Goal: Information Seeking & Learning: Learn about a topic

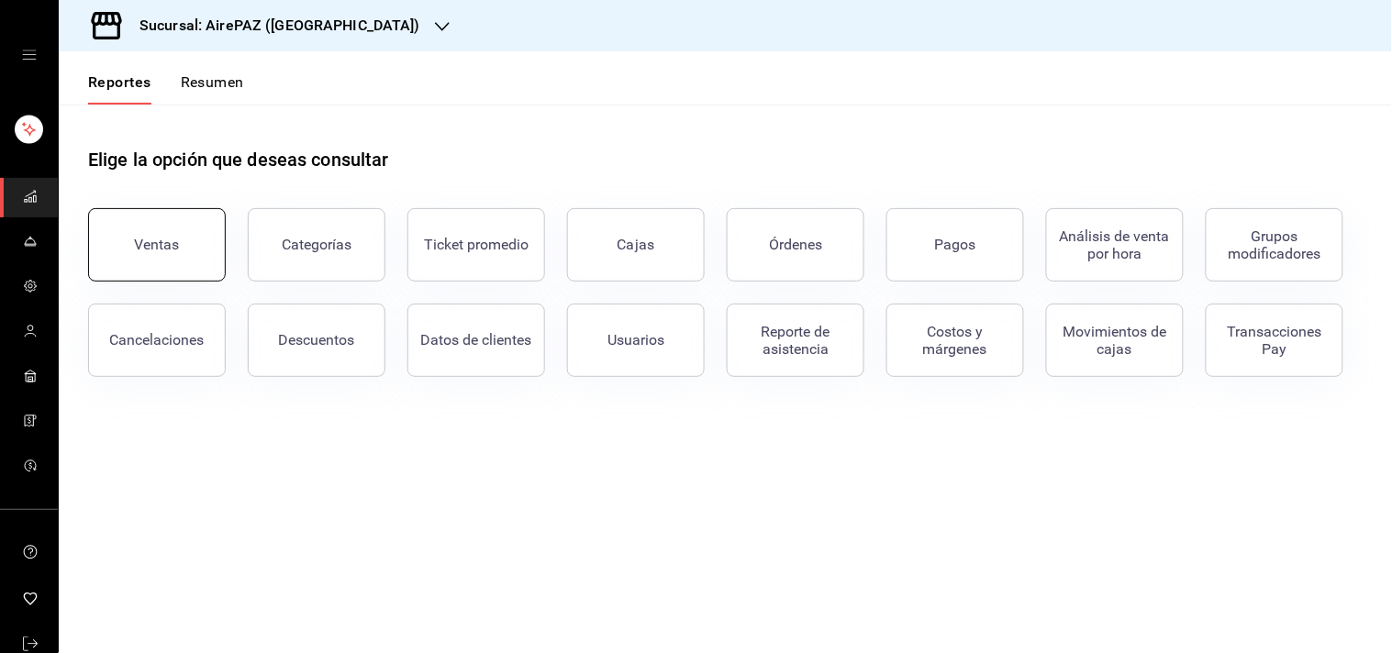
click at [172, 241] on div "Ventas" at bounding box center [157, 244] width 45 height 17
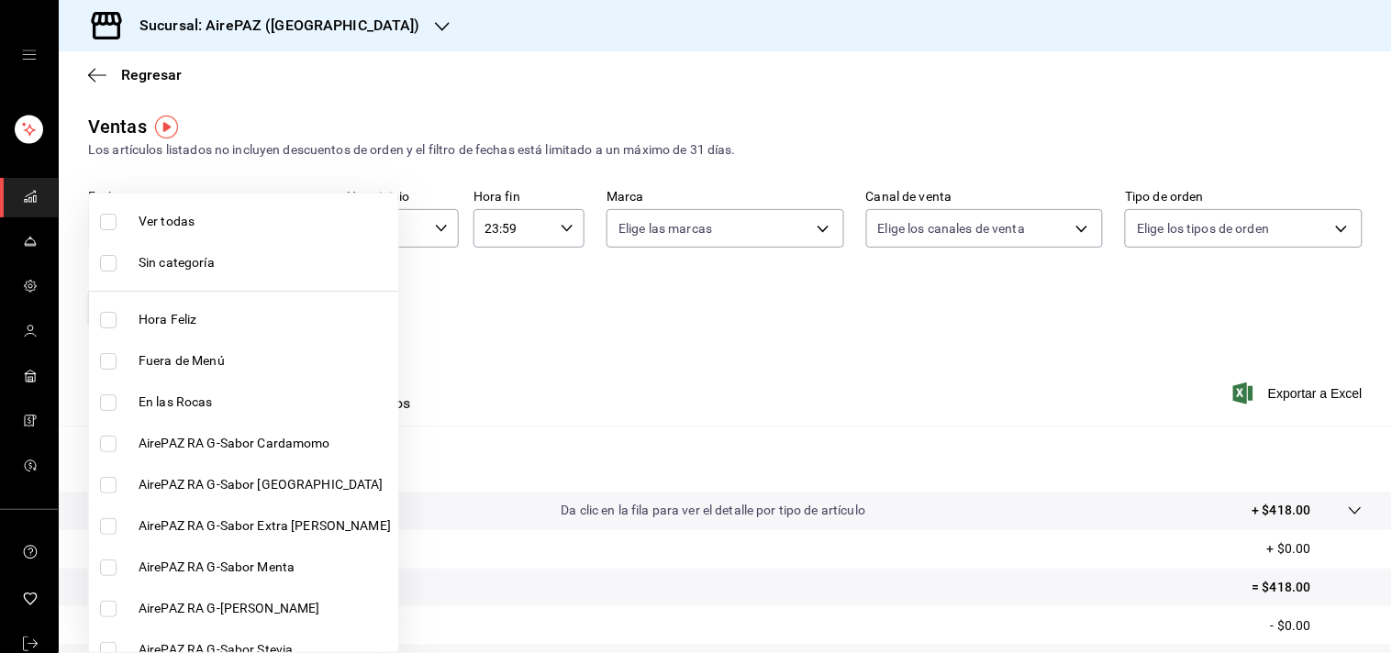
click at [291, 310] on body "Sucursal: AirePAZ (La Feria) Regresar Ventas Los artículos listados no incluyen…" at bounding box center [696, 326] width 1392 height 653
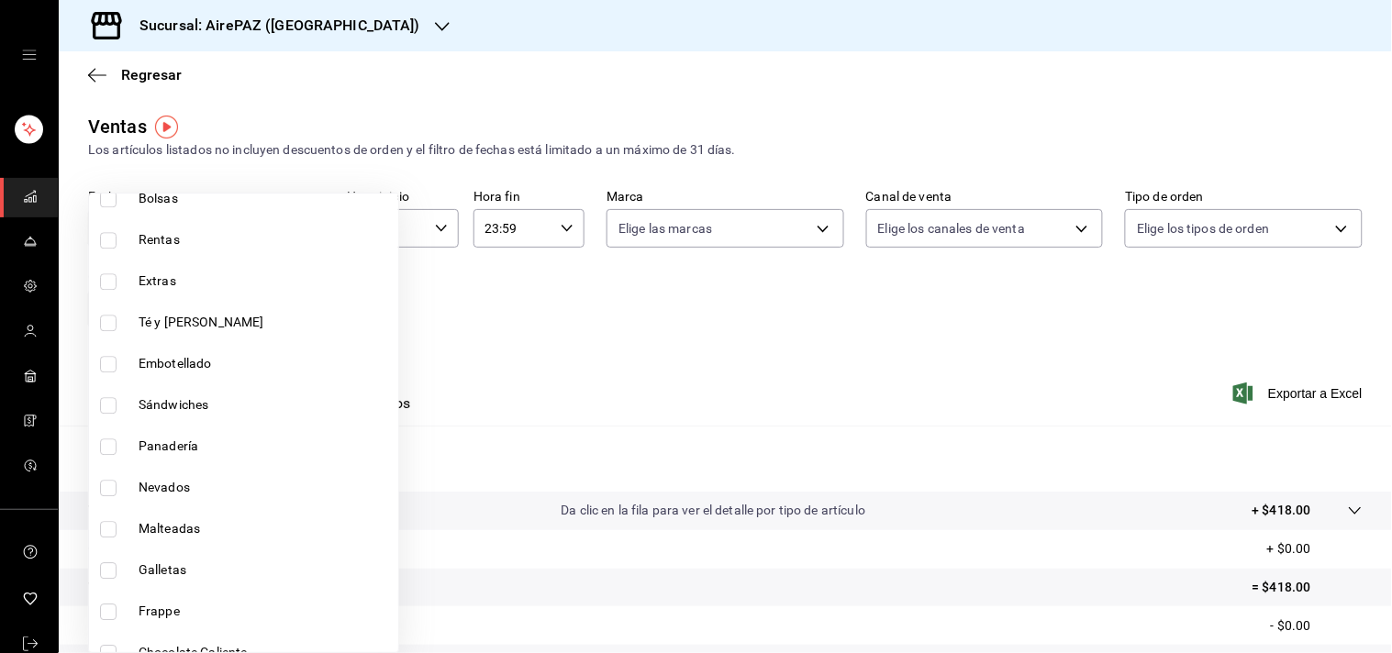
scroll to position [1271, 0]
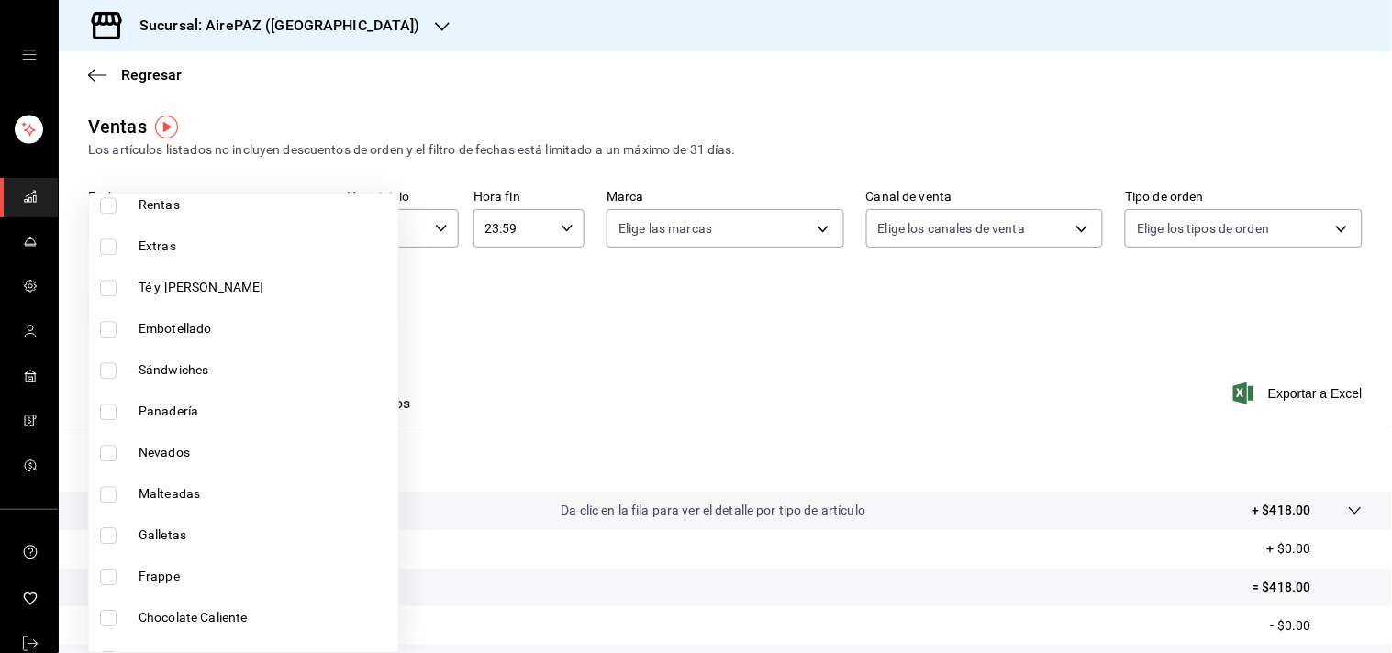
click at [107, 370] on input "checkbox" at bounding box center [108, 370] width 17 height 17
checkbox input "true"
type input "0a79a3d1-40c0-4409-9cb9-9f415601924e"
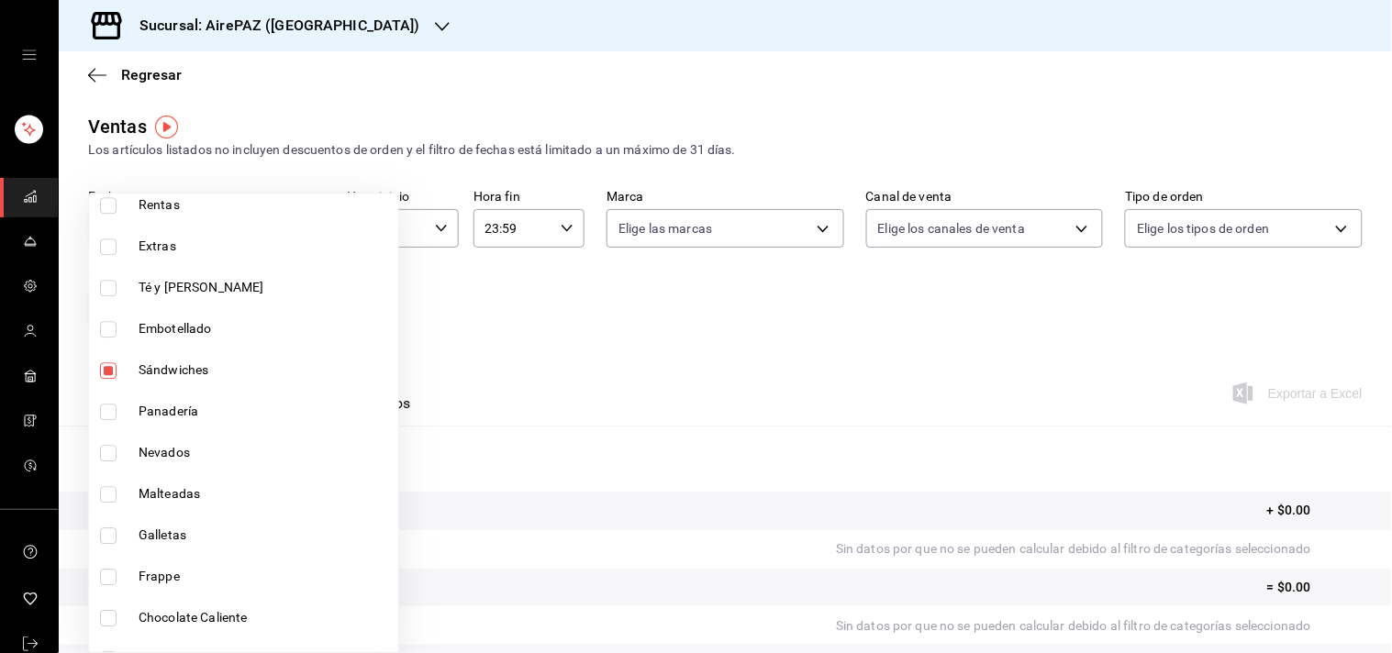
click at [508, 321] on div at bounding box center [696, 326] width 1392 height 653
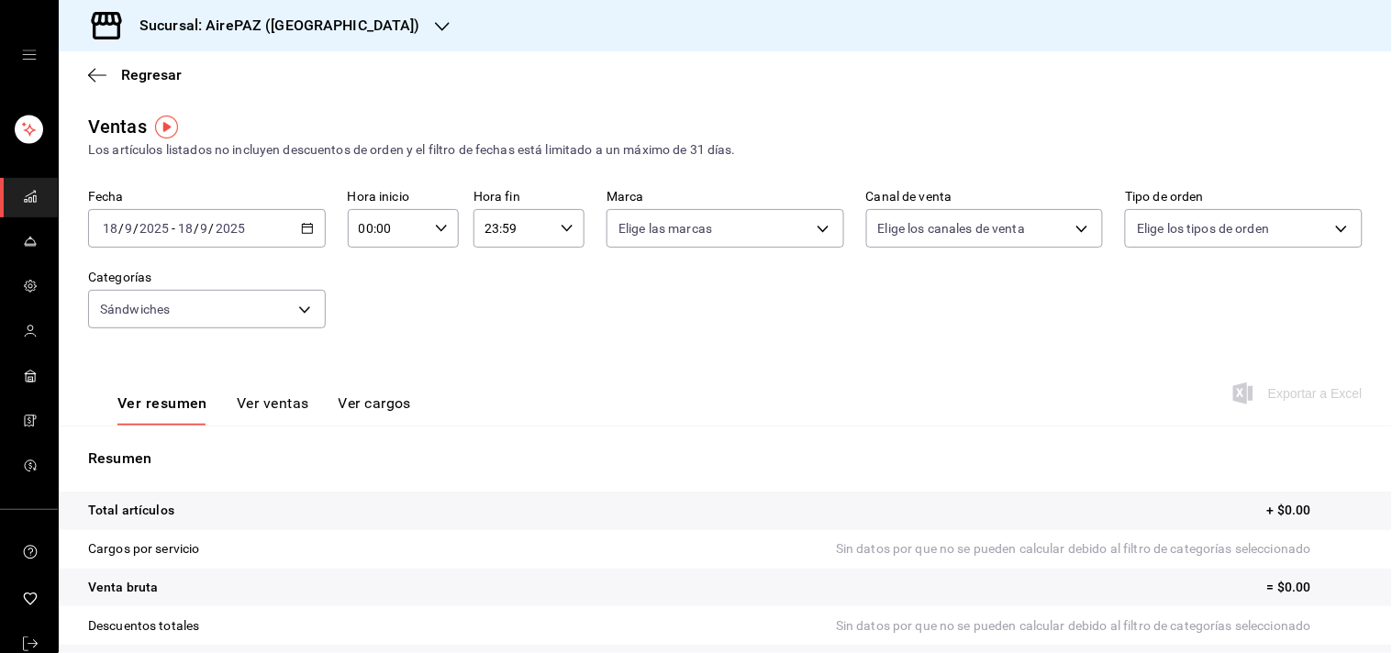
click at [306, 236] on div "2025-09-18 18 / 9 / 2025 - 2025-09-18 18 / 9 / 2025" at bounding box center [207, 228] width 238 height 39
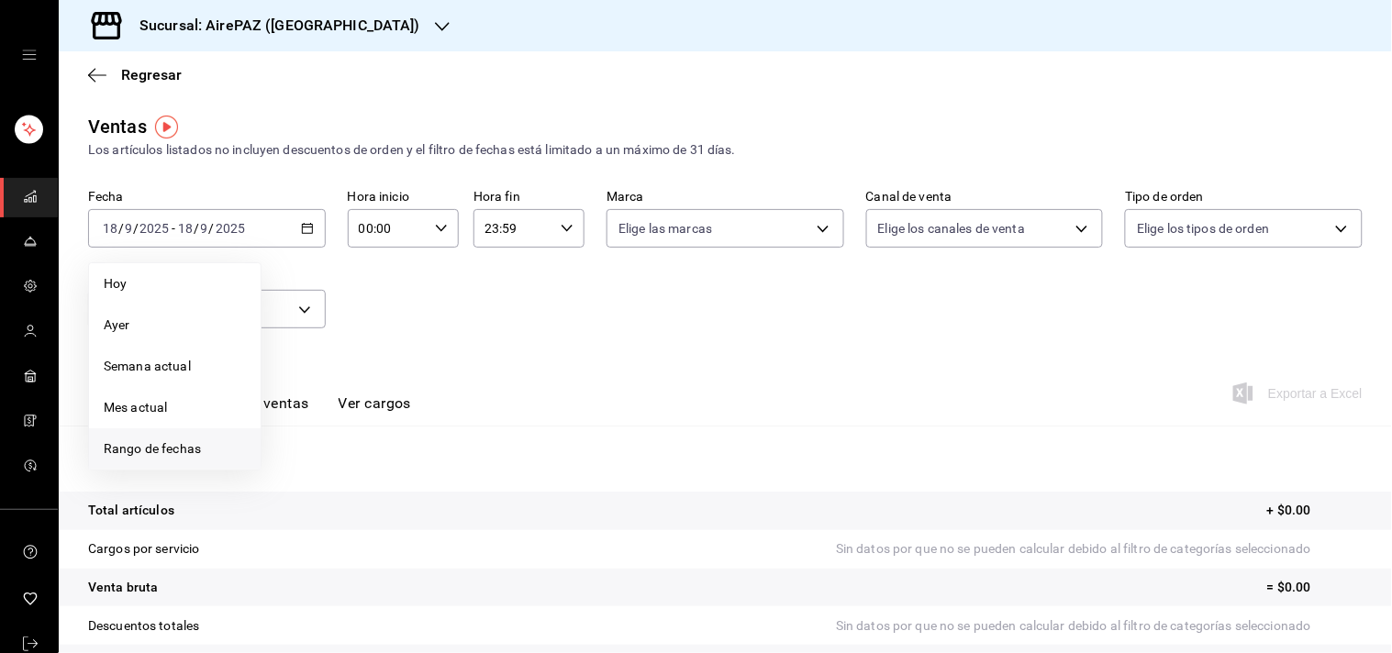
click at [181, 454] on span "Rango de fechas" at bounding box center [175, 448] width 142 height 19
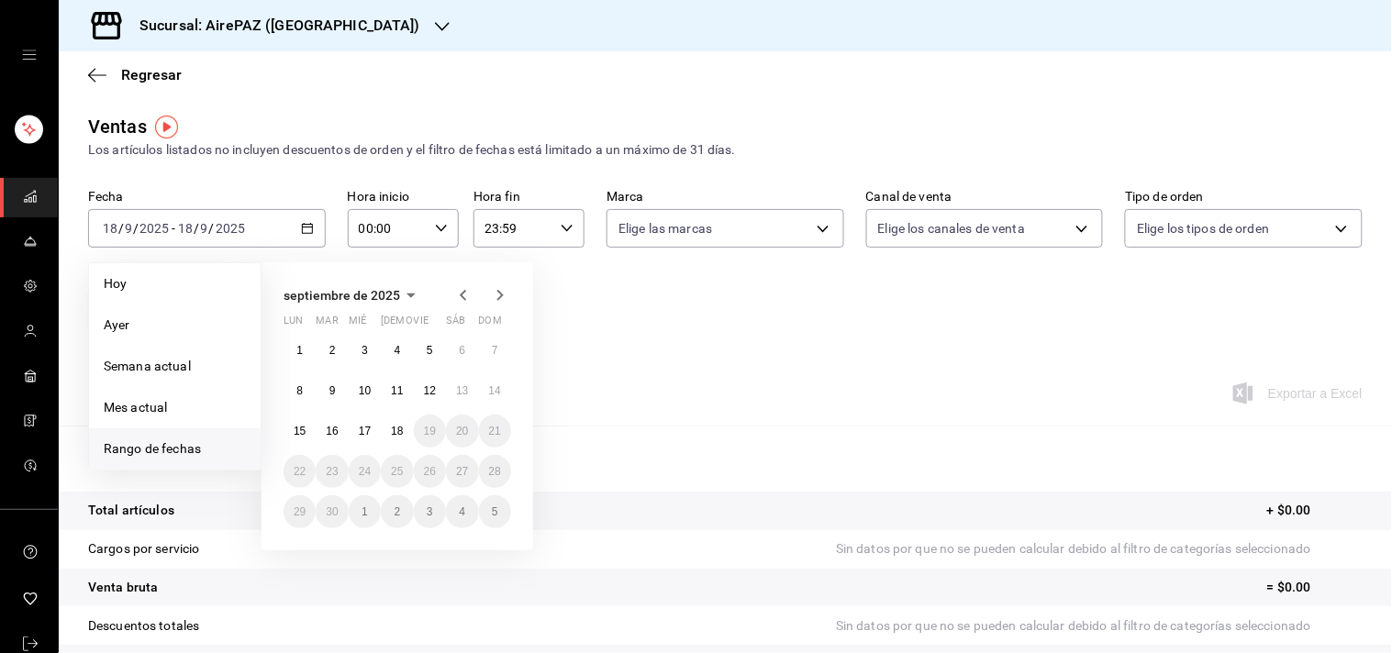
click at [464, 291] on icon "button" at bounding box center [463, 295] width 6 height 11
click at [494, 358] on button "1" at bounding box center [495, 350] width 32 height 33
click at [298, 546] on abbr "30" at bounding box center [300, 552] width 12 height 13
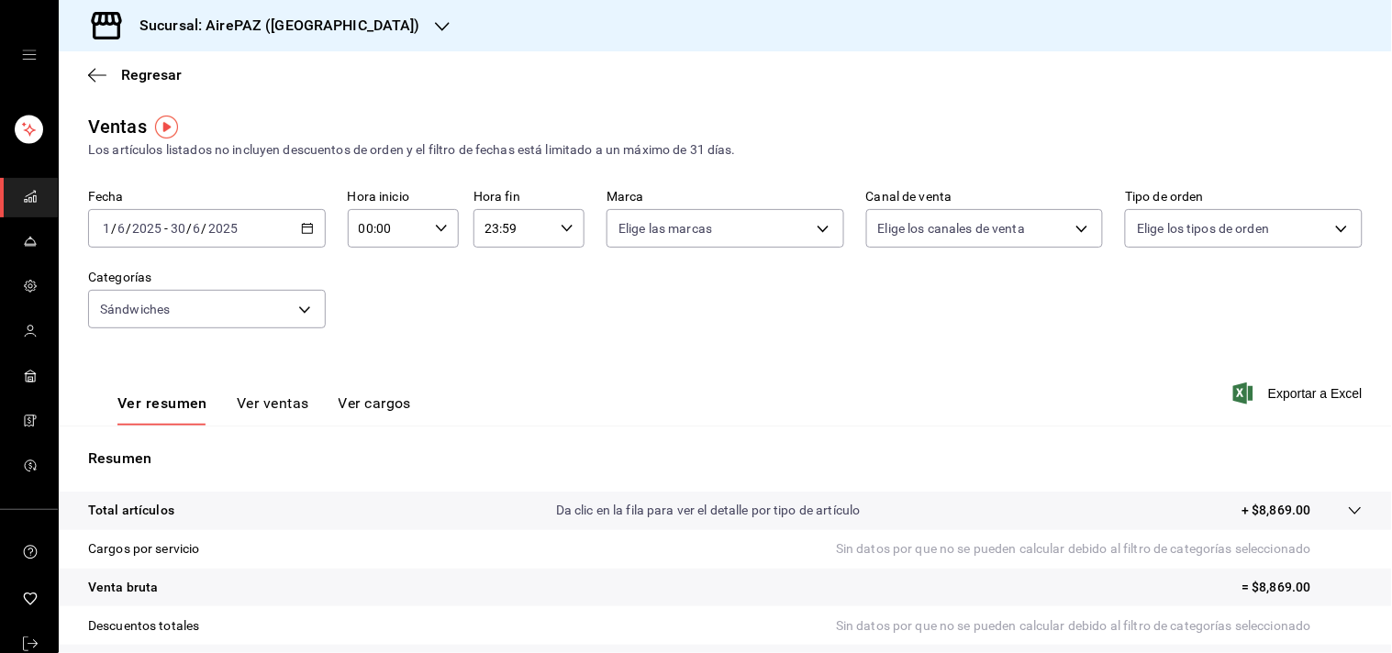
click at [249, 406] on button "Ver ventas" at bounding box center [273, 410] width 72 height 31
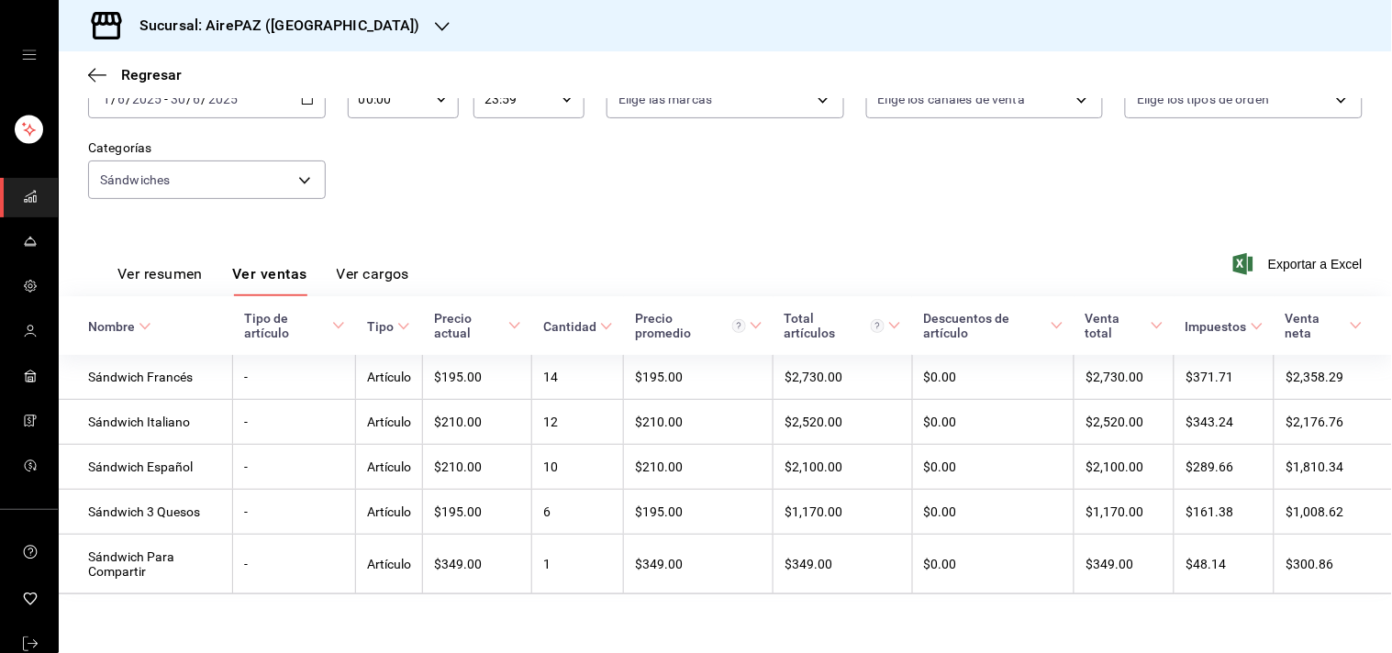
scroll to position [134, 0]
click at [554, 262] on div "Ver resumen Ver ventas Ver cargos Exportar a Excel" at bounding box center [725, 258] width 1333 height 75
click at [764, 174] on div "Fecha 2025-06-01 1 / 6 / 2025 - 2025-06-30 30 / 6 / 2025 Hora inicio 00:00 Hora…" at bounding box center [725, 140] width 1274 height 161
click at [900, 231] on div "Ver resumen Ver ventas Ver cargos Exportar a Excel" at bounding box center [725, 258] width 1333 height 75
click at [1303, 259] on span "Exportar a Excel" at bounding box center [1300, 264] width 126 height 22
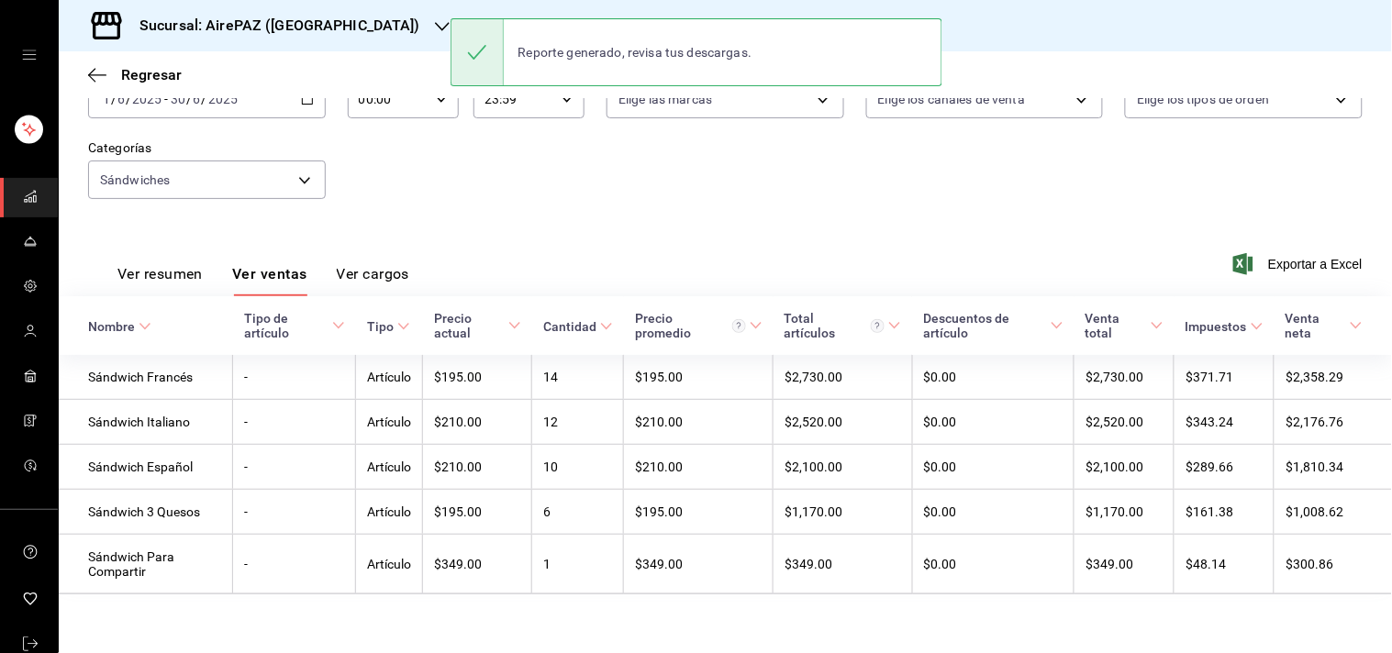
click at [416, 64] on div "Regresar" at bounding box center [725, 74] width 1333 height 47
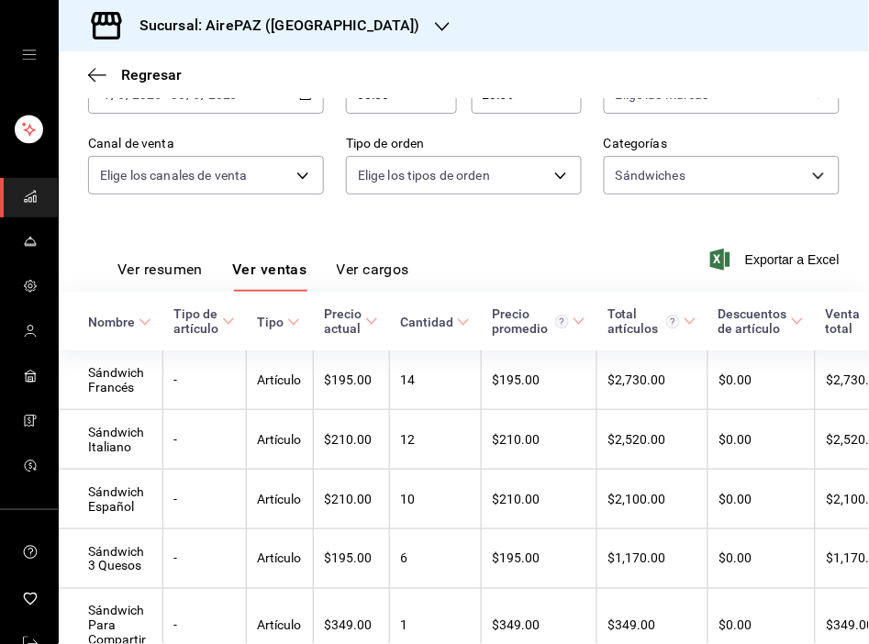
click at [802, 26] on div "Sucursal: AirePAZ (La Feria)" at bounding box center [464, 25] width 810 height 51
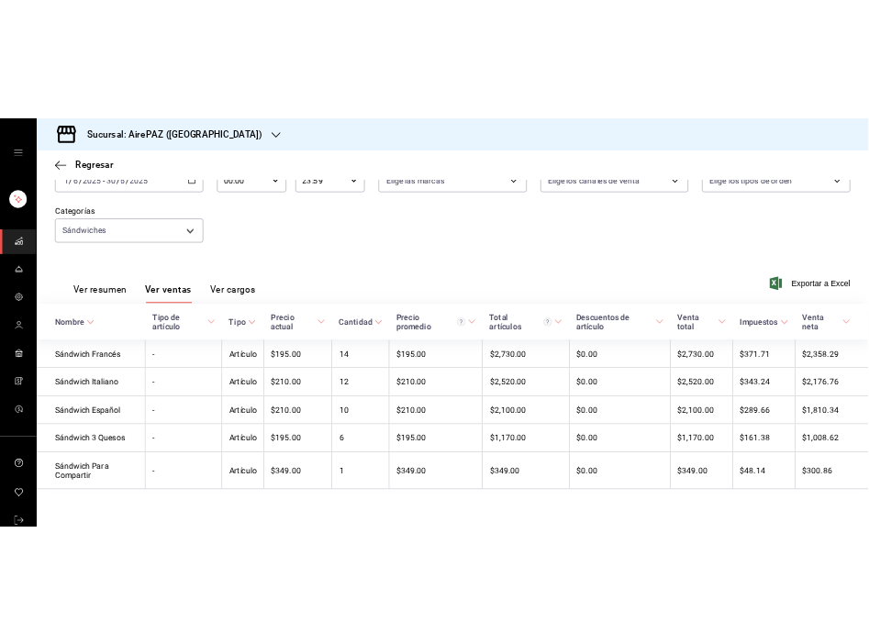
scroll to position [0, 0]
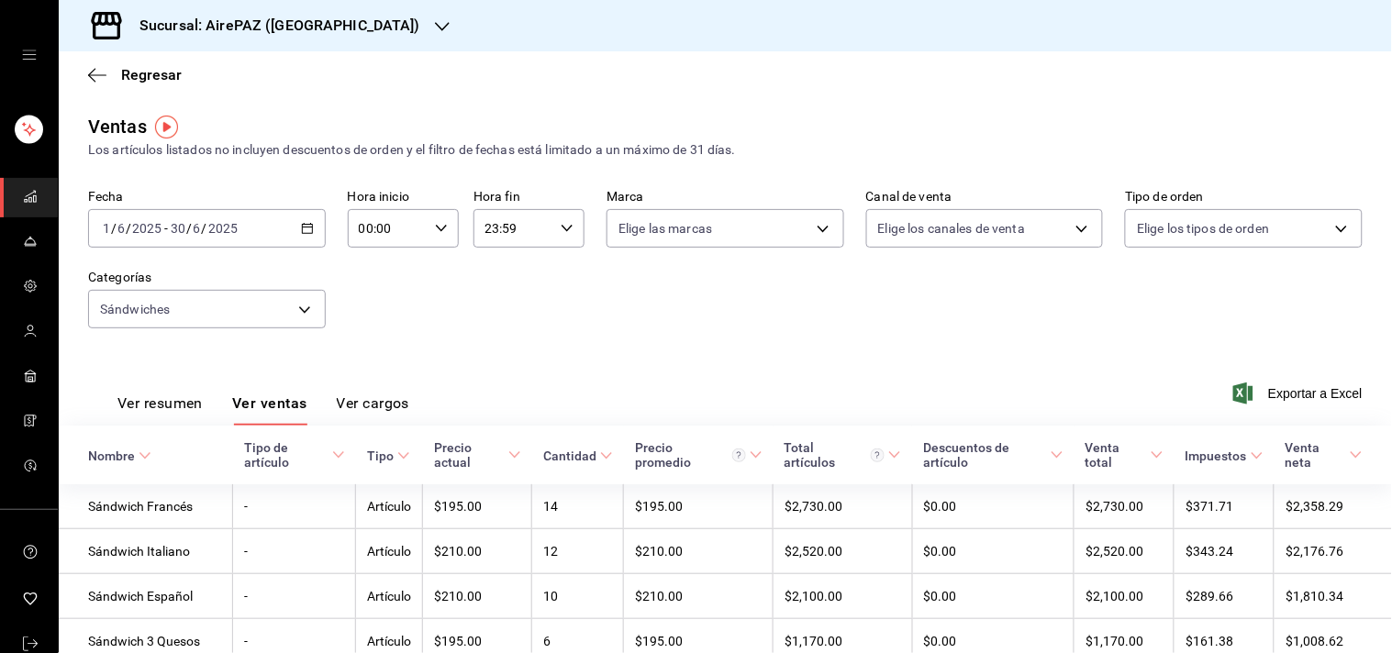
click at [301, 235] on icon "button" at bounding box center [307, 228] width 13 height 13
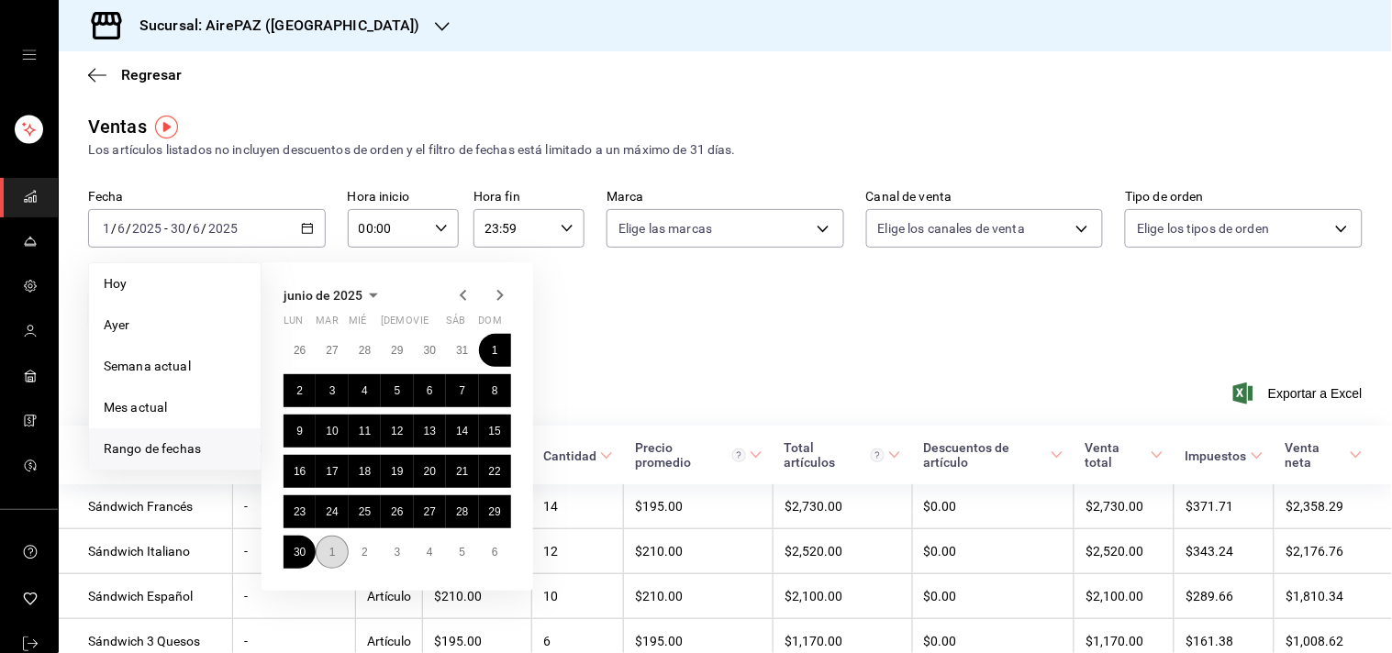
click at [332, 556] on abbr "1" at bounding box center [332, 552] width 6 height 13
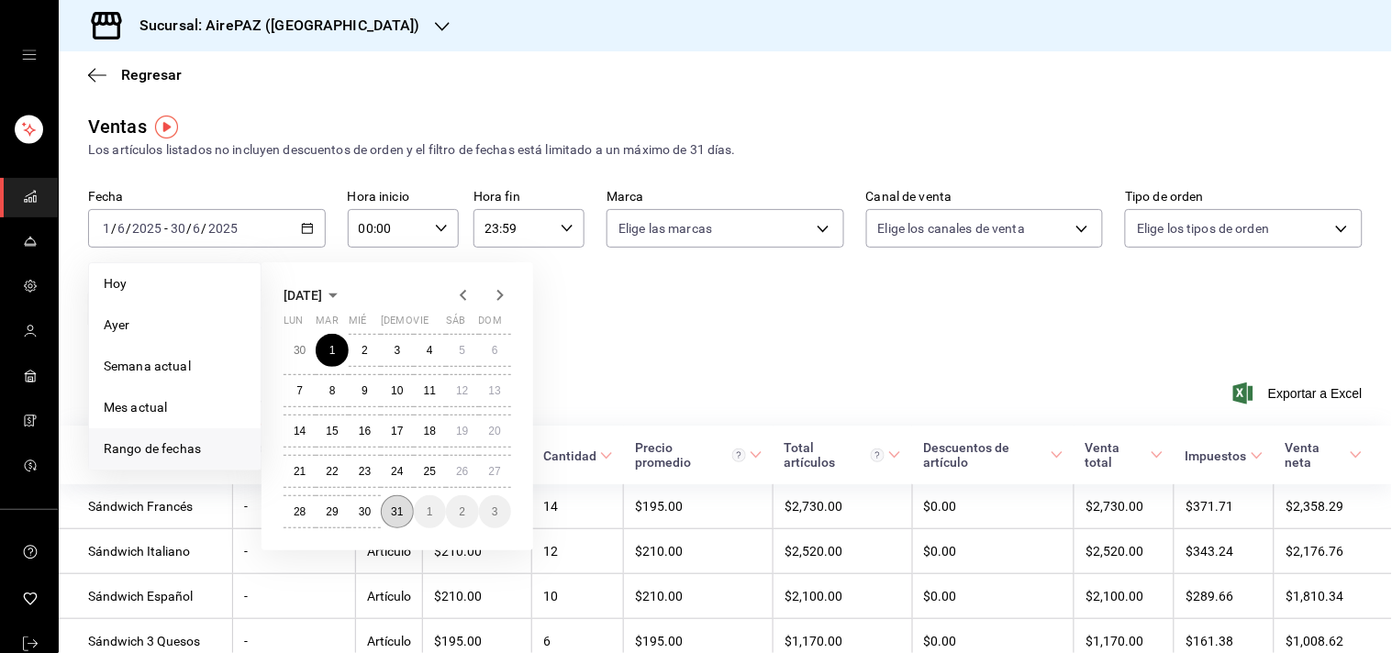
click at [406, 516] on button "31" at bounding box center [397, 511] width 32 height 33
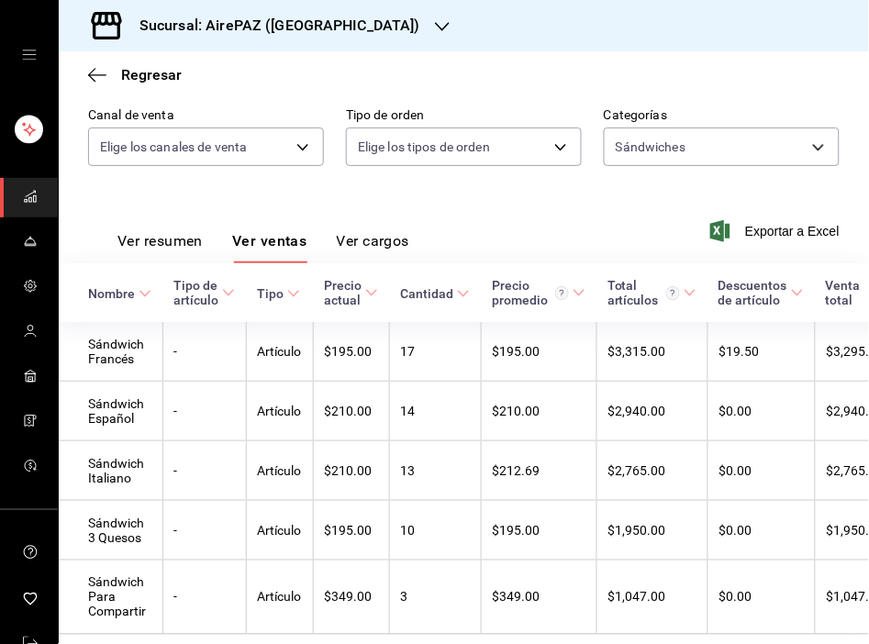
scroll to position [172, 0]
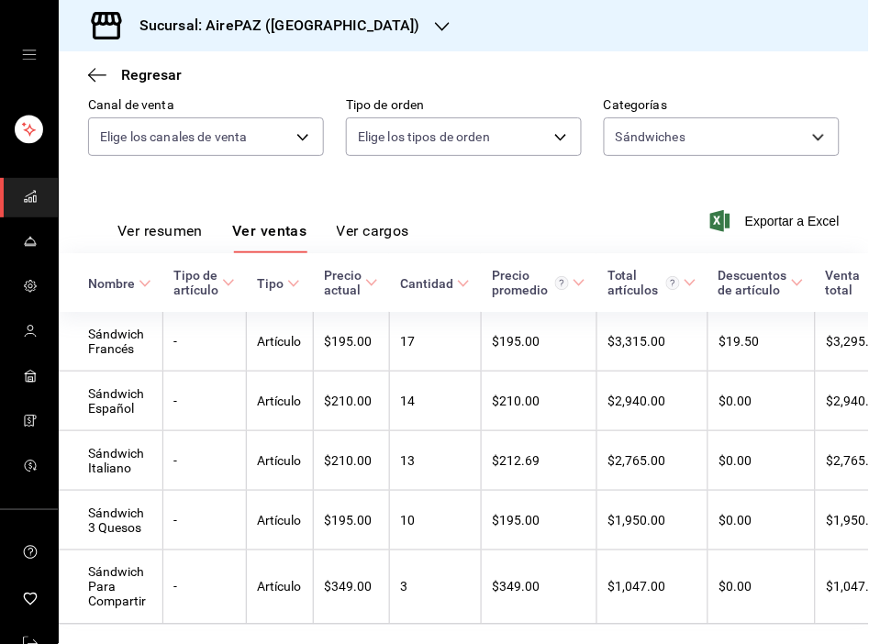
click at [478, 199] on div "Ver resumen Ver ventas Ver cargos Exportar a Excel" at bounding box center [464, 215] width 810 height 75
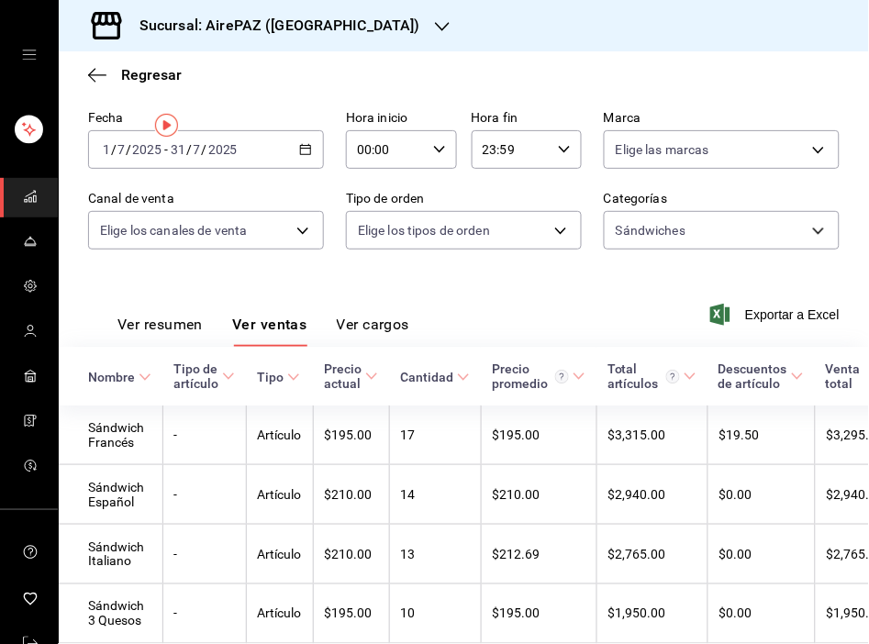
scroll to position [0, 0]
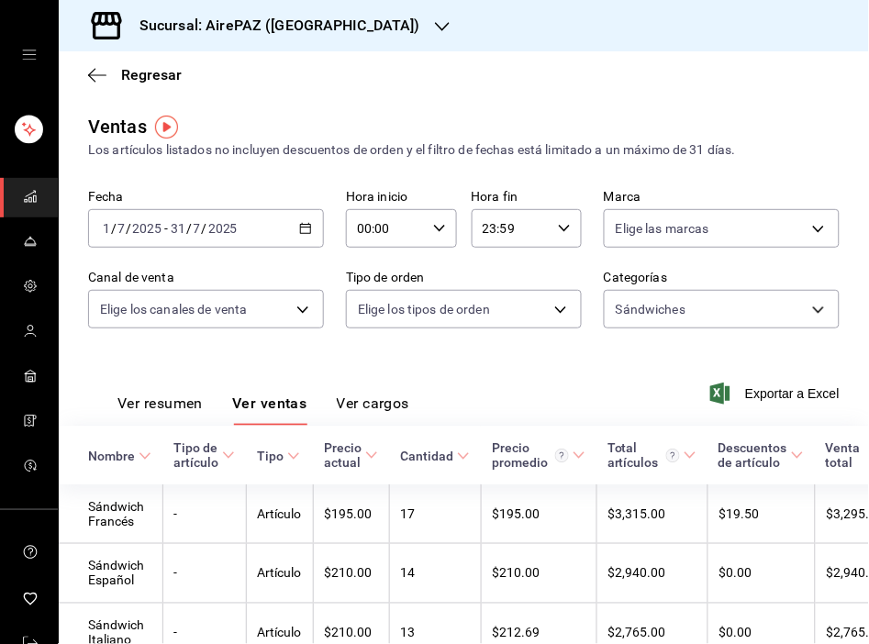
click at [308, 224] on \(Stroke\) "button" at bounding box center [308, 223] width 1 height 1
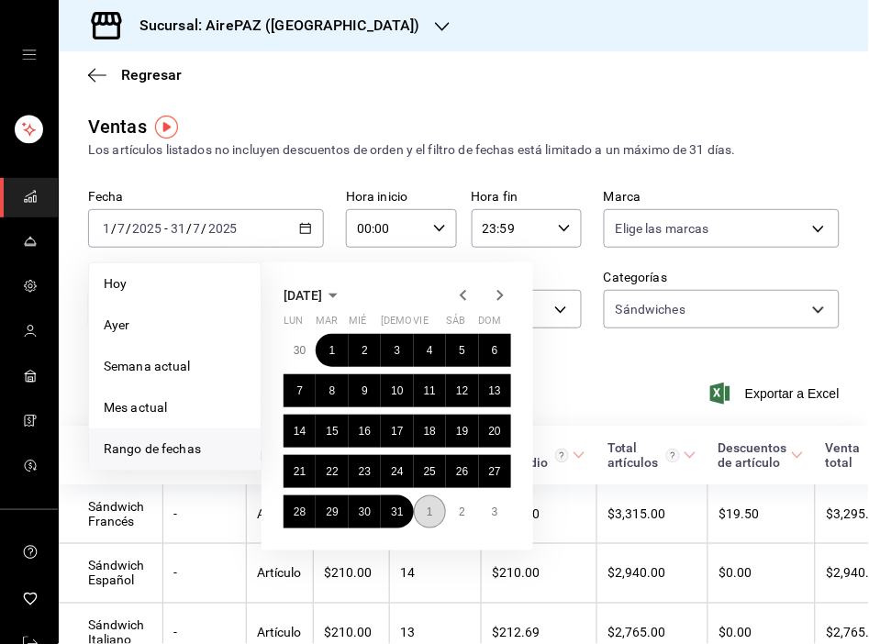
click at [434, 510] on button "1" at bounding box center [430, 511] width 32 height 33
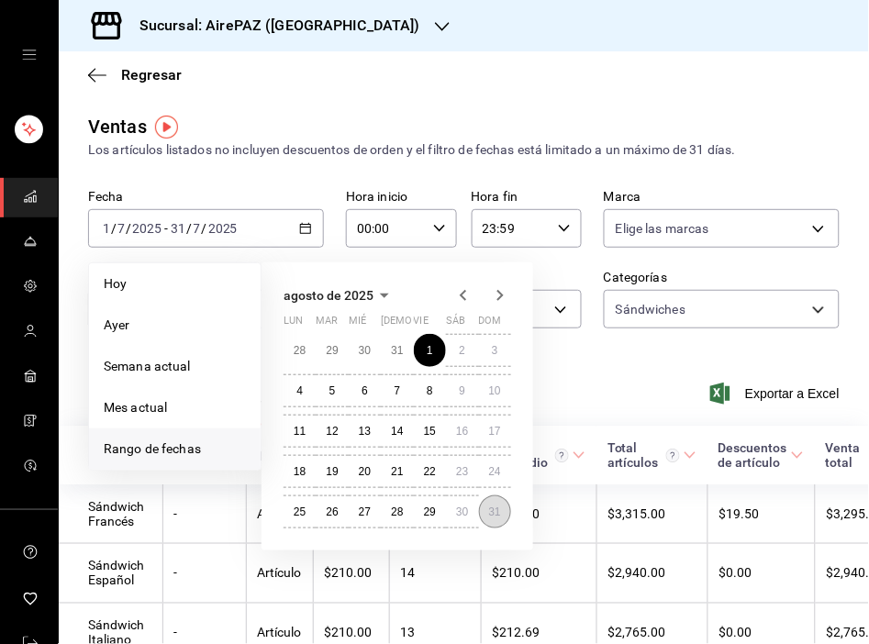
click at [495, 509] on abbr "31" at bounding box center [495, 512] width 12 height 13
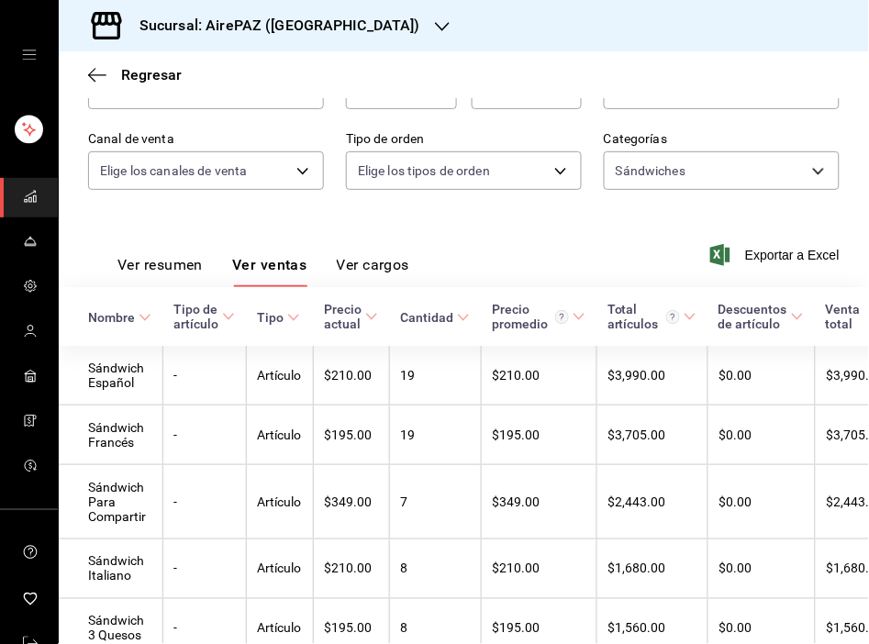
scroll to position [167, 0]
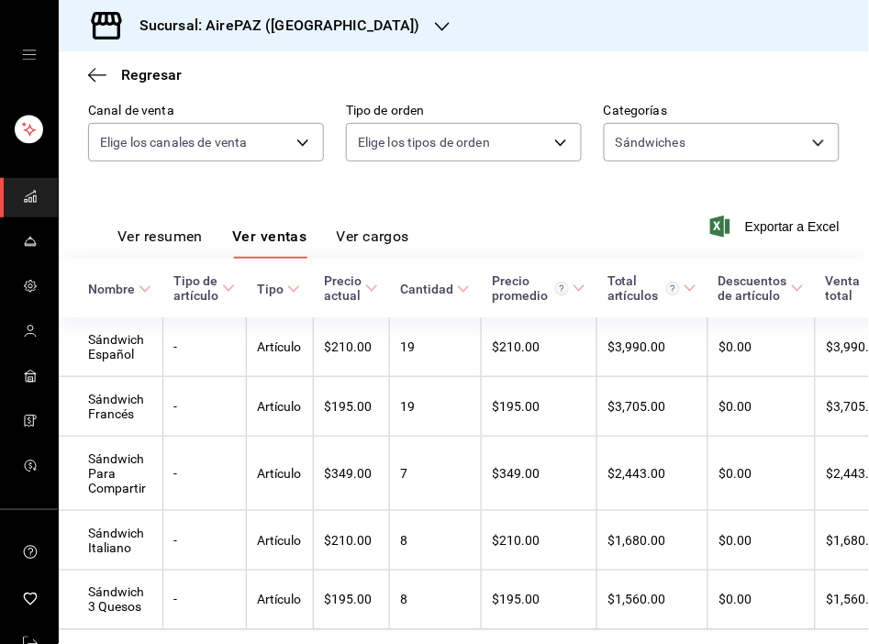
click at [360, 189] on div "Ver resumen Ver ventas Ver cargos Exportar a Excel" at bounding box center [464, 221] width 810 height 75
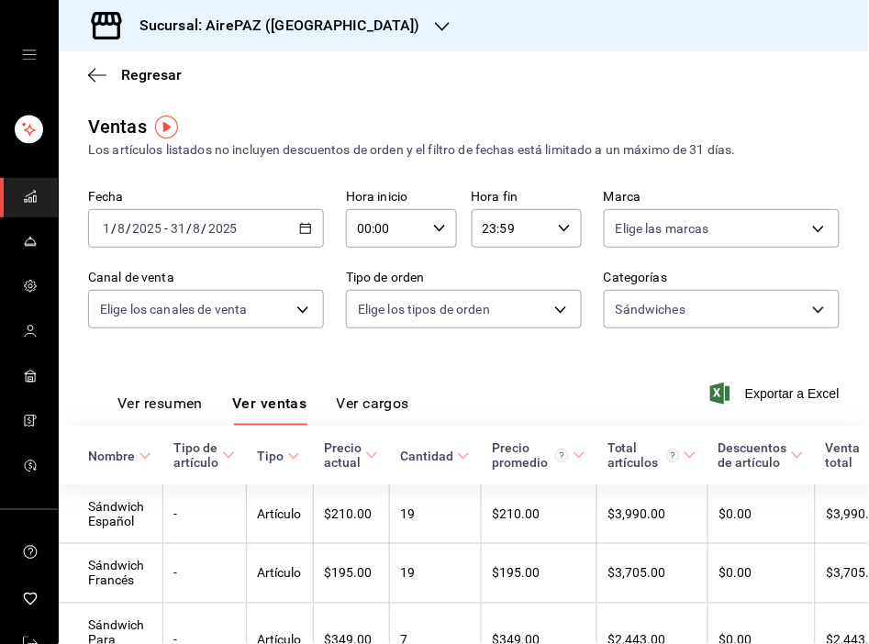
click at [304, 234] on \(Stroke\) "button" at bounding box center [305, 229] width 11 height 10
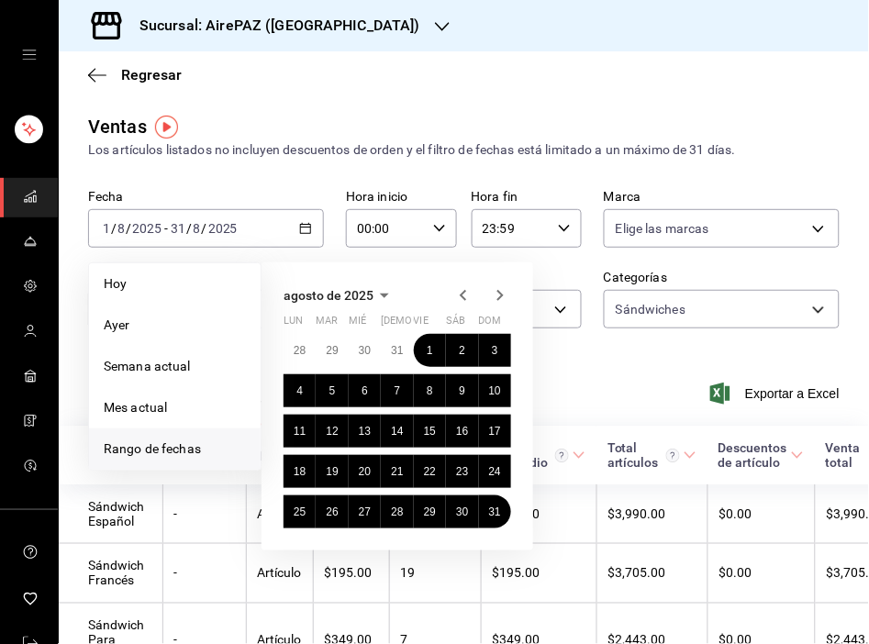
click at [499, 298] on icon "button" at bounding box center [500, 295] width 6 height 11
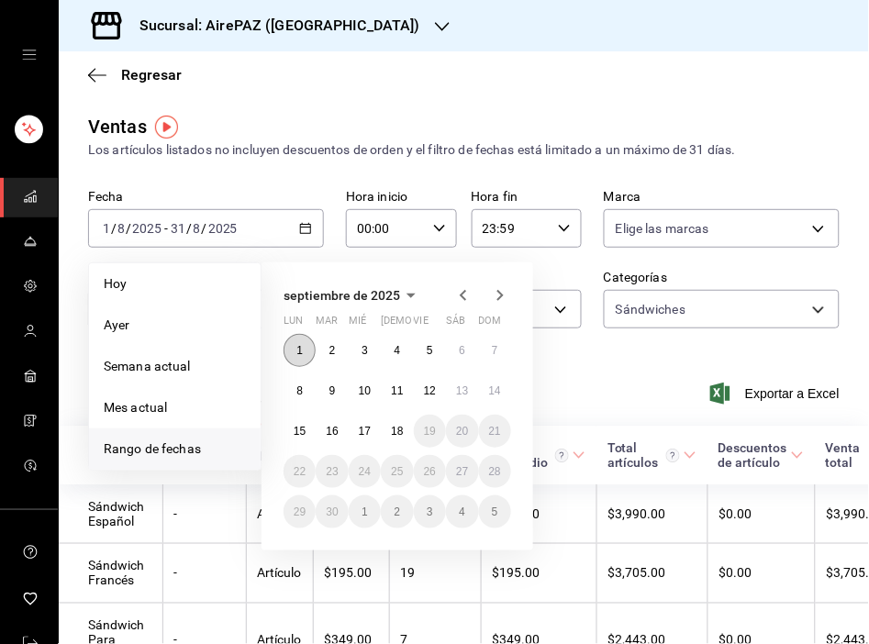
click at [299, 354] on abbr "1" at bounding box center [299, 350] width 6 height 13
click at [393, 428] on abbr "18" at bounding box center [397, 431] width 12 height 13
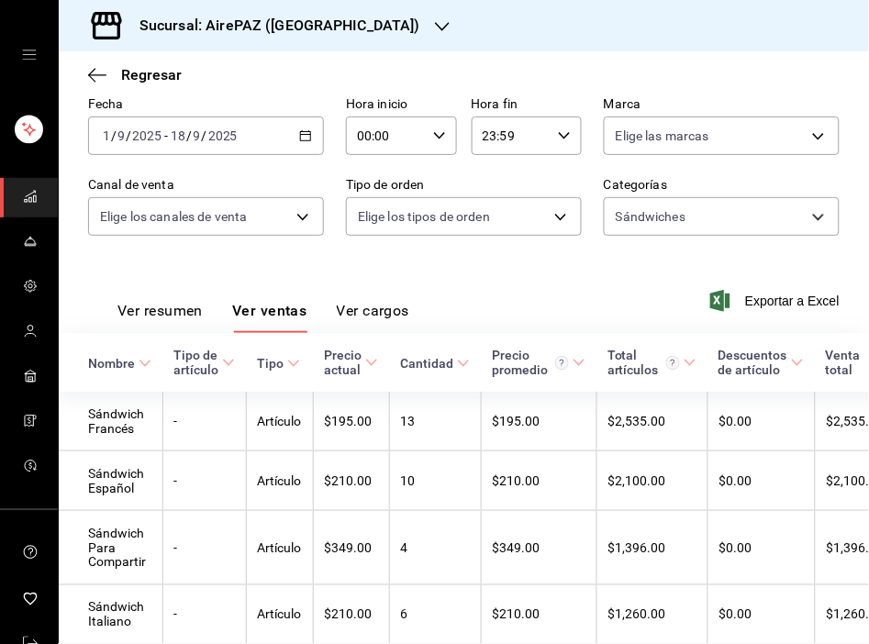
scroll to position [94, 0]
click at [520, 290] on div "Ver resumen Ver ventas Ver cargos Exportar a Excel" at bounding box center [464, 294] width 810 height 75
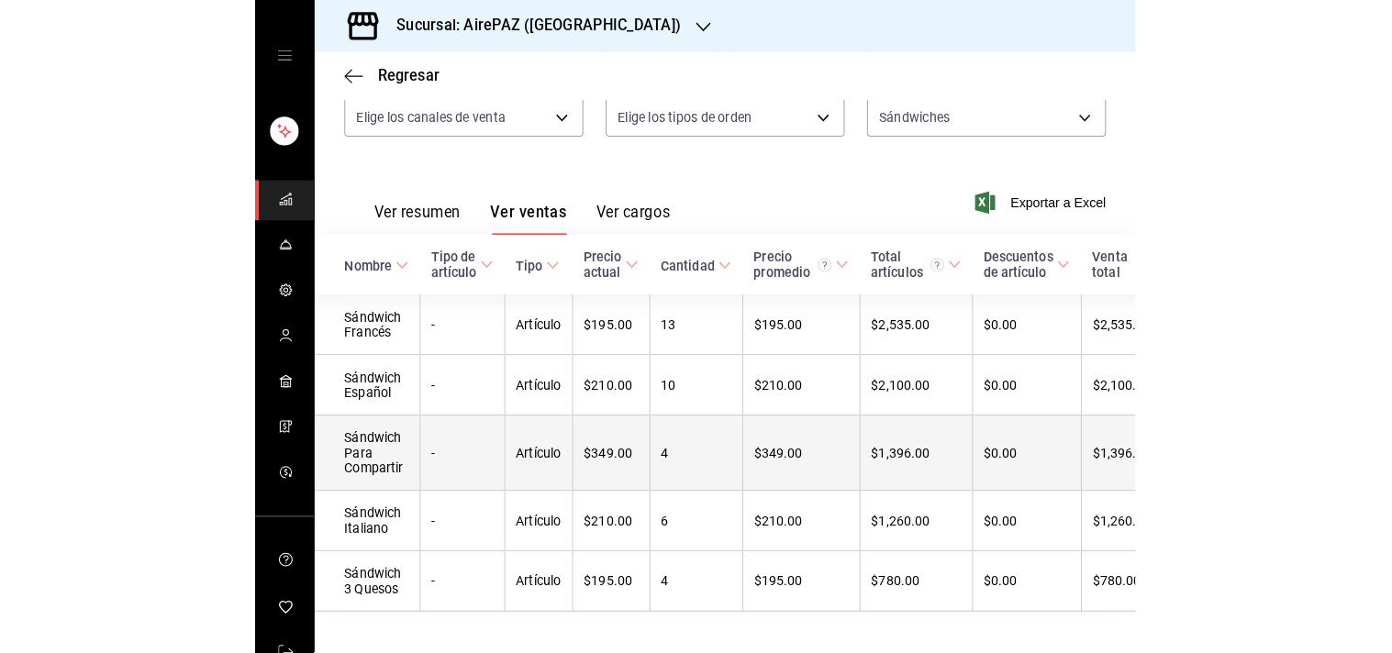
scroll to position [235, 0]
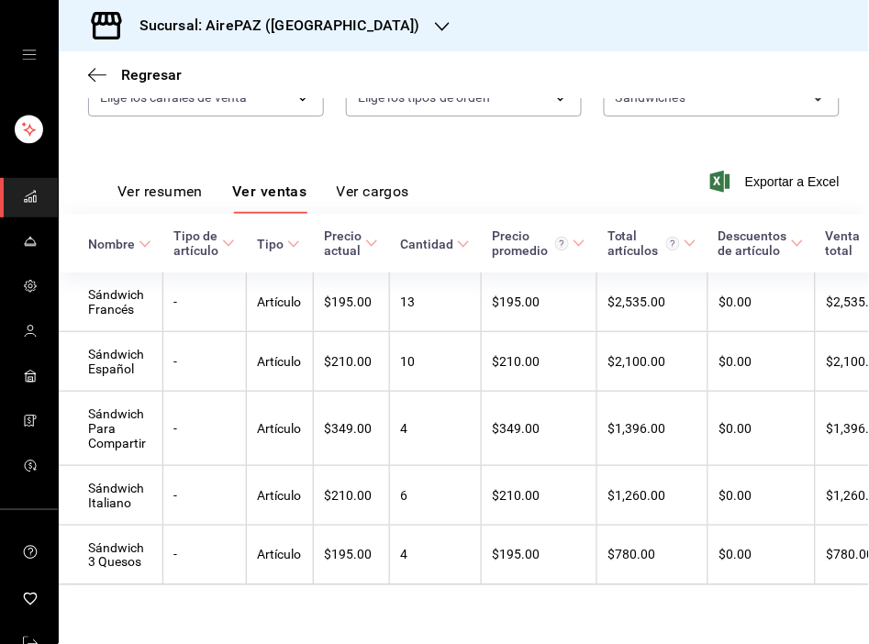
click at [435, 29] on icon "button" at bounding box center [442, 26] width 15 height 15
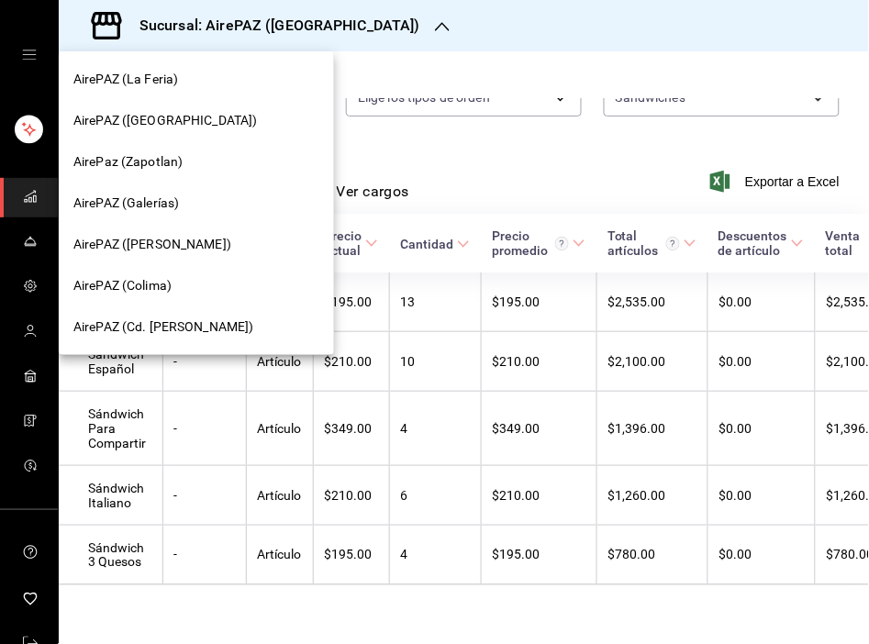
click at [176, 114] on span "AirePAZ (Chapalita)" at bounding box center [165, 120] width 184 height 19
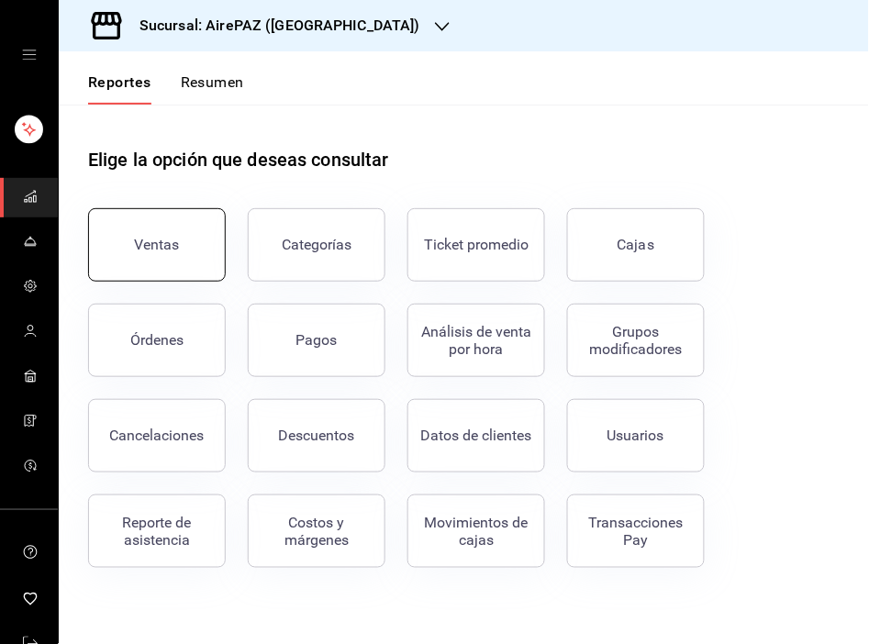
click at [165, 242] on div "Ventas" at bounding box center [157, 244] width 45 height 17
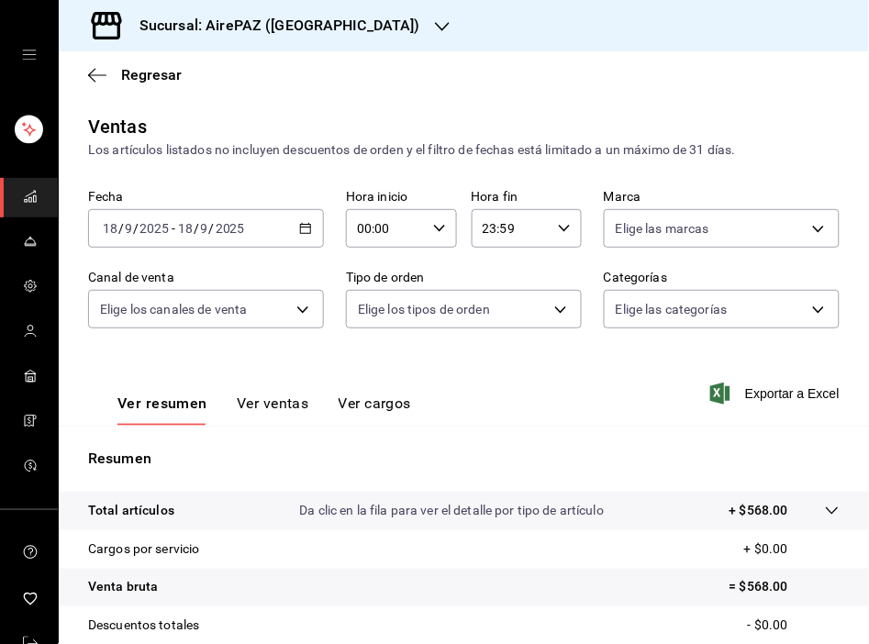
click at [300, 231] on icon "button" at bounding box center [305, 228] width 13 height 13
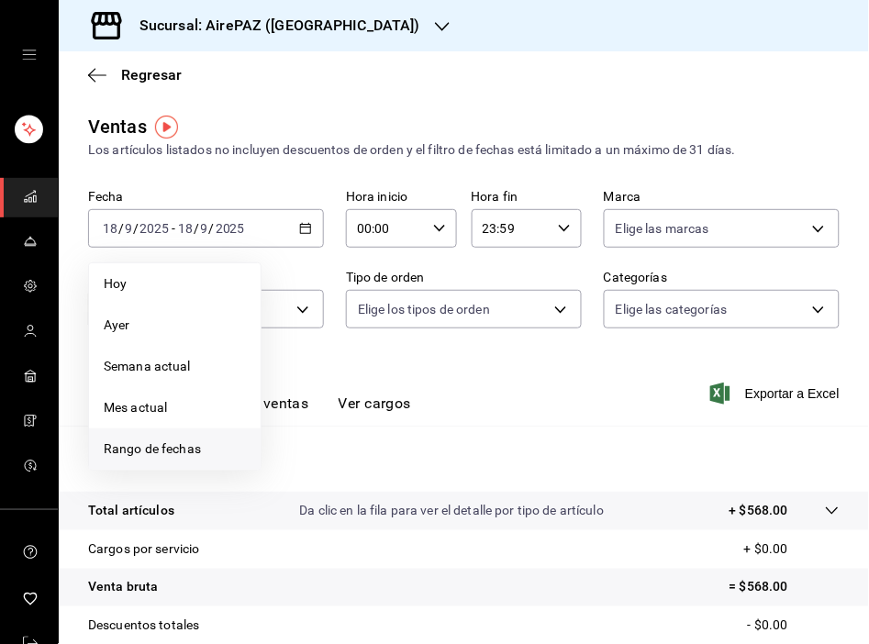
click at [148, 450] on span "Rango de fechas" at bounding box center [175, 448] width 142 height 19
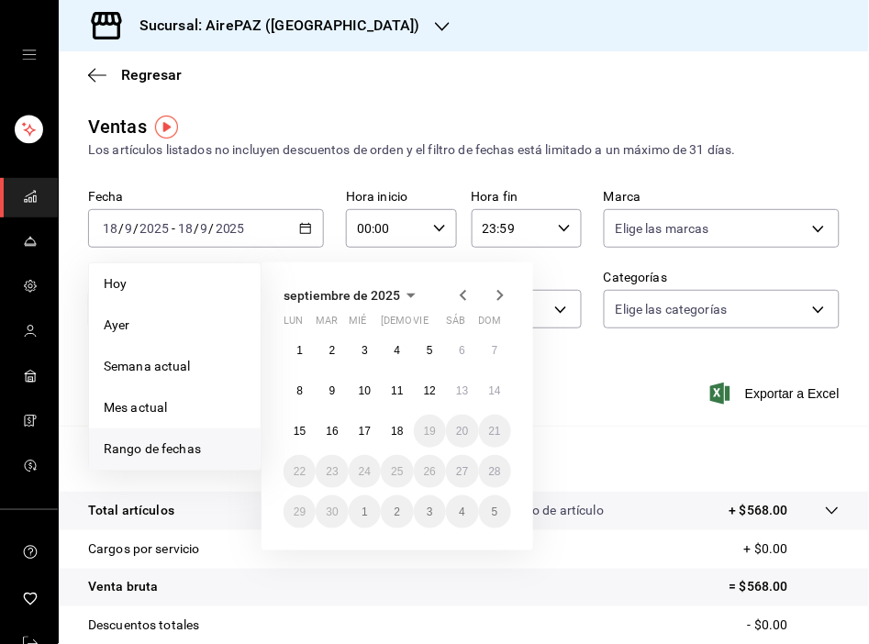
click at [464, 296] on icon "button" at bounding box center [463, 295] width 22 height 22
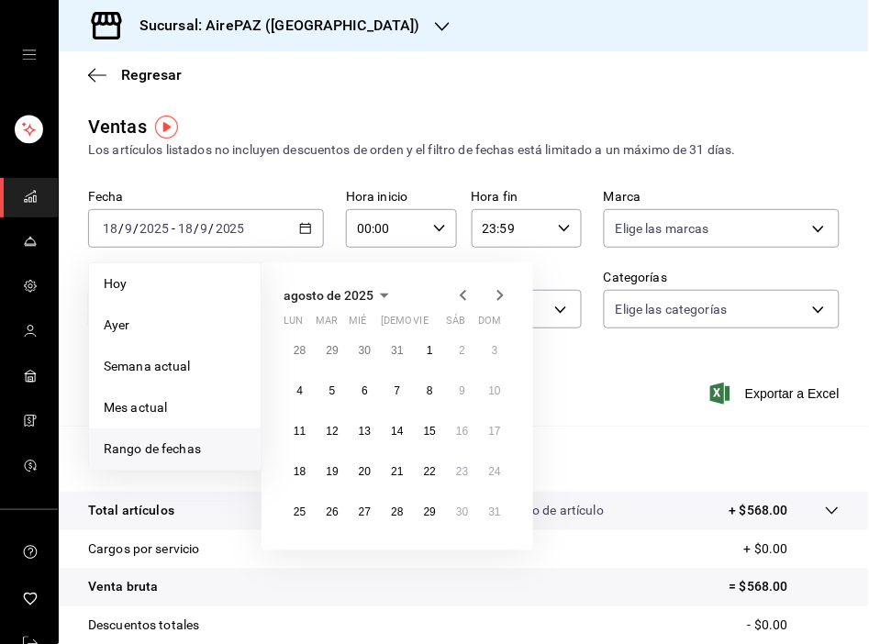
click at [464, 296] on icon "button" at bounding box center [463, 295] width 22 height 22
click at [492, 344] on abbr "1" at bounding box center [495, 350] width 6 height 13
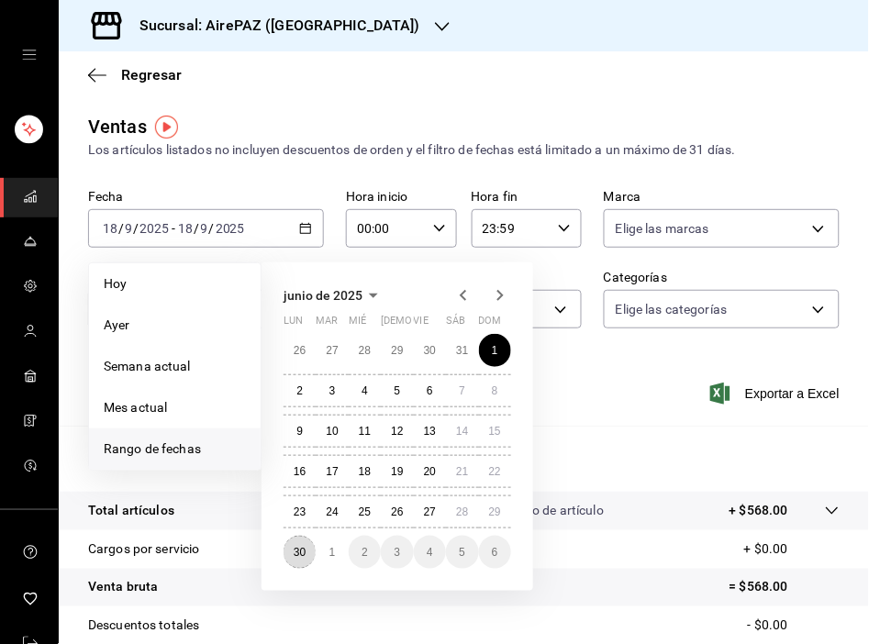
click at [296, 552] on abbr "30" at bounding box center [300, 552] width 12 height 13
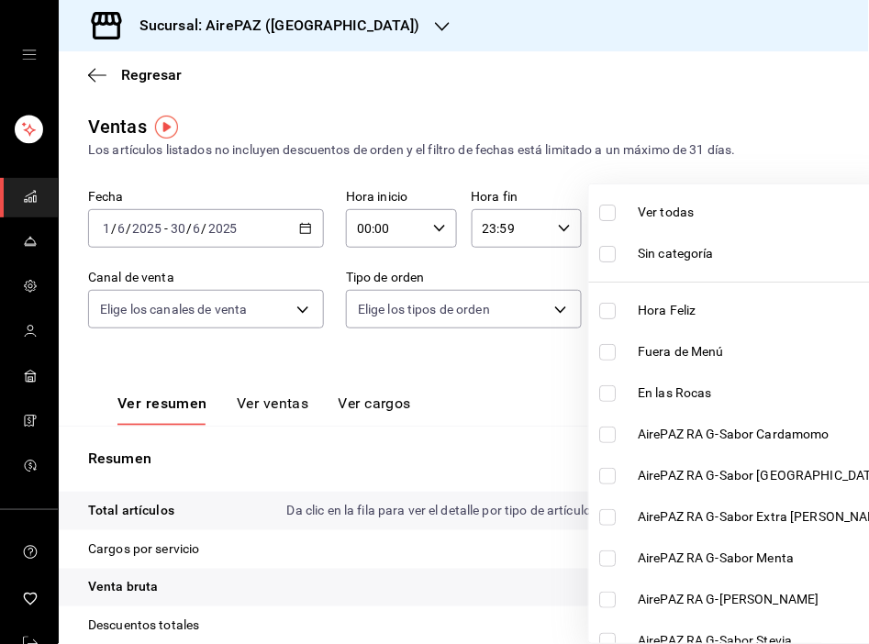
click at [758, 306] on body "Sucursal: AirePAZ (Chapalita) Regresar Ventas Los artículos listados no incluye…" at bounding box center [434, 322] width 869 height 644
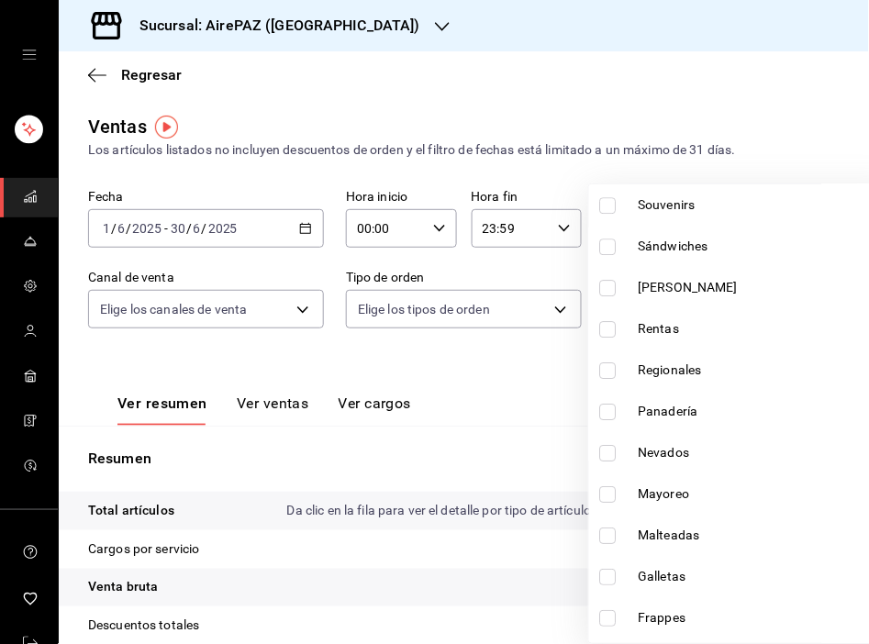
scroll to position [884, 0]
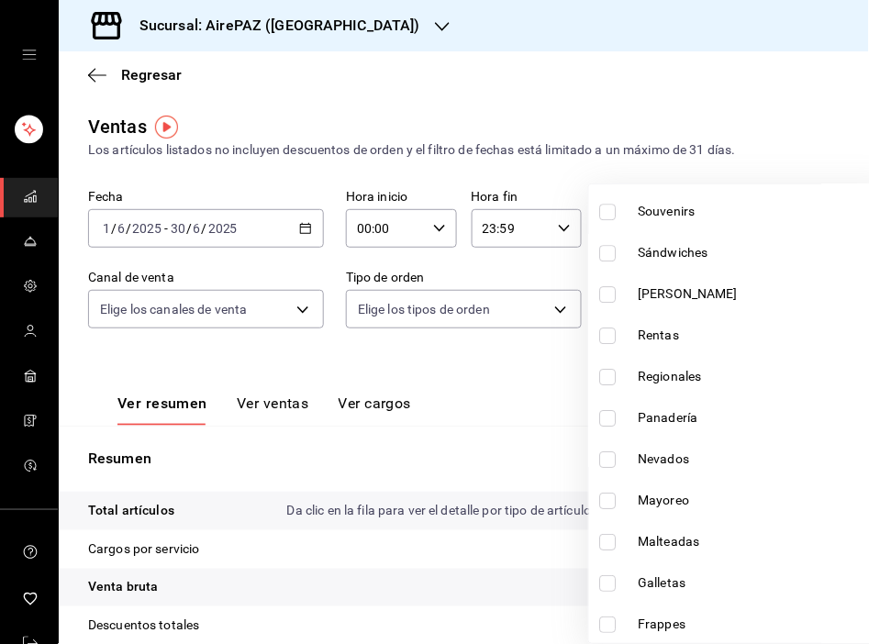
drag, startPoint x: 666, startPoint y: 300, endPoint x: 675, endPoint y: 268, distance: 33.4
click at [684, 260] on span "Sándwiches" at bounding box center [765, 252] width 252 height 19
type input "0230096f-ae06-47cc-82d6-2f7bb830668a"
checkbox input "true"
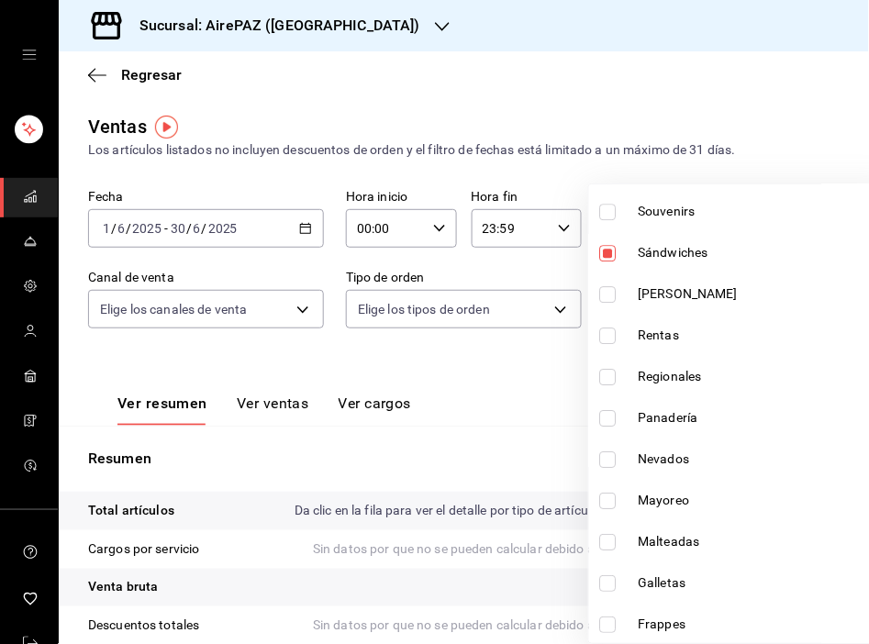
click at [479, 84] on div at bounding box center [434, 322] width 869 height 644
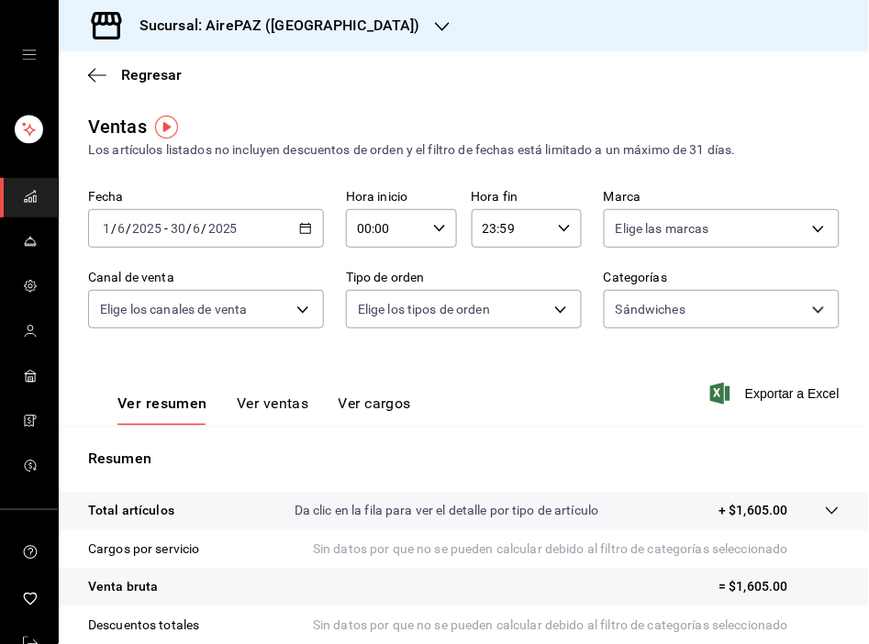
click at [267, 408] on button "Ver ventas" at bounding box center [273, 410] width 72 height 31
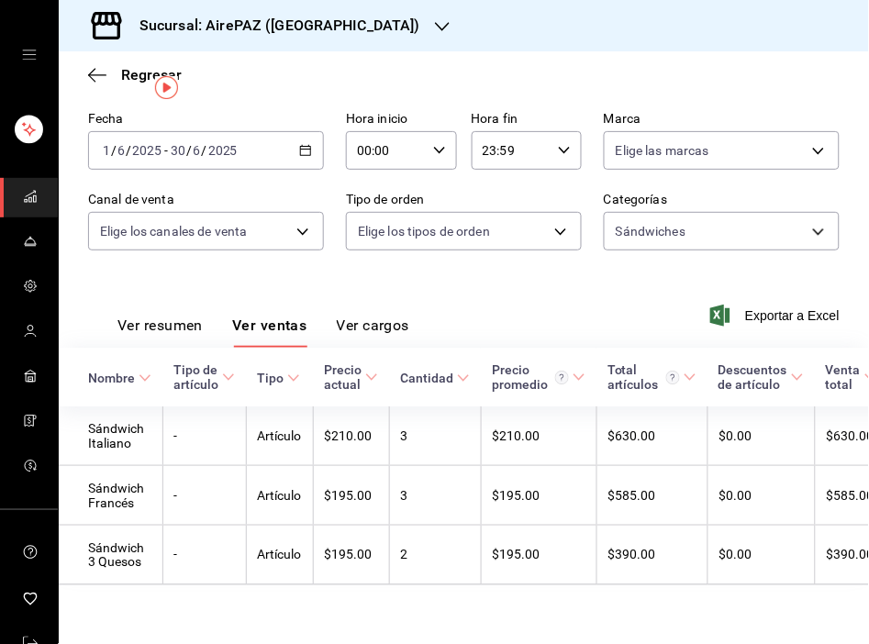
scroll to position [98, 0]
click at [409, 348] on th "Cantidad" at bounding box center [435, 377] width 92 height 59
drag, startPoint x: 433, startPoint y: 384, endPoint x: 446, endPoint y: 557, distance: 173.9
click at [446, 557] on td "2" at bounding box center [435, 556] width 92 height 60
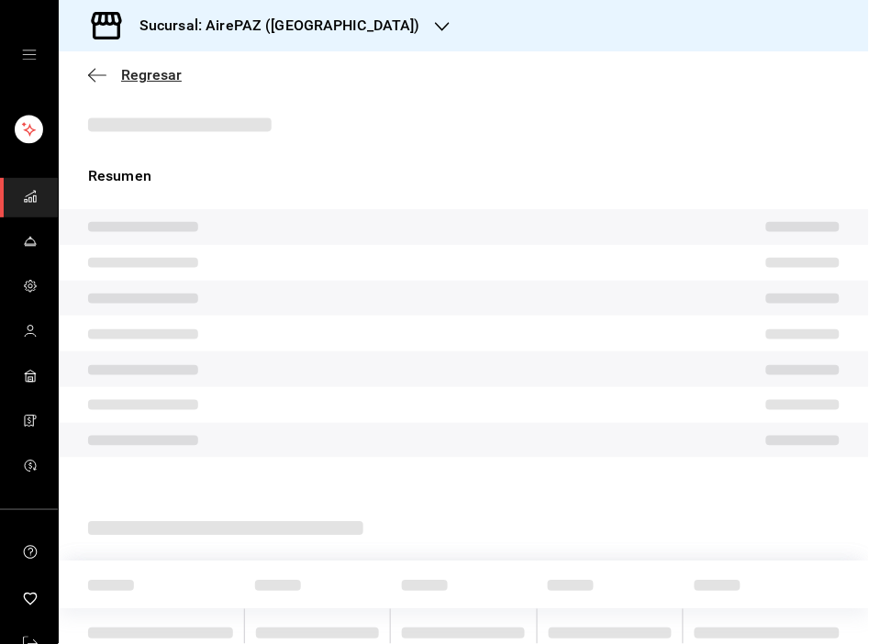
click at [157, 78] on span "Regresar" at bounding box center [151, 74] width 61 height 17
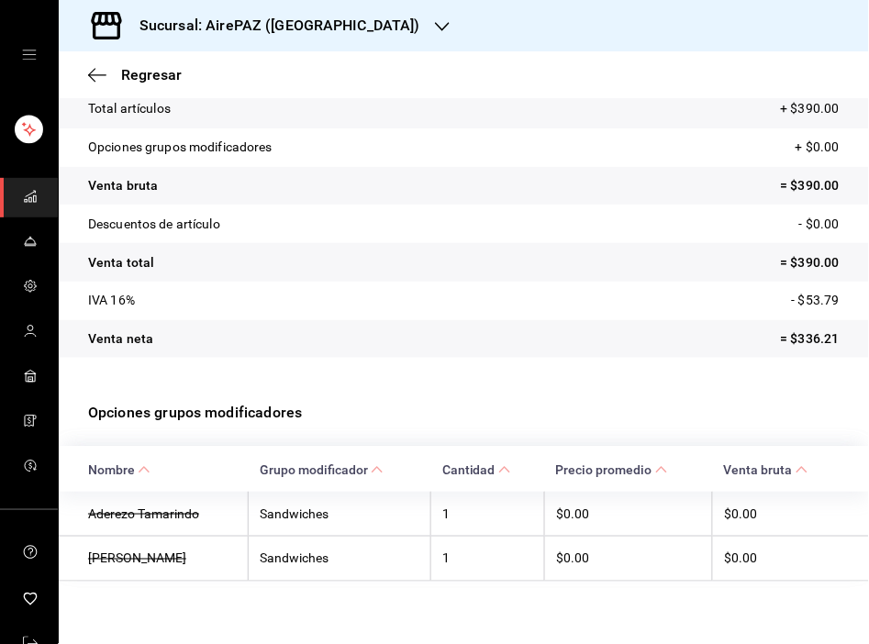
scroll to position [135, 0]
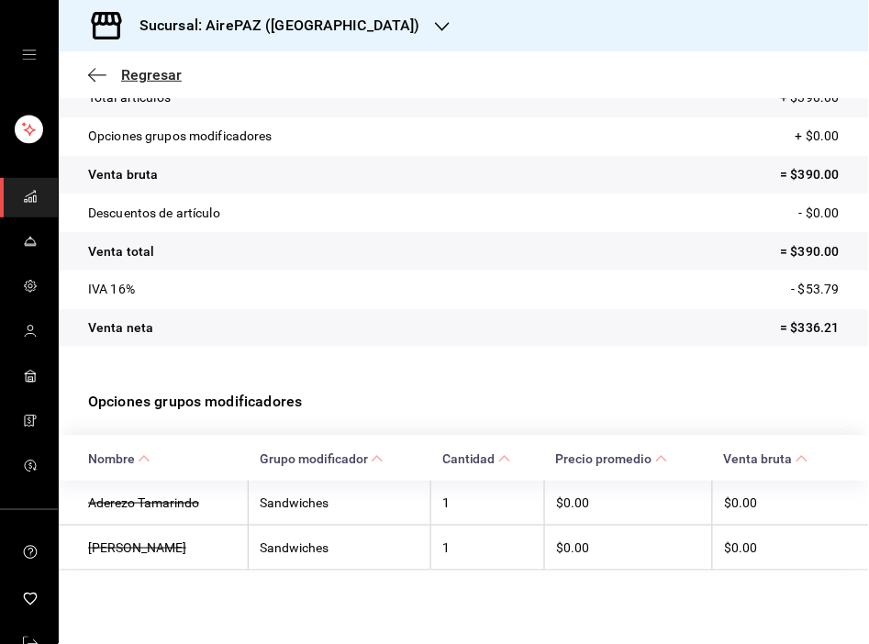
click at [158, 74] on span "Regresar" at bounding box center [151, 74] width 61 height 17
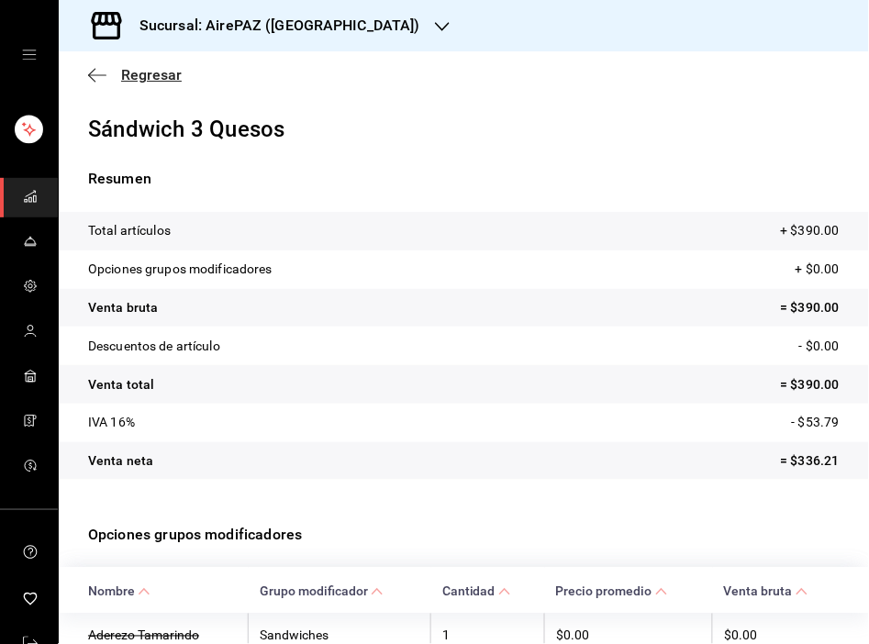
click at [160, 81] on span "Regresar" at bounding box center [151, 74] width 61 height 17
click at [139, 78] on span "Regresar" at bounding box center [151, 74] width 61 height 17
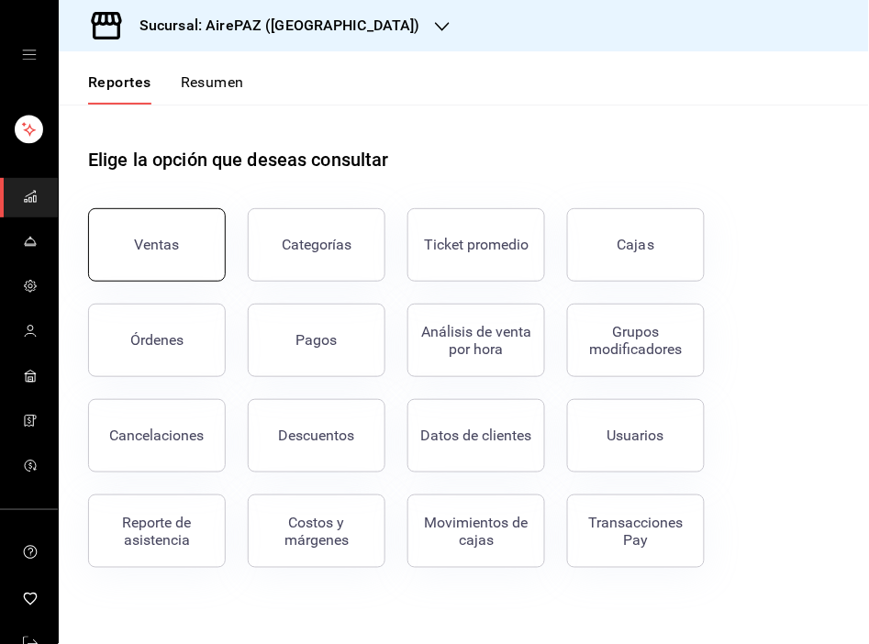
click at [169, 237] on div "Ventas" at bounding box center [157, 244] width 45 height 17
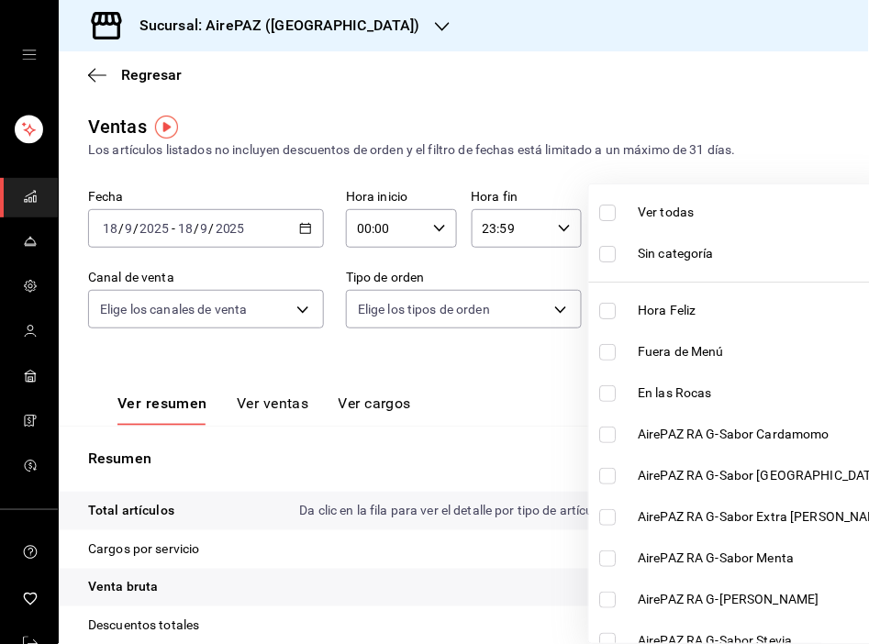
click at [804, 317] on body "Sucursal: AirePAZ (Chapalita) Regresar Ventas Los artículos listados no incluye…" at bounding box center [434, 322] width 869 height 644
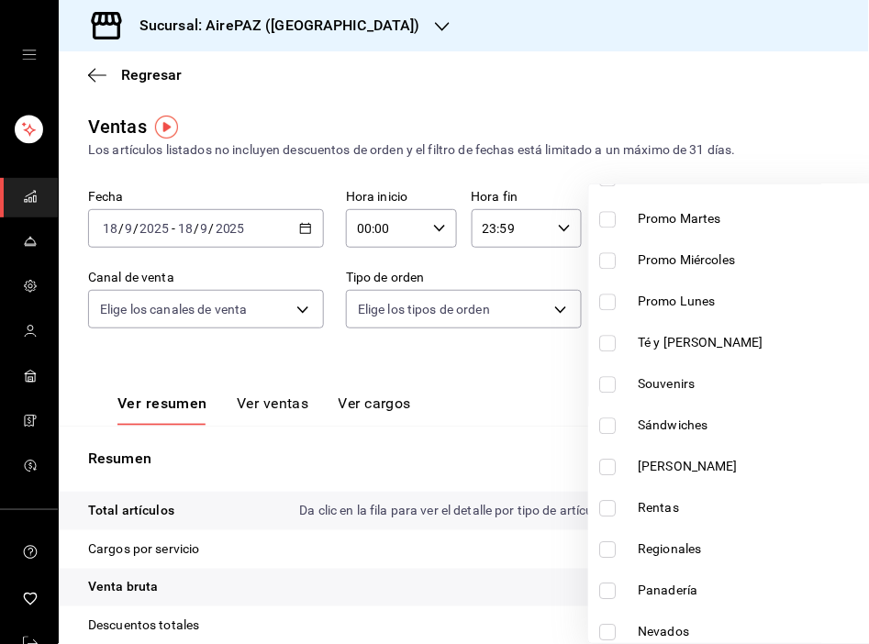
scroll to position [718, 0]
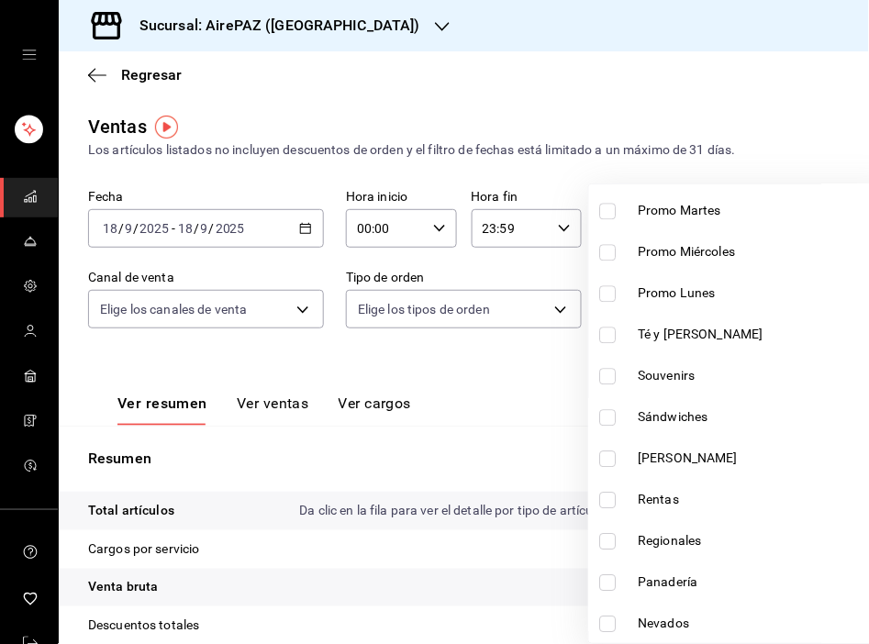
click at [656, 414] on span "Sándwiches" at bounding box center [765, 417] width 252 height 19
type input "0230096f-ae06-47cc-82d6-2f7bb830668a"
checkbox input "true"
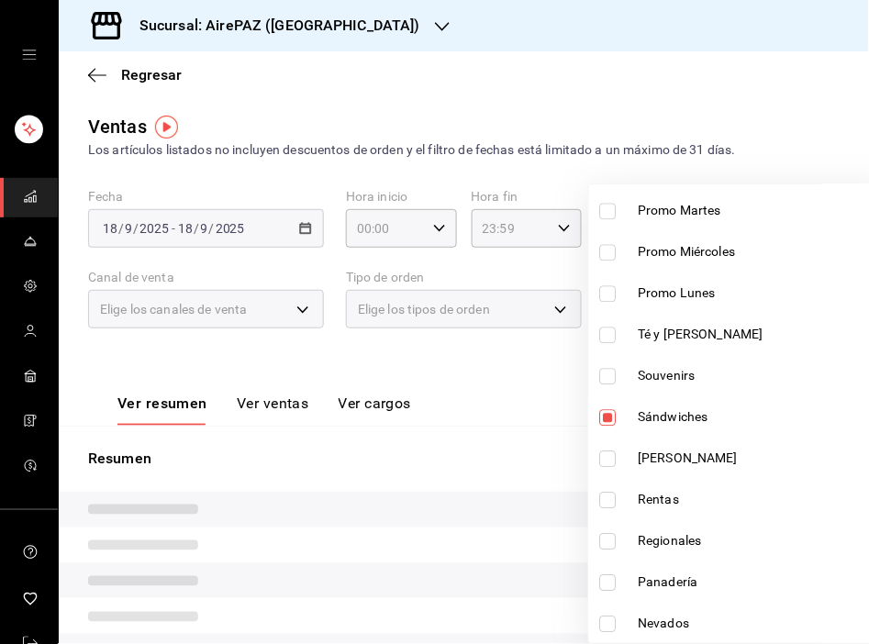
click at [243, 144] on div at bounding box center [434, 322] width 869 height 644
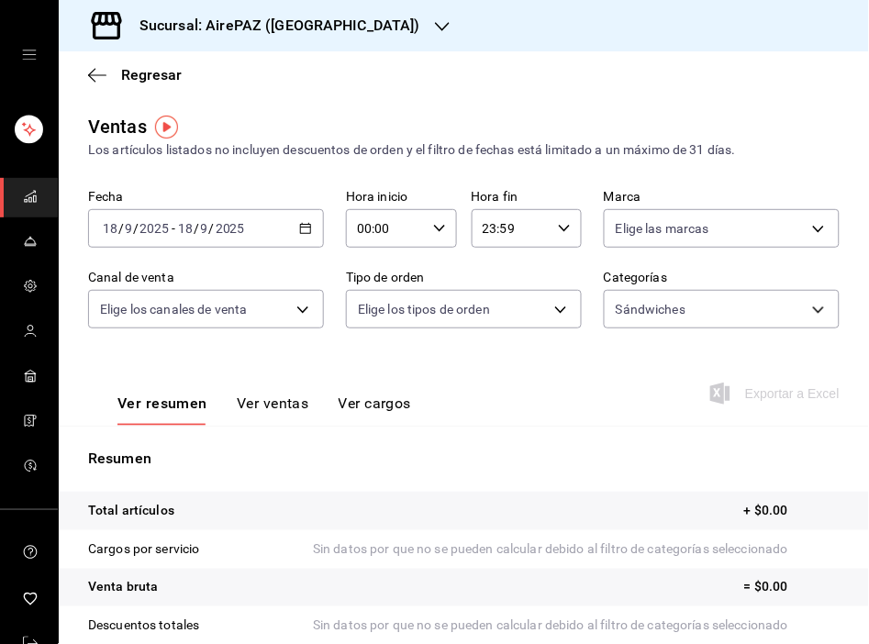
click at [299, 231] on icon "button" at bounding box center [305, 228] width 13 height 13
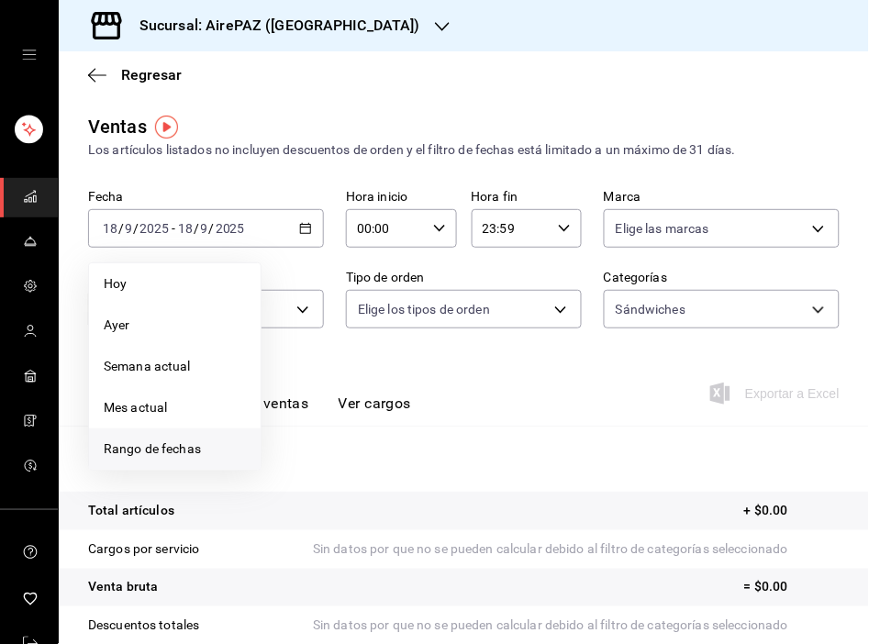
click at [157, 450] on span "Rango de fechas" at bounding box center [175, 448] width 142 height 19
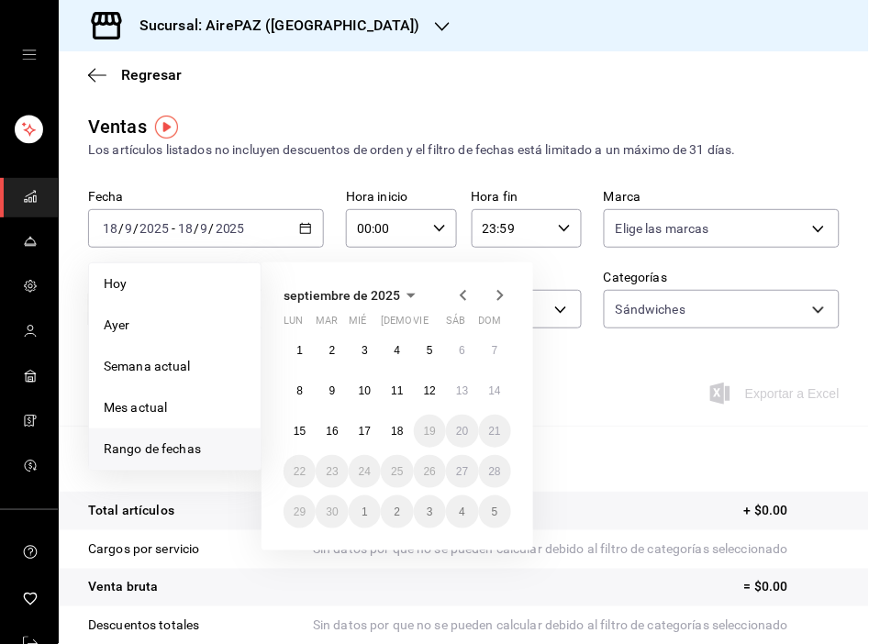
click at [465, 292] on icon "button" at bounding box center [463, 295] width 6 height 11
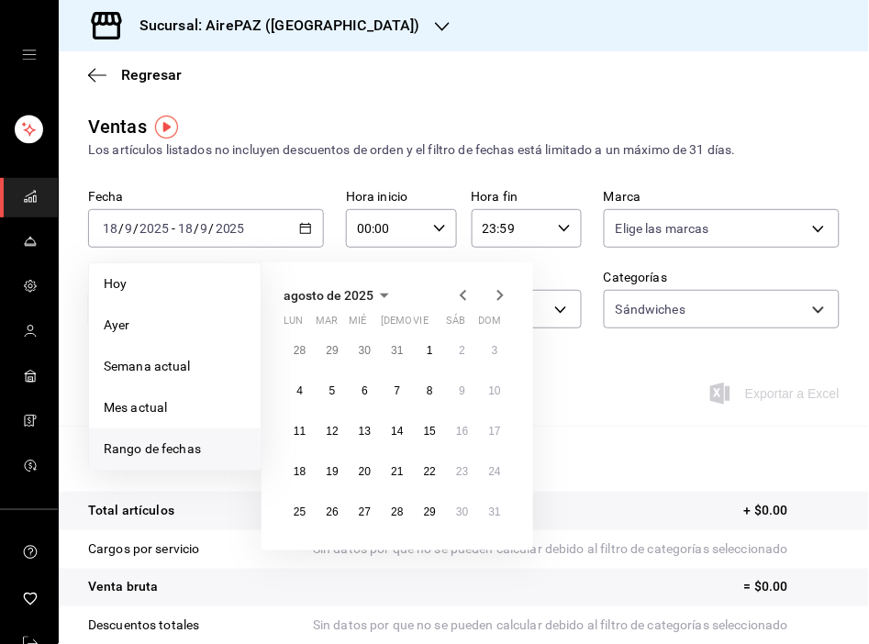
click at [465, 292] on icon "button" at bounding box center [463, 295] width 6 height 11
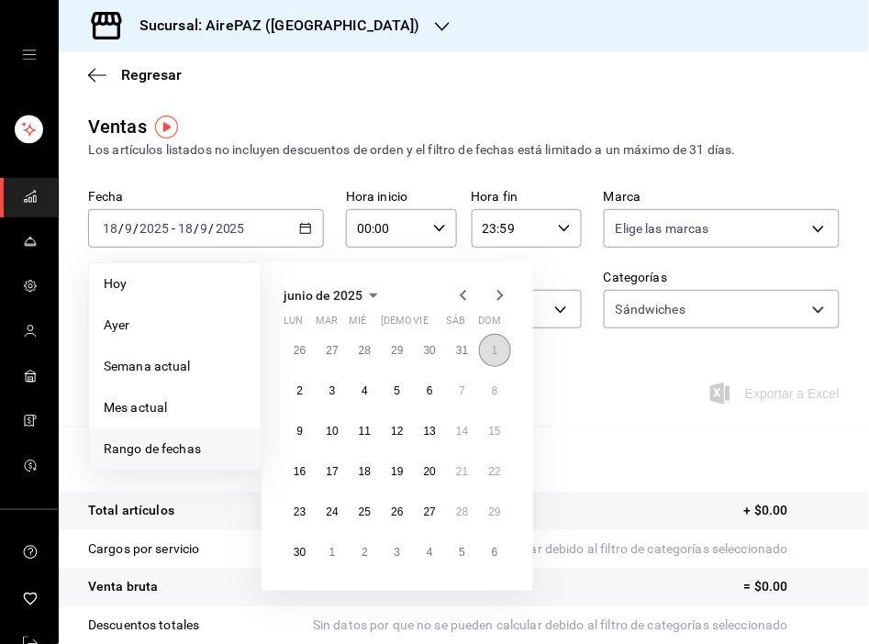
click at [492, 350] on abbr "1" at bounding box center [495, 350] width 6 height 13
click at [307, 554] on button "30" at bounding box center [300, 552] width 32 height 33
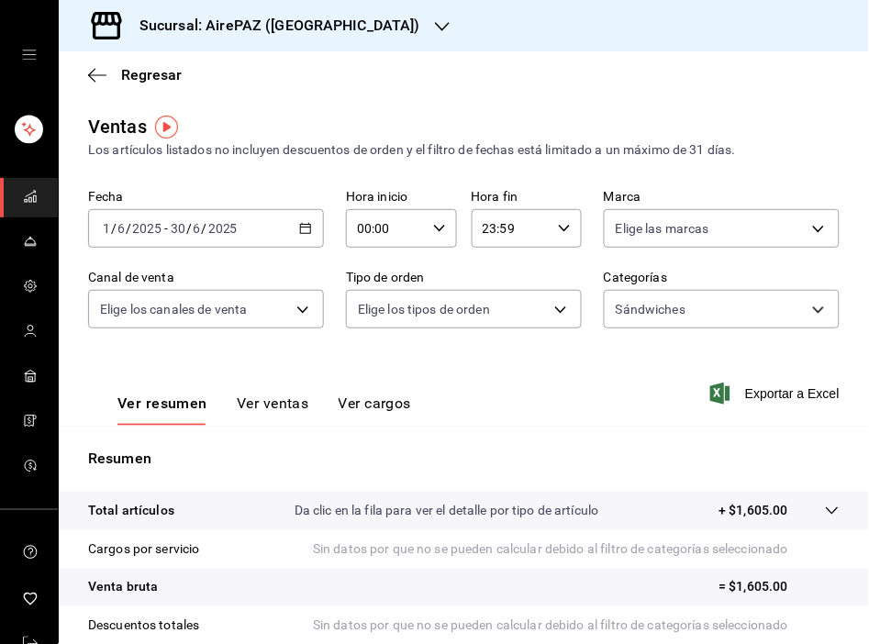
click at [286, 404] on button "Ver ventas" at bounding box center [273, 410] width 72 height 31
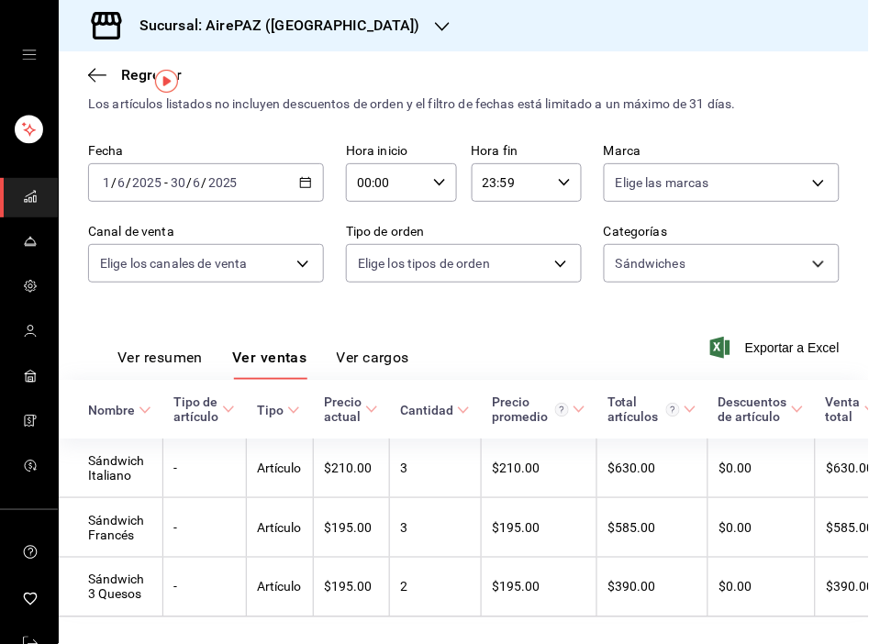
scroll to position [98, 0]
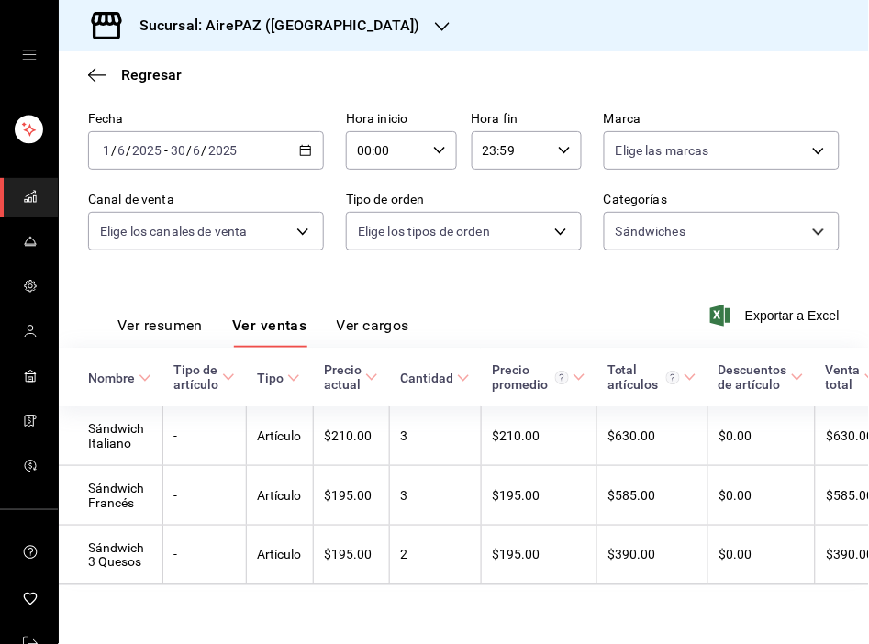
click at [305, 144] on icon "button" at bounding box center [305, 150] width 13 height 13
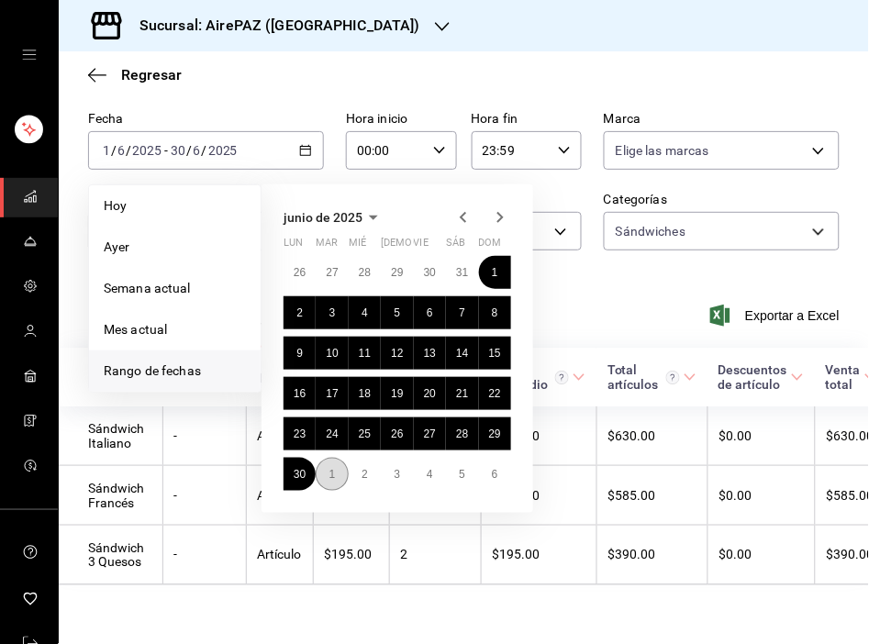
click at [329, 468] on abbr "1" at bounding box center [332, 474] width 6 height 13
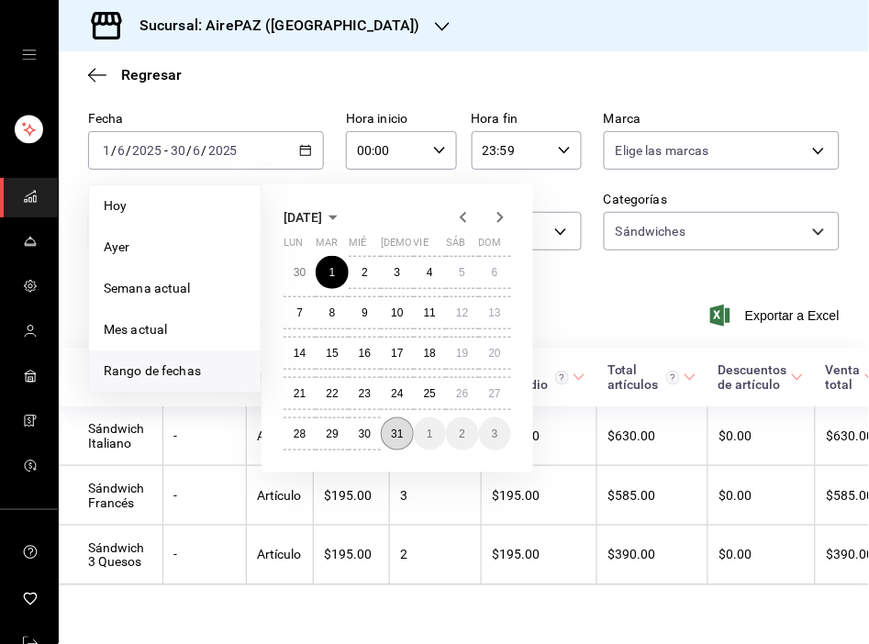
click at [402, 428] on abbr "31" at bounding box center [397, 434] width 12 height 13
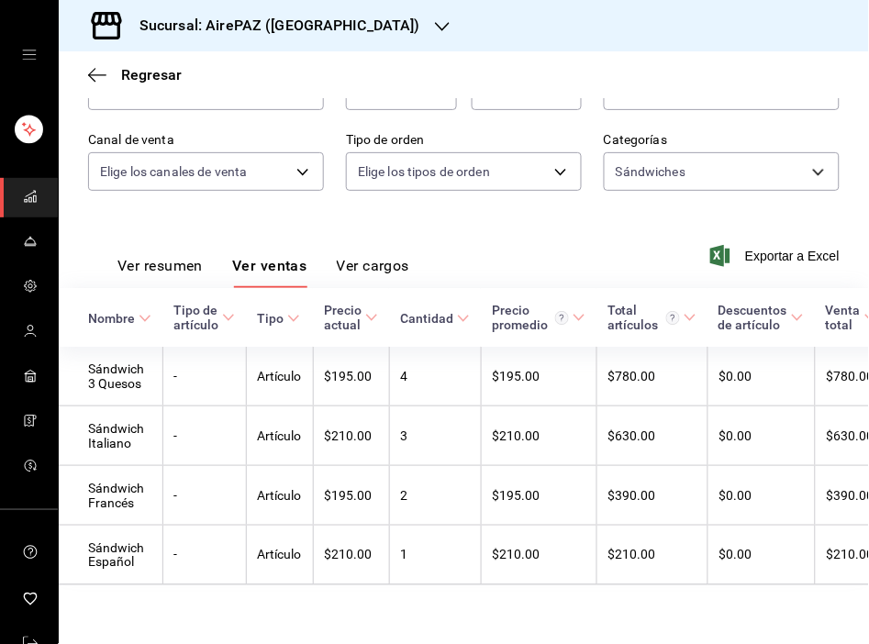
scroll to position [159, 0]
click at [435, 28] on icon "button" at bounding box center [442, 26] width 15 height 15
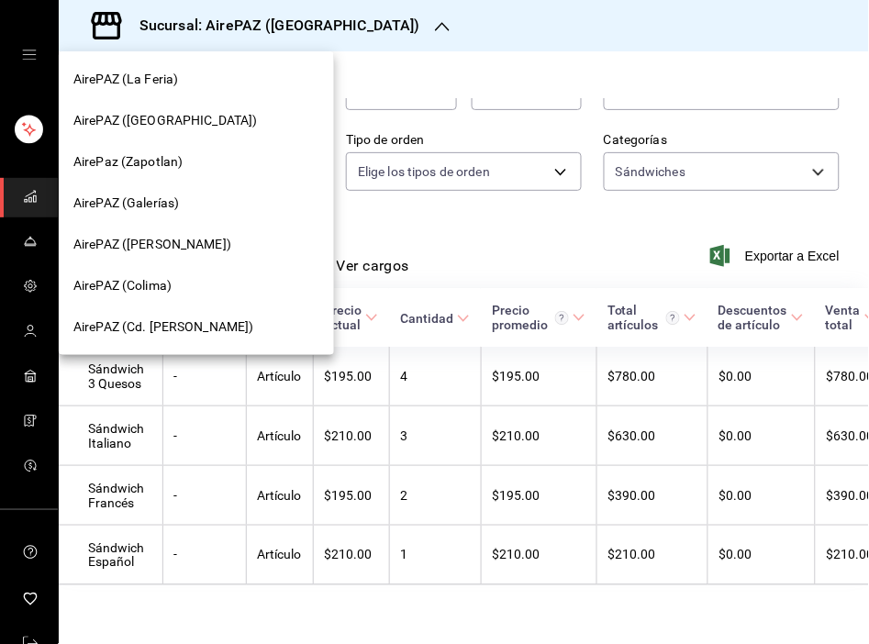
click at [695, 67] on div at bounding box center [434, 322] width 869 height 644
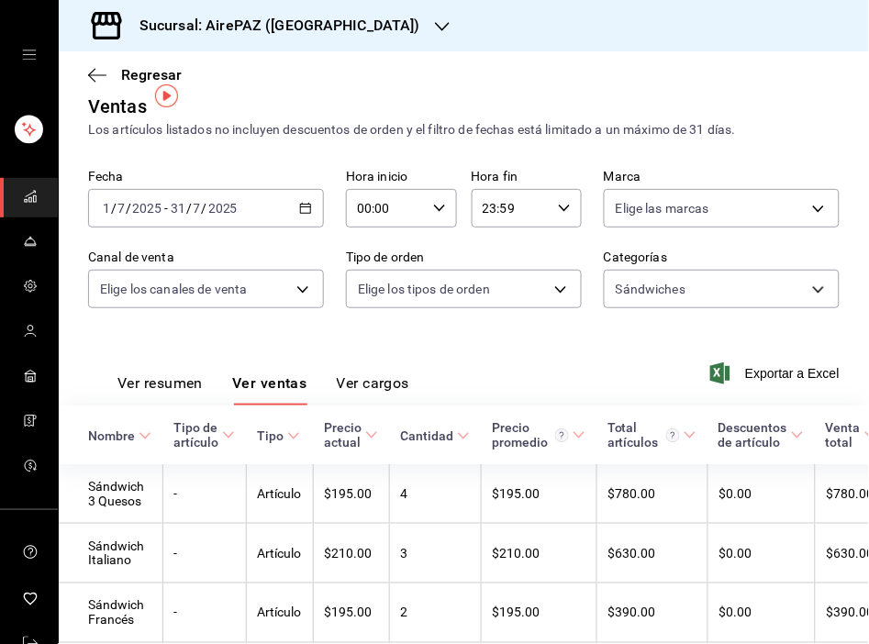
scroll to position [0, 0]
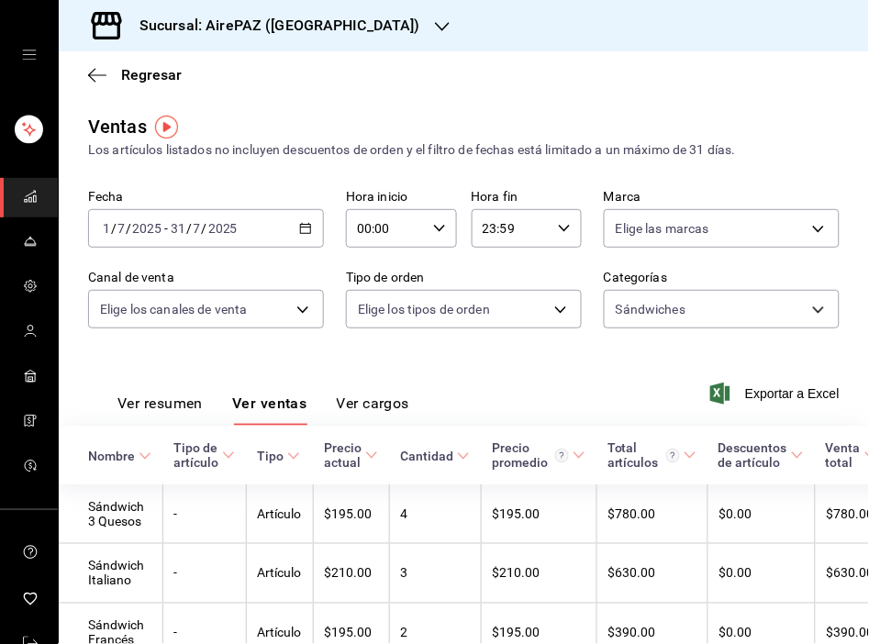
click at [306, 228] on \(Stroke\) "button" at bounding box center [305, 229] width 11 height 10
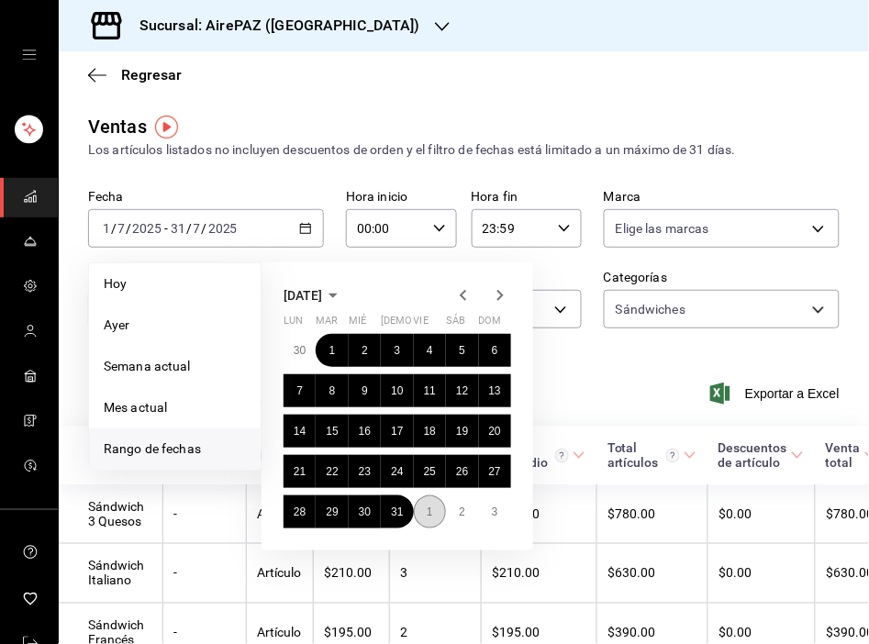
click at [431, 510] on abbr "1" at bounding box center [430, 512] width 6 height 13
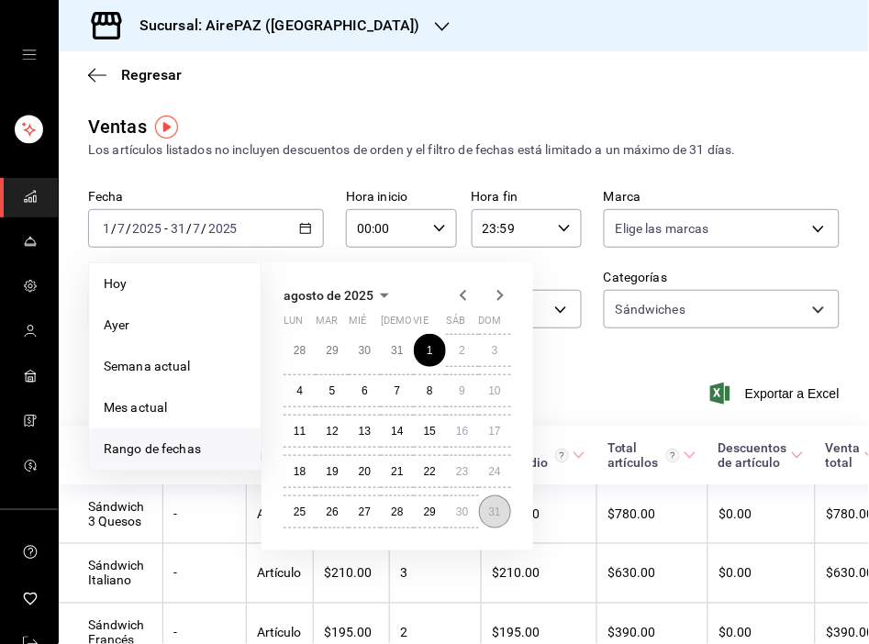
click at [505, 510] on button "31" at bounding box center [495, 511] width 32 height 33
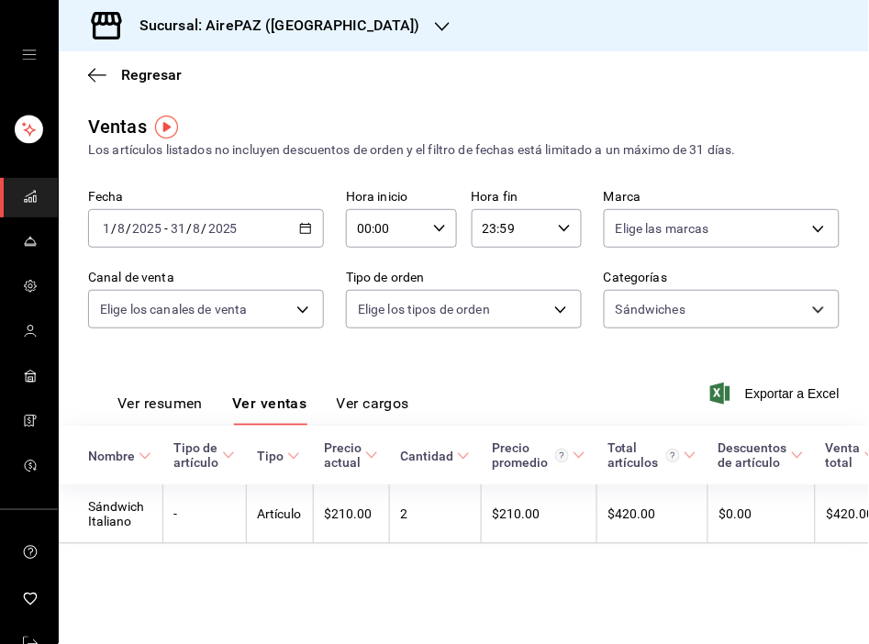
click at [301, 232] on icon "button" at bounding box center [305, 228] width 13 height 13
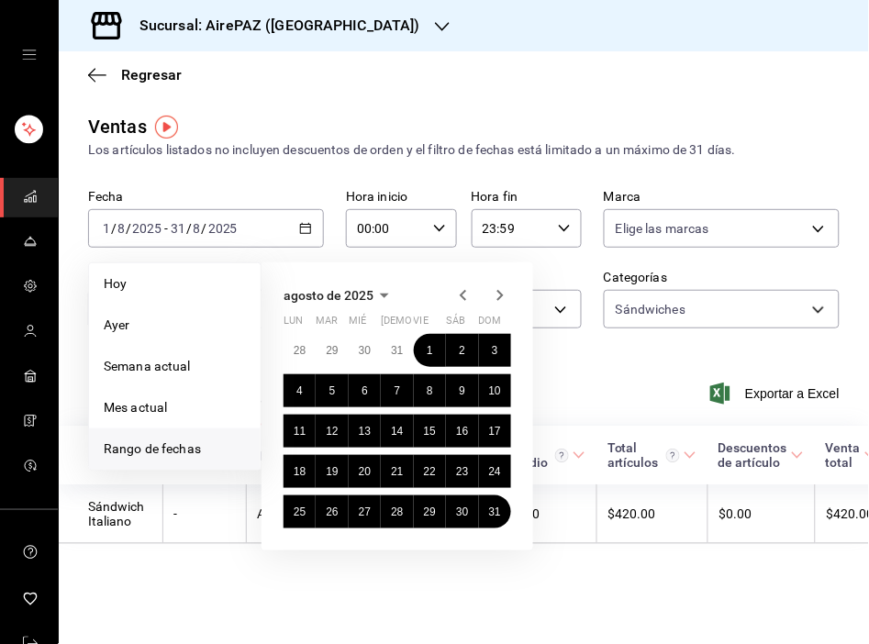
click at [496, 306] on icon "button" at bounding box center [500, 295] width 22 height 22
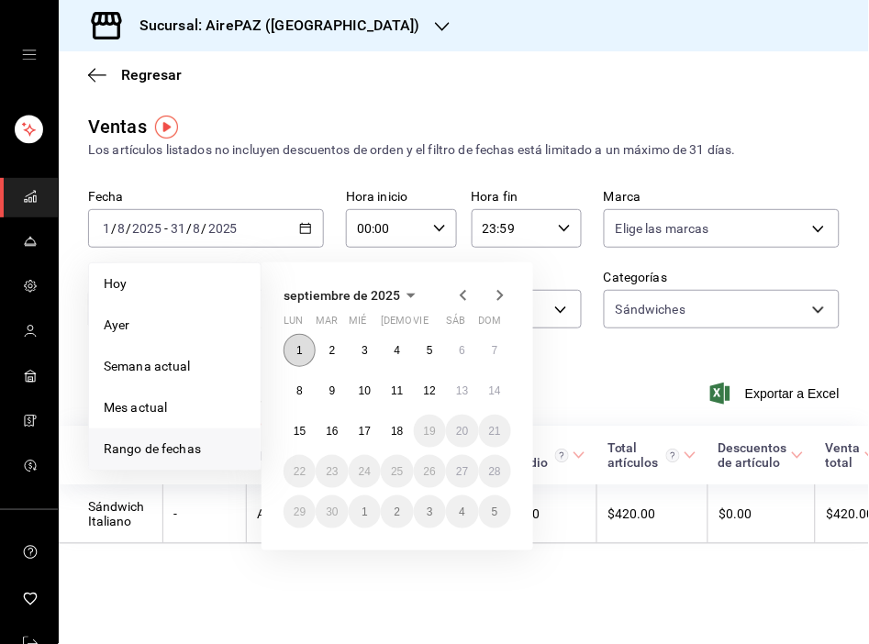
click at [301, 352] on abbr "1" at bounding box center [299, 350] width 6 height 13
click at [405, 434] on button "18" at bounding box center [397, 431] width 32 height 33
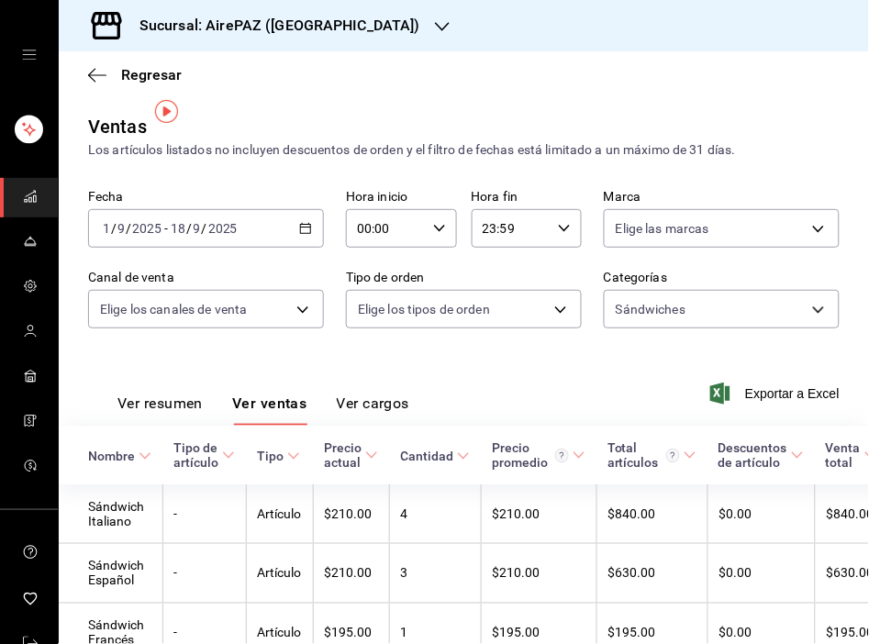
scroll to position [98, 0]
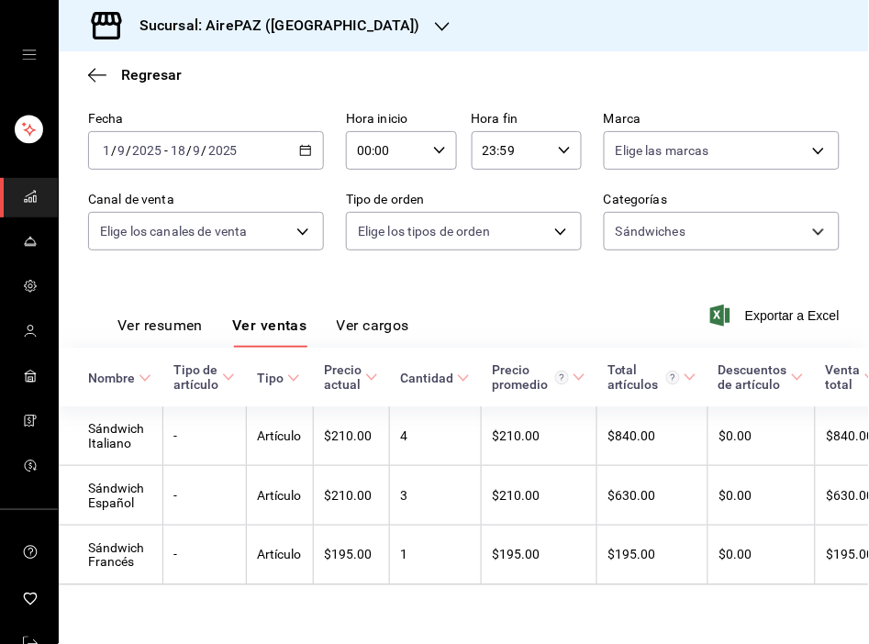
click at [435, 23] on icon "button" at bounding box center [442, 26] width 15 height 15
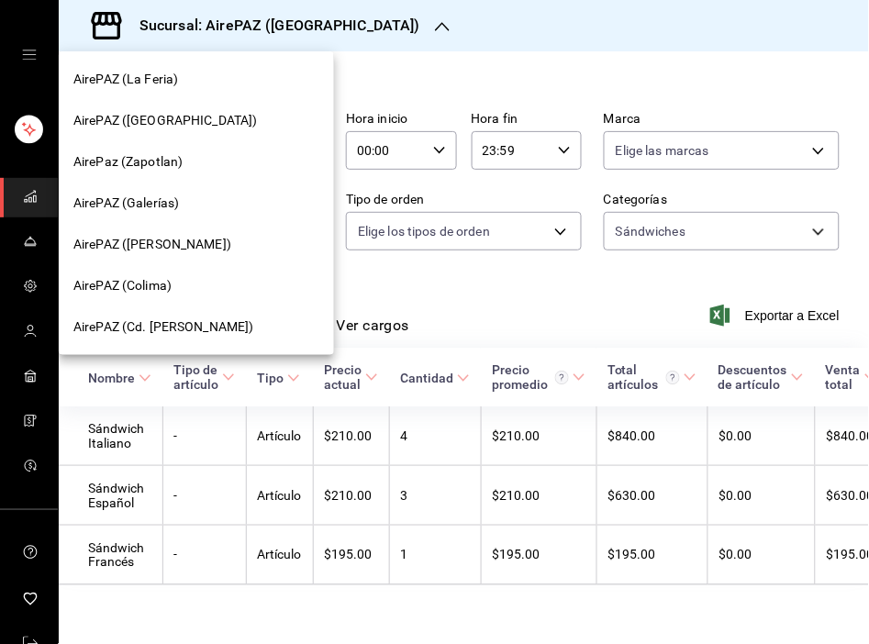
click at [158, 165] on span "AirePaz (Zapotlan)" at bounding box center [127, 161] width 109 height 19
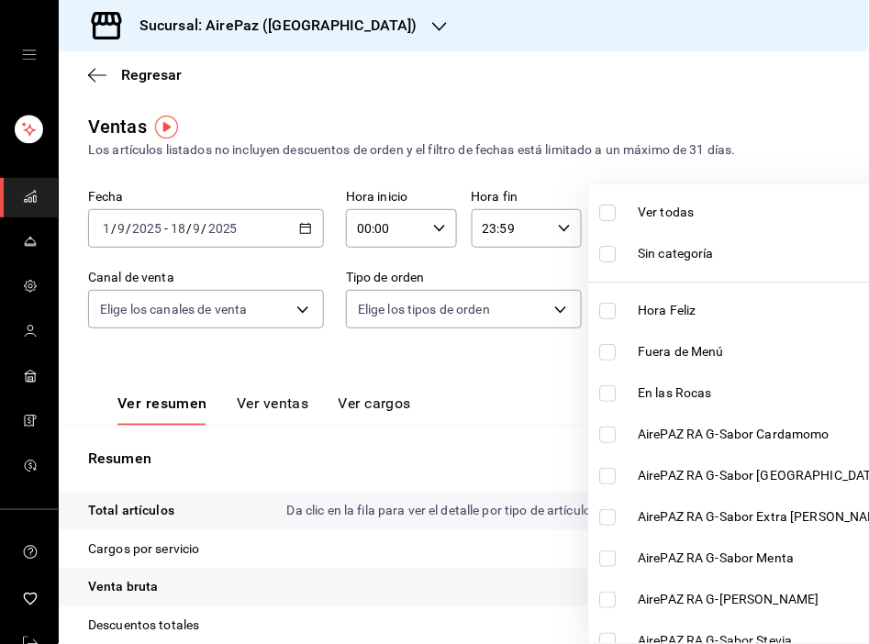
click at [796, 296] on body "Sucursal: AirePaz (Zapotlan) Regresar Ventas Los artículos listados no incluyen…" at bounding box center [434, 322] width 869 height 644
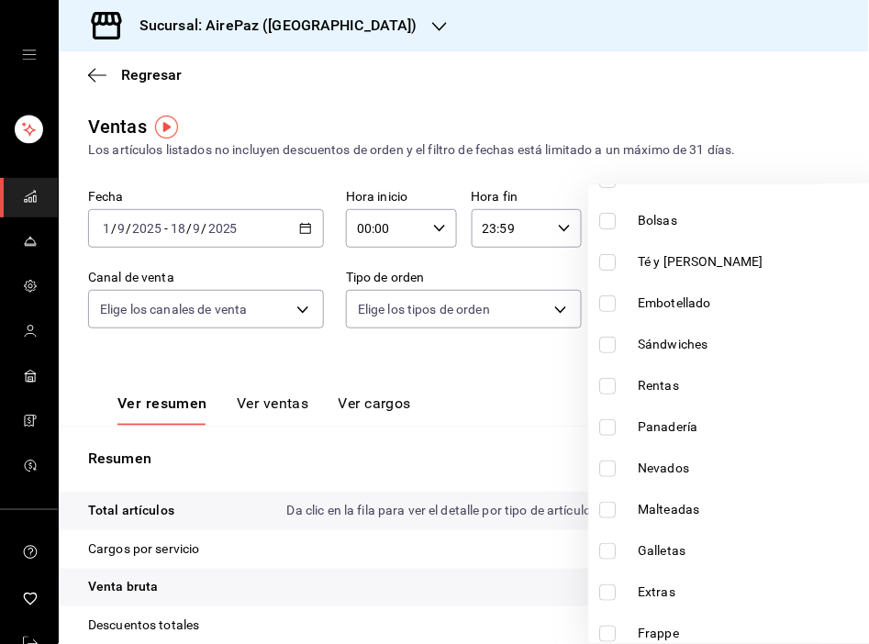
scroll to position [1143, 0]
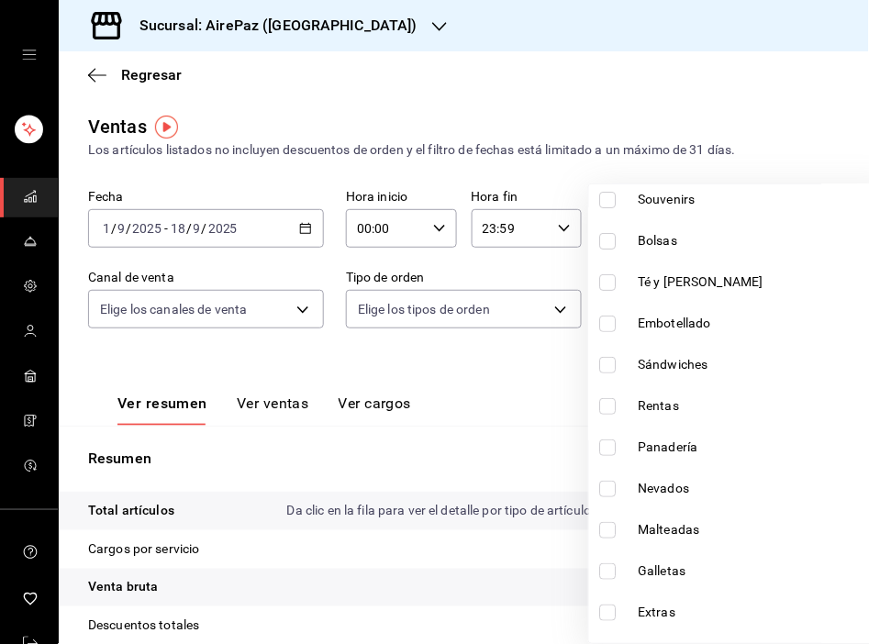
click at [698, 374] on li "Sándwiches" at bounding box center [743, 364] width 309 height 41
type input "f421e4cd-e7f2-4173-a12e-355239853c8e"
checkbox input "true"
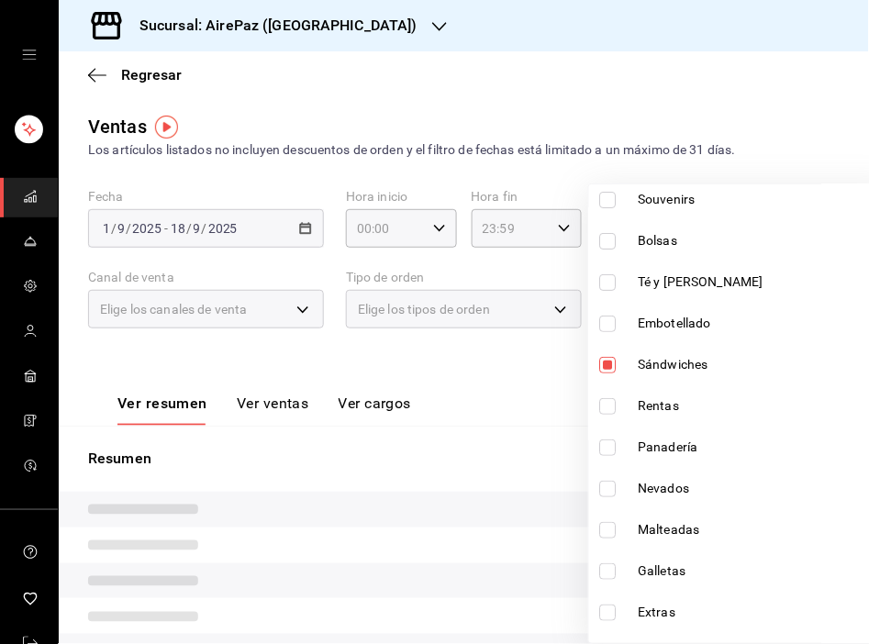
click at [448, 368] on div at bounding box center [434, 322] width 869 height 644
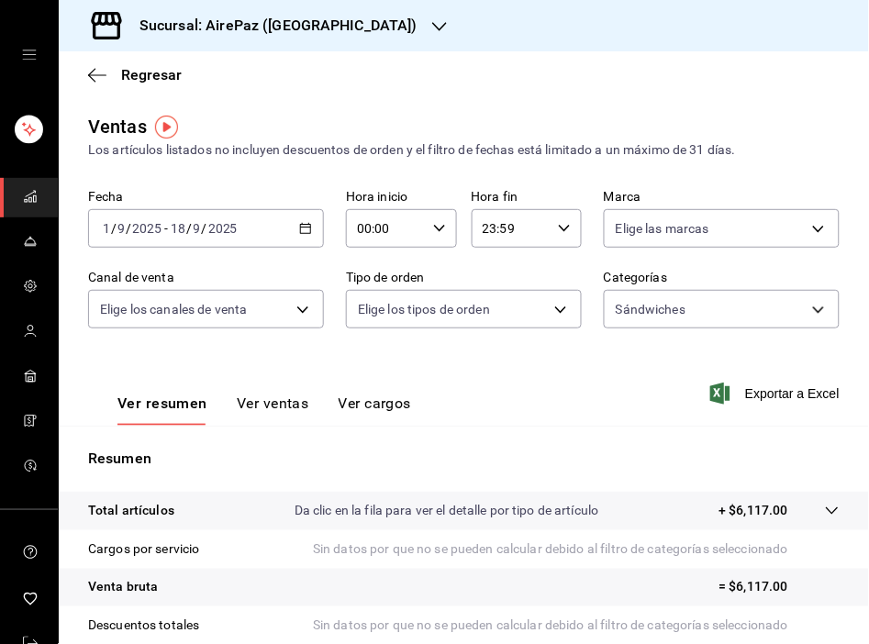
click at [299, 233] on icon "button" at bounding box center [305, 228] width 13 height 13
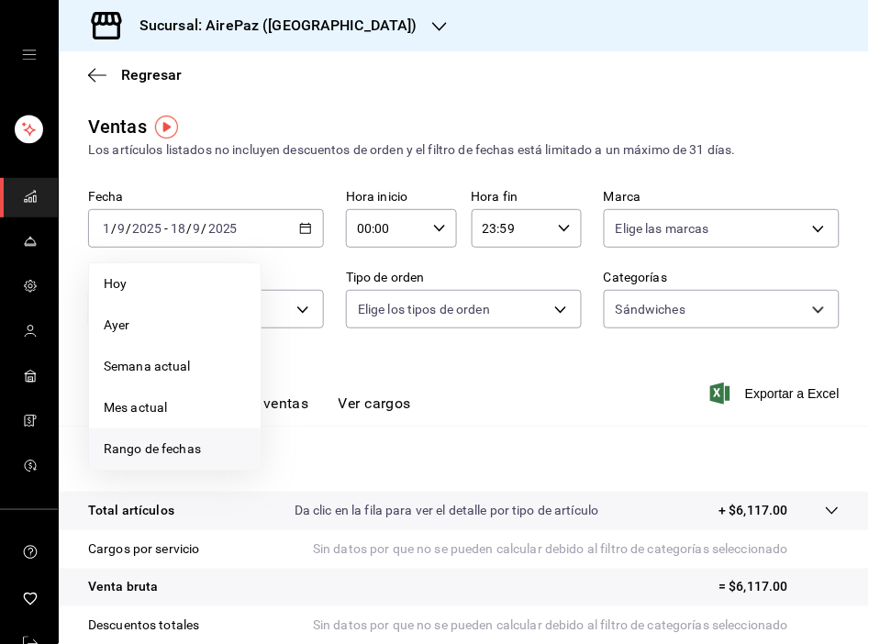
click at [160, 445] on span "Rango de fechas" at bounding box center [175, 448] width 142 height 19
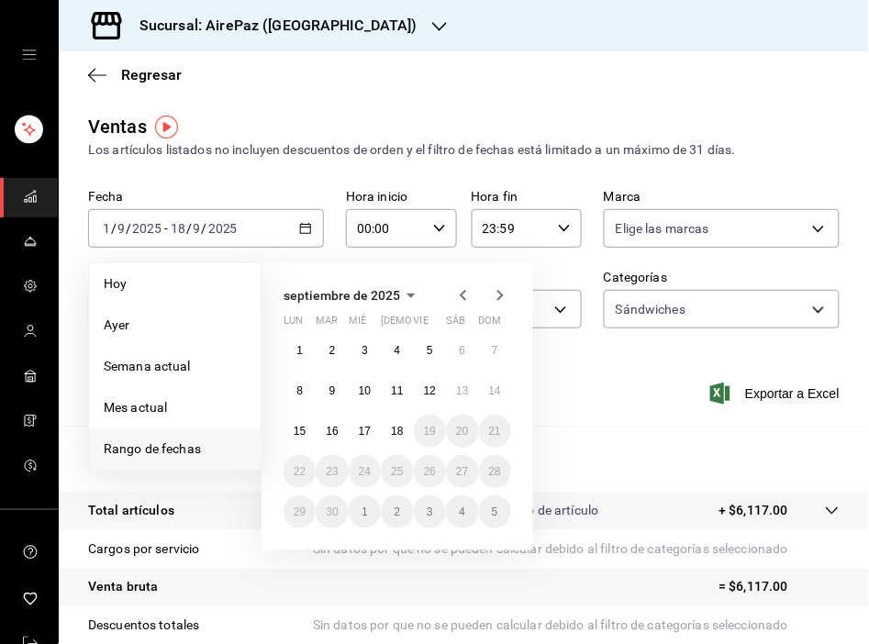
click at [468, 292] on icon "button" at bounding box center [463, 295] width 22 height 22
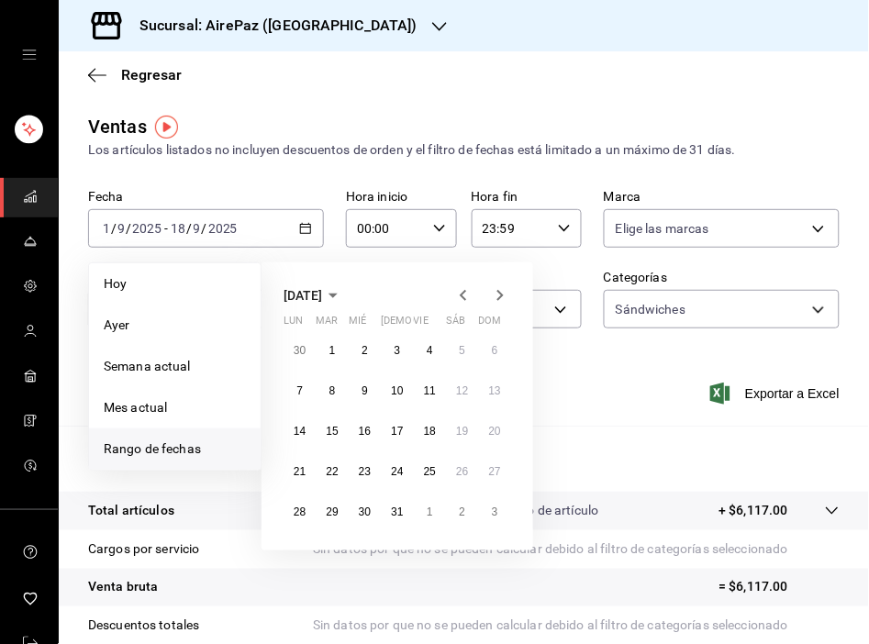
click at [468, 292] on icon "button" at bounding box center [463, 295] width 22 height 22
click at [500, 298] on icon "button" at bounding box center [500, 295] width 6 height 11
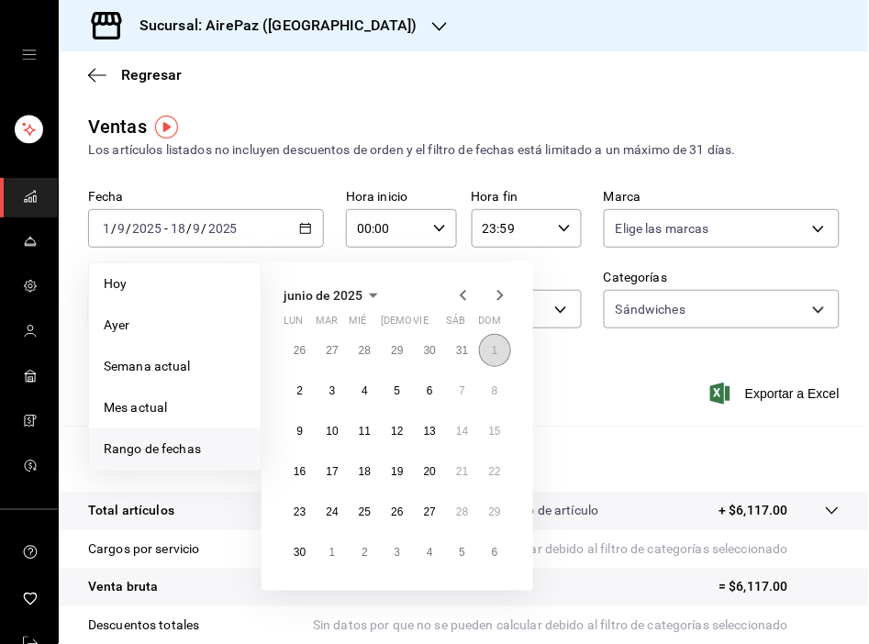
click at [496, 347] on abbr "1" at bounding box center [495, 350] width 6 height 13
click at [298, 552] on abbr "30" at bounding box center [300, 552] width 12 height 13
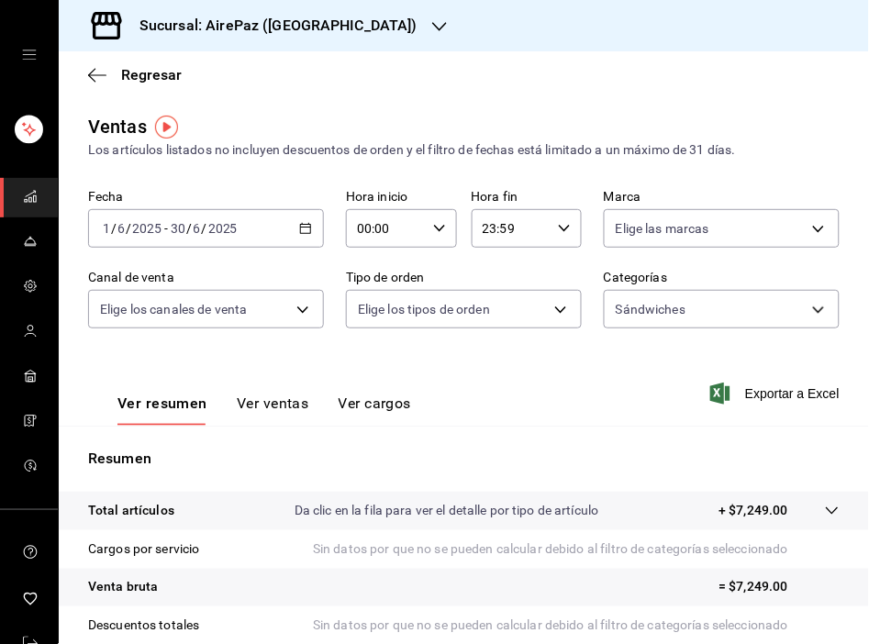
click at [262, 410] on button "Ver ventas" at bounding box center [273, 410] width 72 height 31
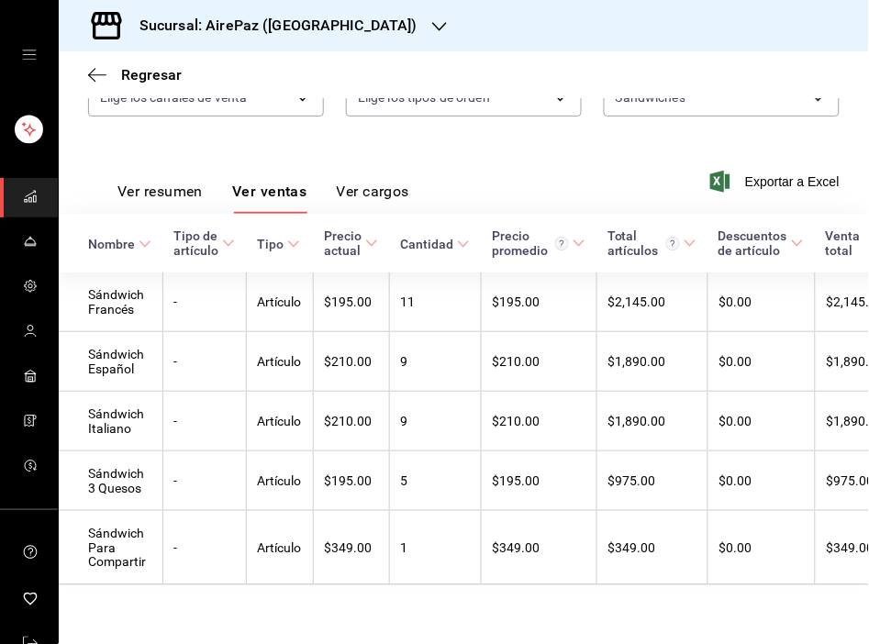
scroll to position [226, 0]
click at [432, 158] on div "Ver resumen Ver ventas Ver cargos Exportar a Excel" at bounding box center [464, 176] width 810 height 75
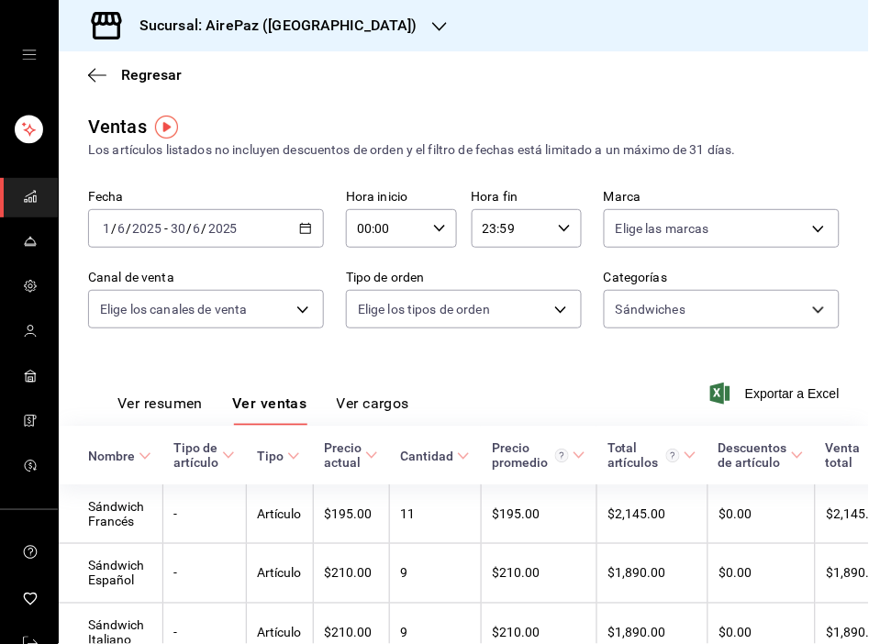
click at [304, 230] on icon "button" at bounding box center [305, 228] width 13 height 13
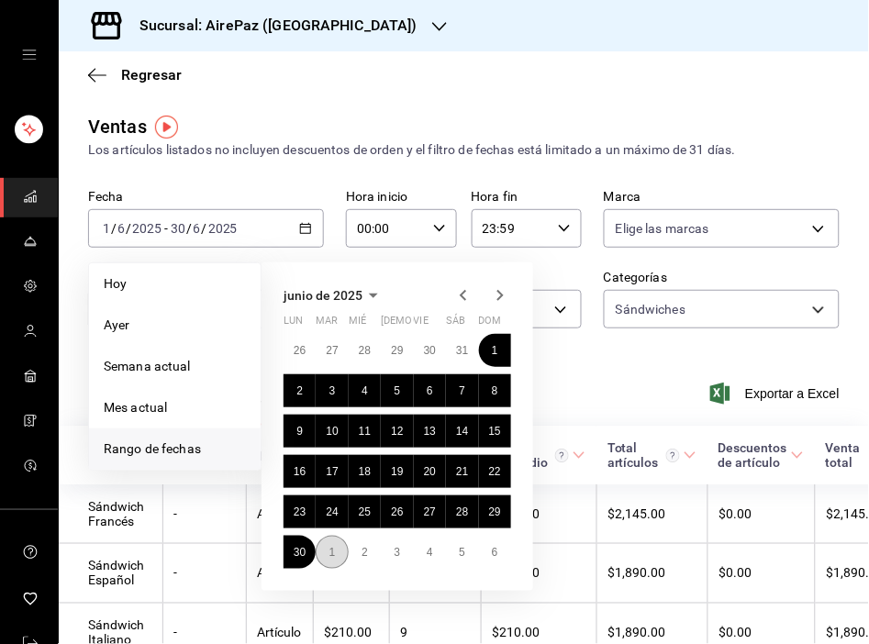
click at [336, 549] on button "1" at bounding box center [332, 552] width 32 height 33
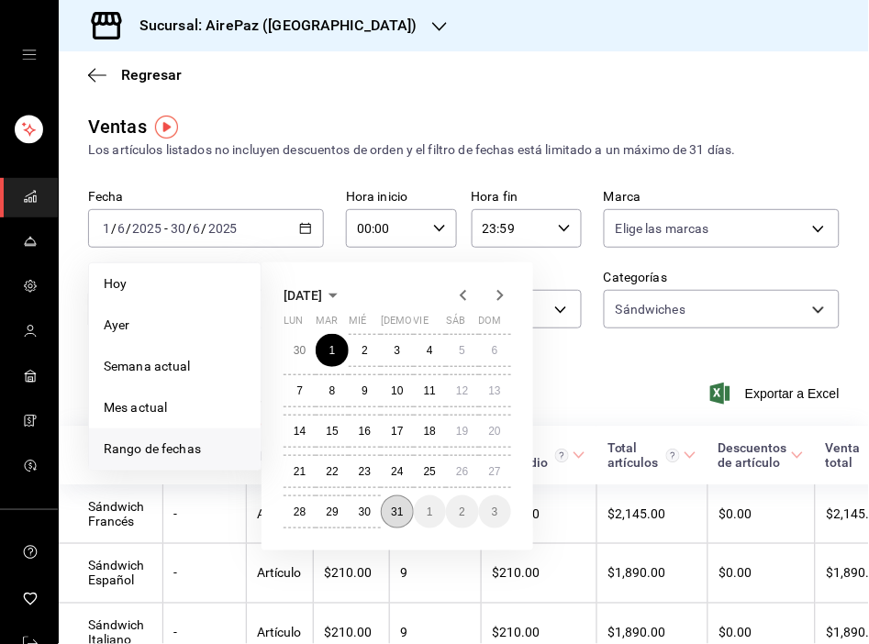
click at [395, 517] on button "31" at bounding box center [397, 511] width 32 height 33
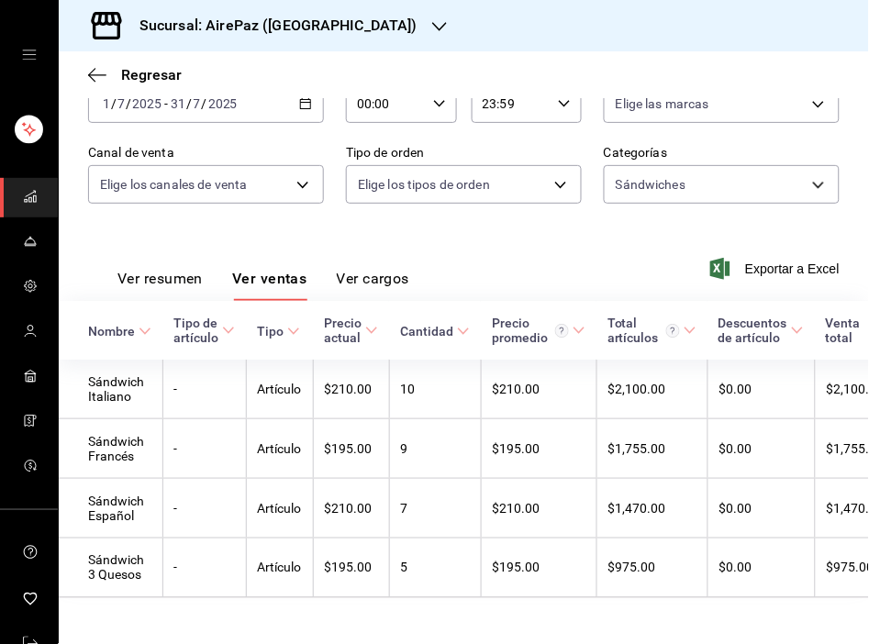
scroll to position [159, 0]
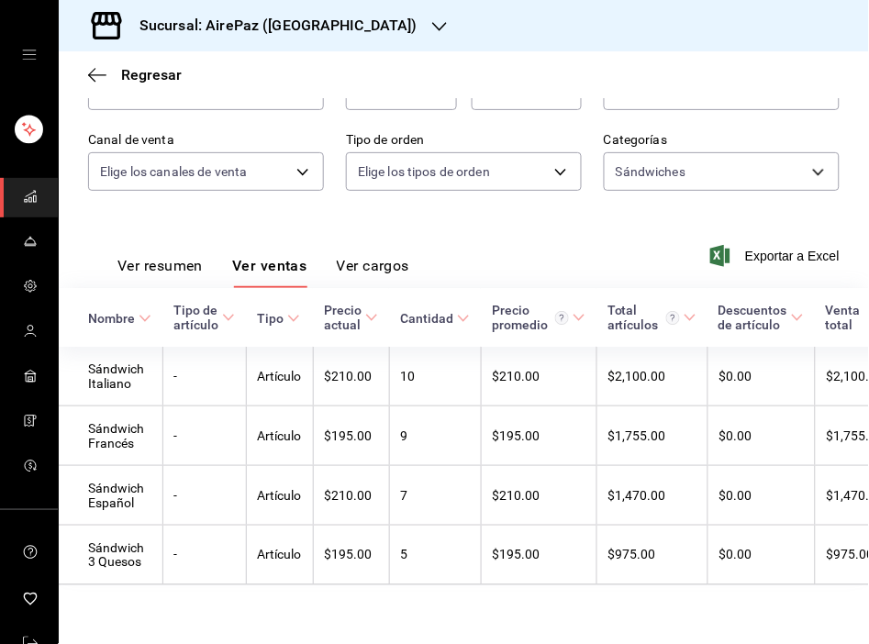
click at [480, 217] on div "Ver resumen Ver ventas Ver cargos Exportar a Excel" at bounding box center [464, 250] width 810 height 75
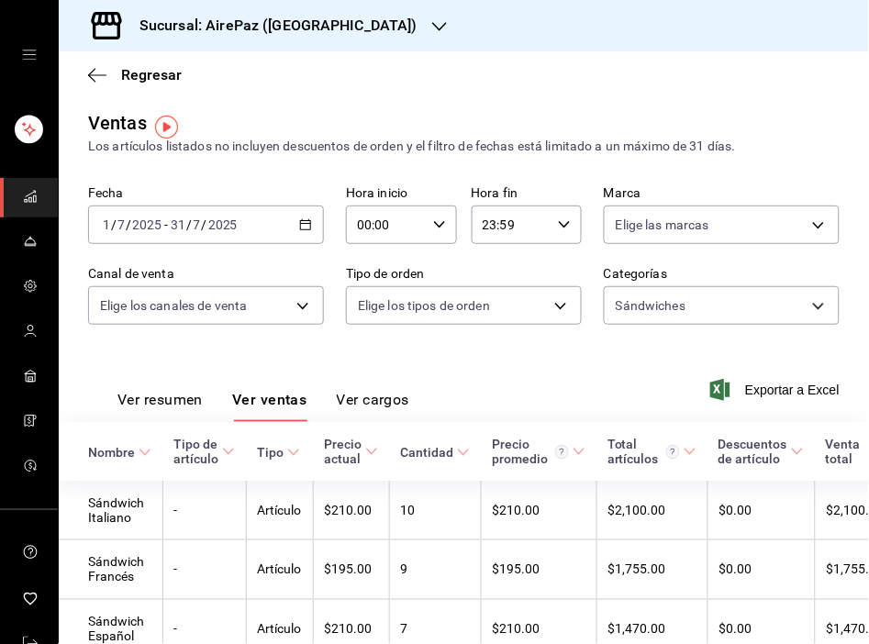
scroll to position [0, 0]
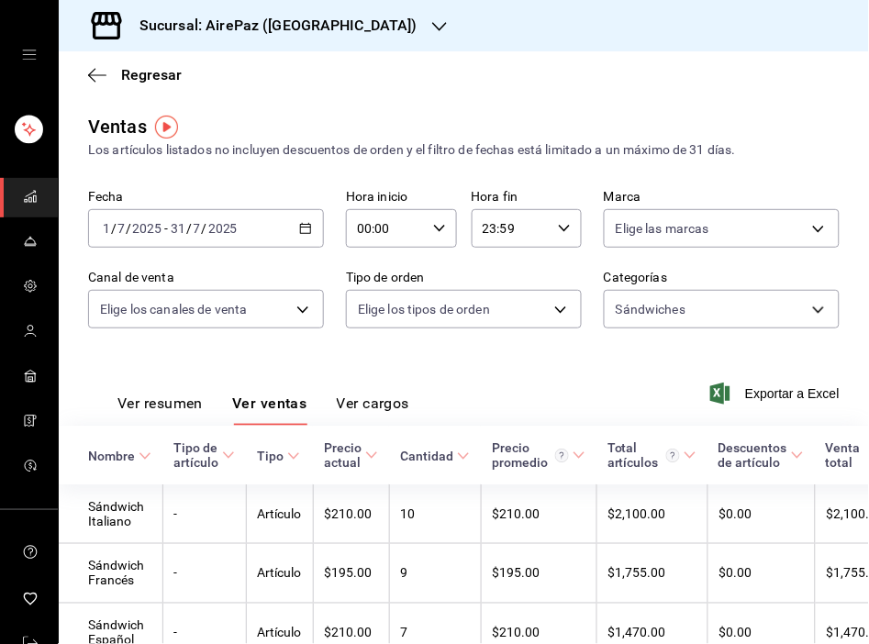
click at [301, 228] on \(Stroke\) "button" at bounding box center [306, 227] width 10 height 1
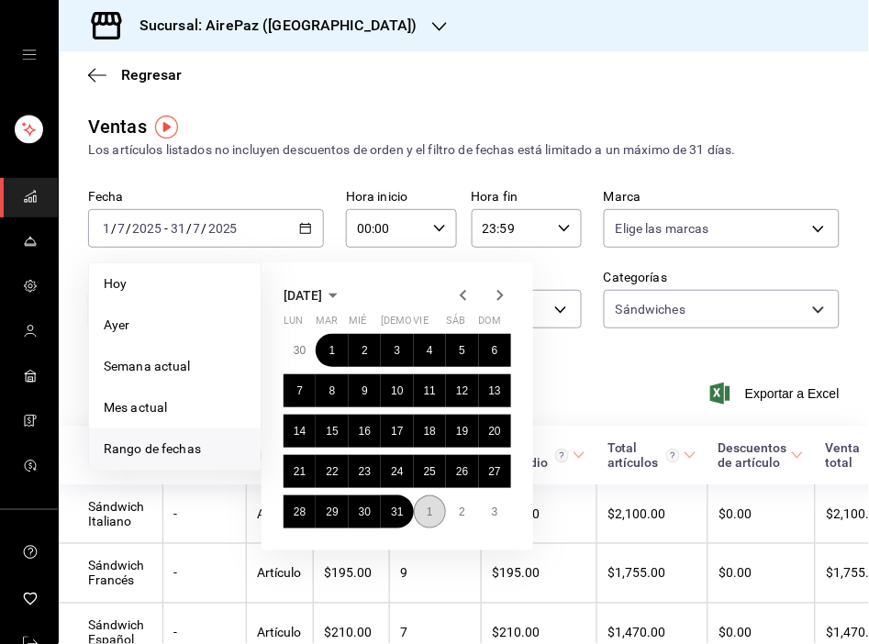
click at [434, 509] on button "1" at bounding box center [430, 511] width 32 height 33
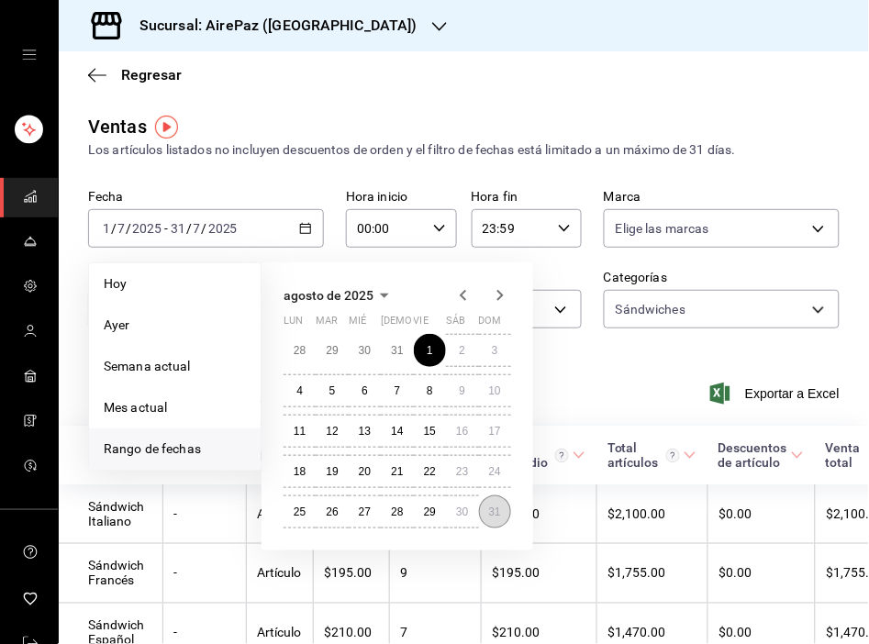
click at [494, 510] on abbr "31" at bounding box center [495, 512] width 12 height 13
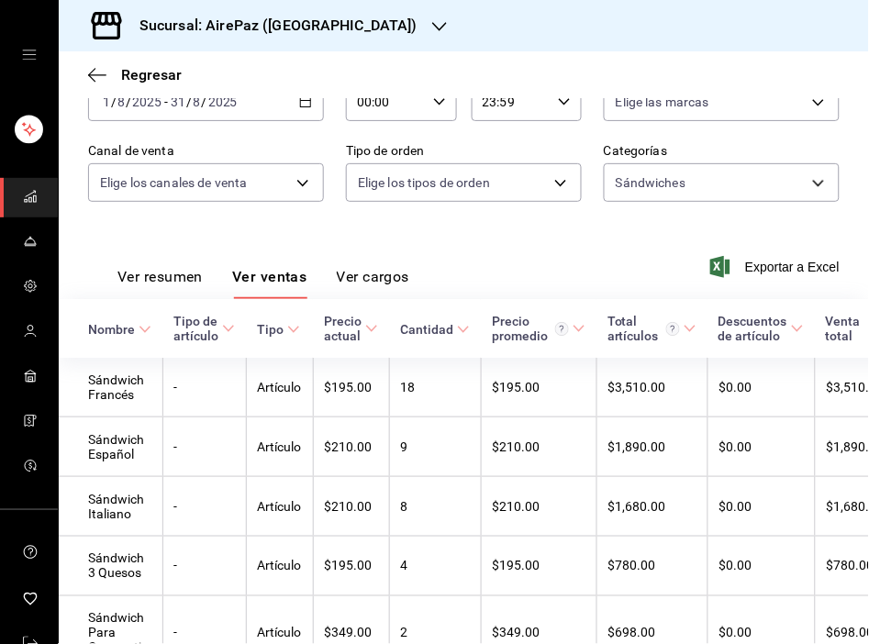
scroll to position [235, 0]
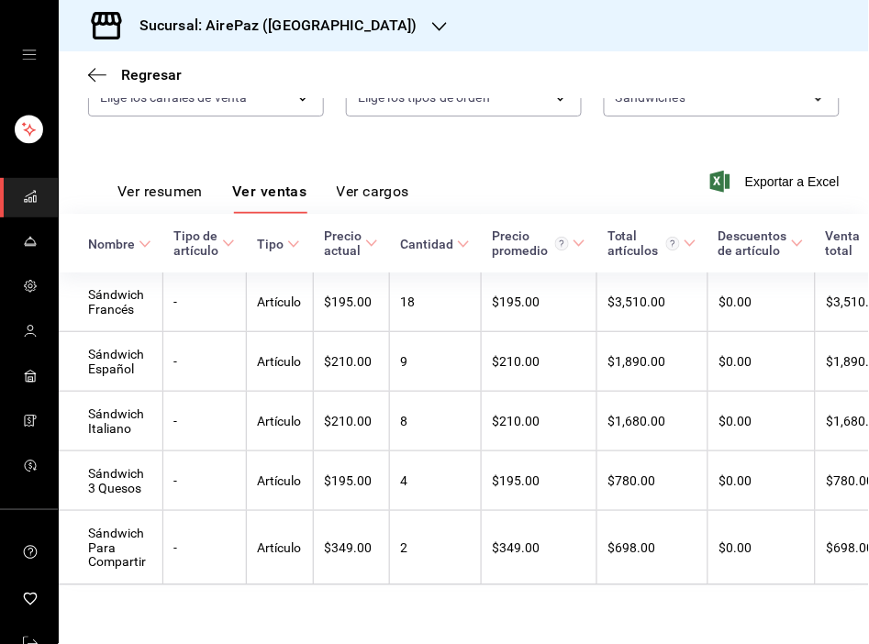
click at [662, 95] on div "Regresar" at bounding box center [464, 74] width 810 height 47
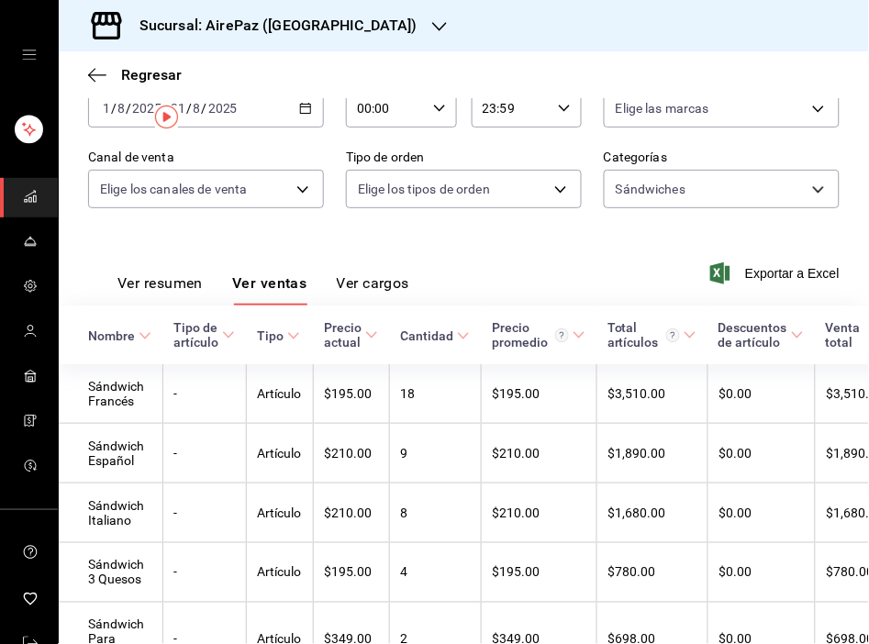
scroll to position [0, 0]
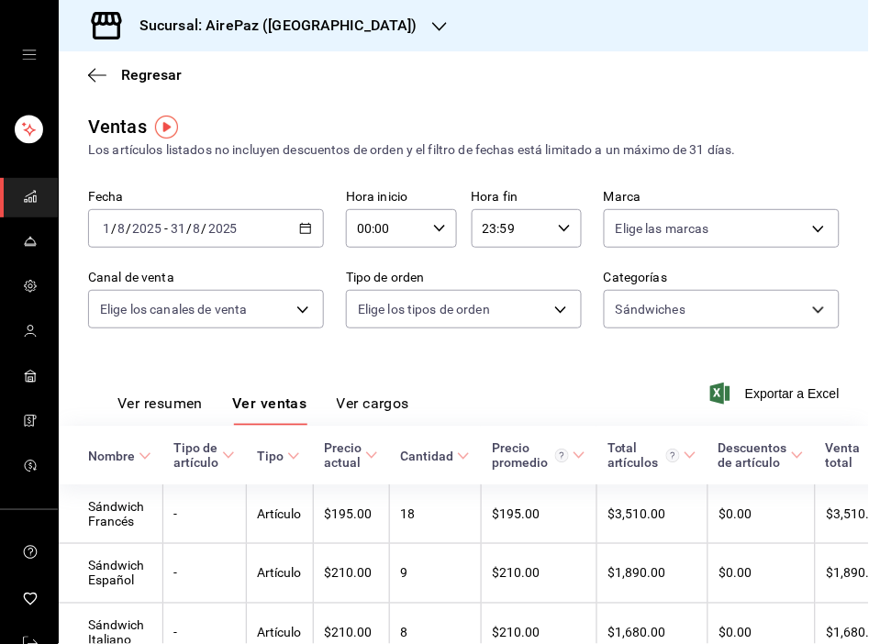
click at [309, 216] on div "2025-08-01 1 / 8 / 2025 - 2025-08-31 31 / 8 / 2025" at bounding box center [206, 228] width 236 height 39
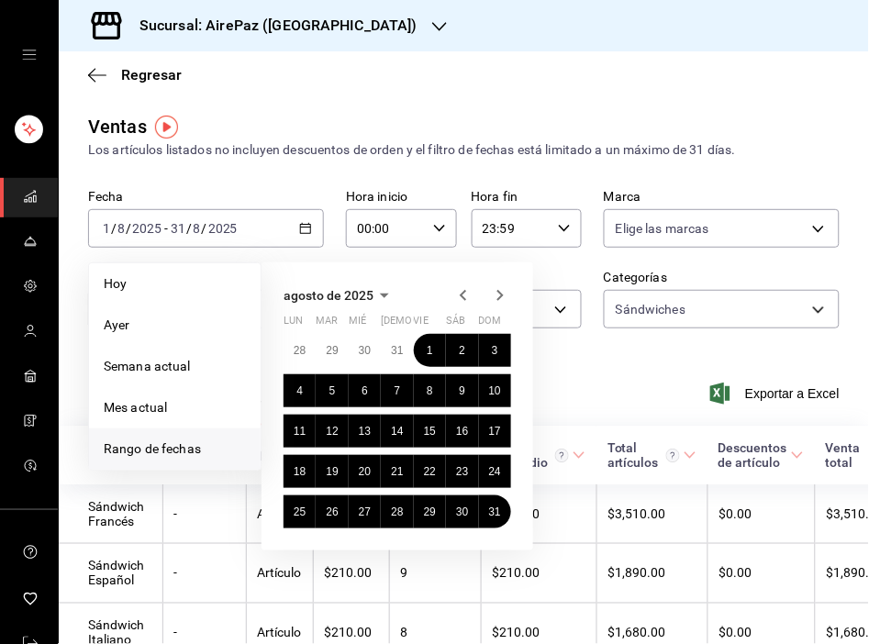
click at [411, 211] on input "00:00" at bounding box center [386, 228] width 80 height 37
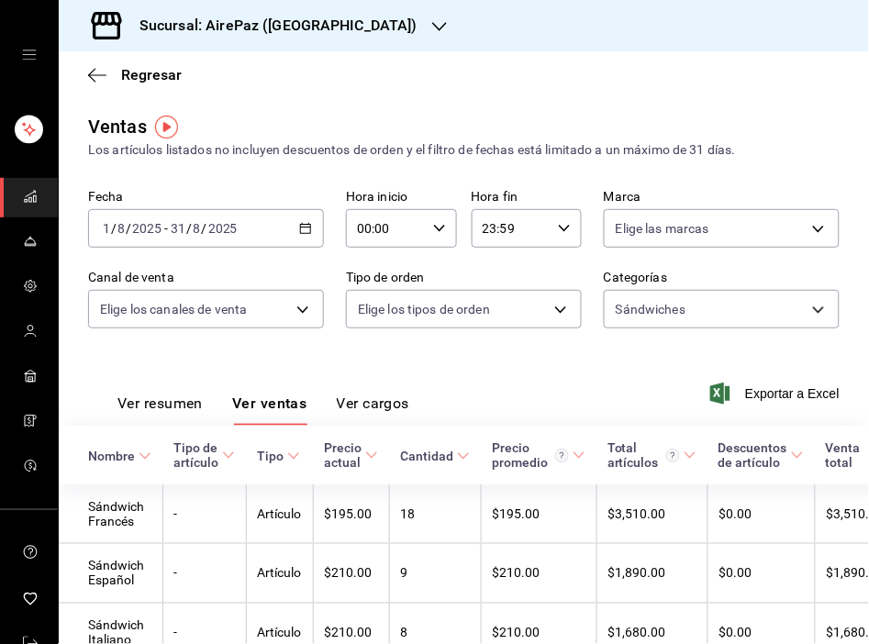
click at [305, 223] on icon "button" at bounding box center [305, 228] width 13 height 13
click at [502, 52] on div "Regresar" at bounding box center [464, 74] width 810 height 47
click at [301, 230] on icon "button" at bounding box center [305, 228] width 13 height 13
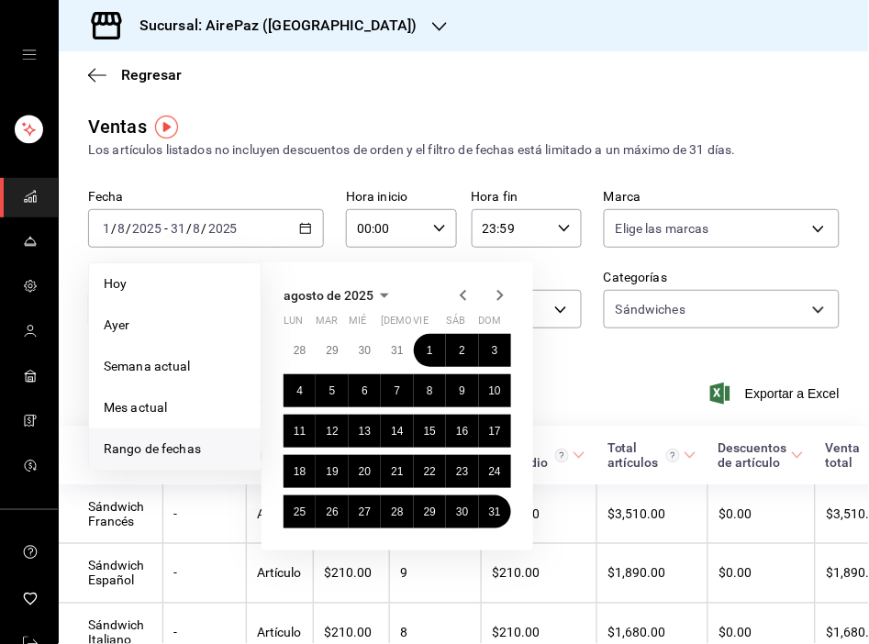
click at [501, 298] on icon "button" at bounding box center [500, 295] width 22 height 22
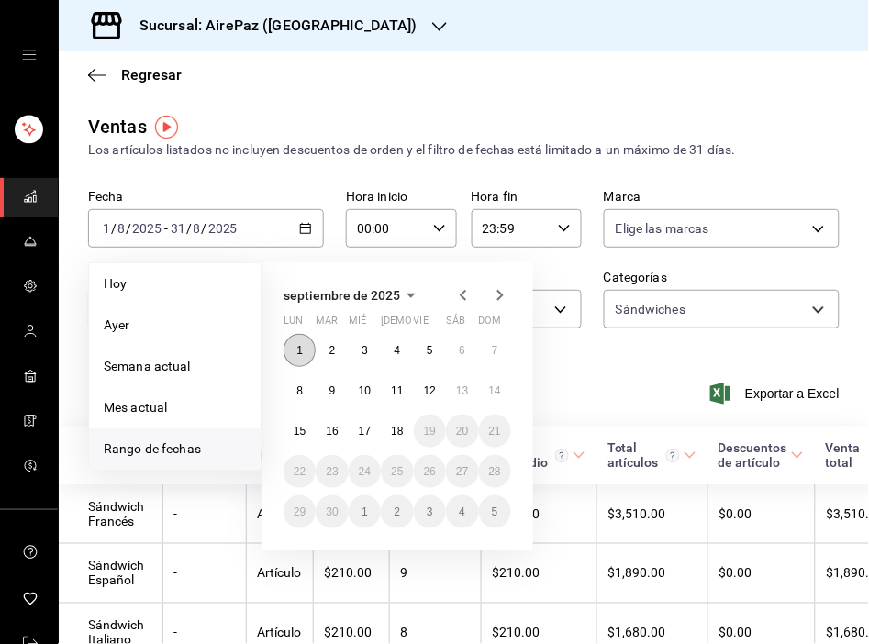
click at [298, 346] on abbr "1" at bounding box center [299, 350] width 6 height 13
click at [396, 426] on abbr "18" at bounding box center [397, 431] width 12 height 13
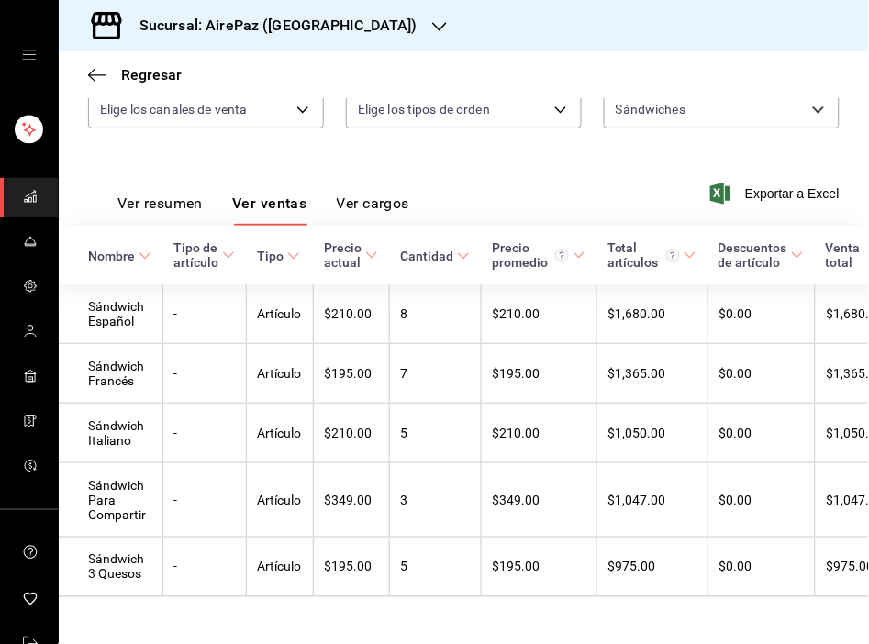
scroll to position [204, 0]
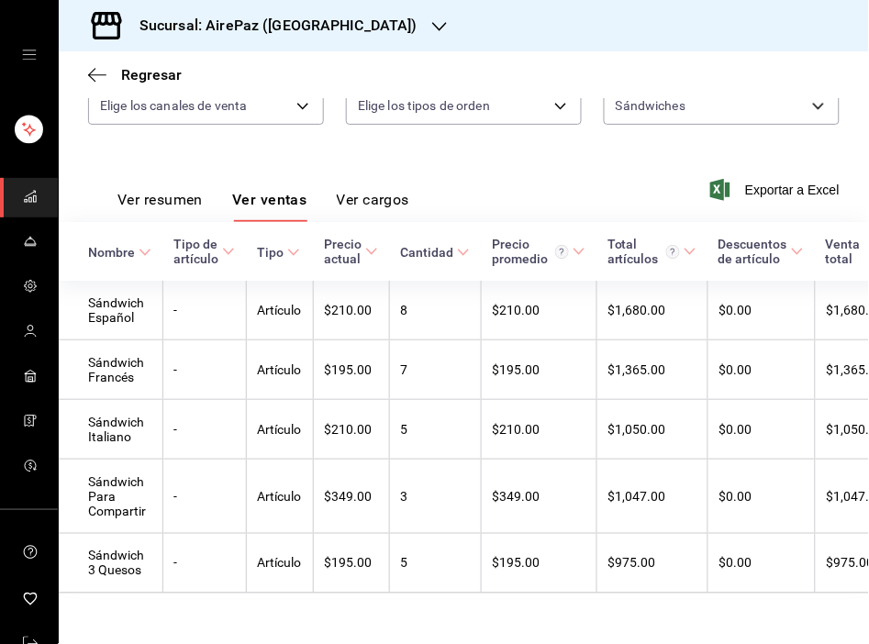
click at [432, 25] on icon "button" at bounding box center [439, 26] width 15 height 15
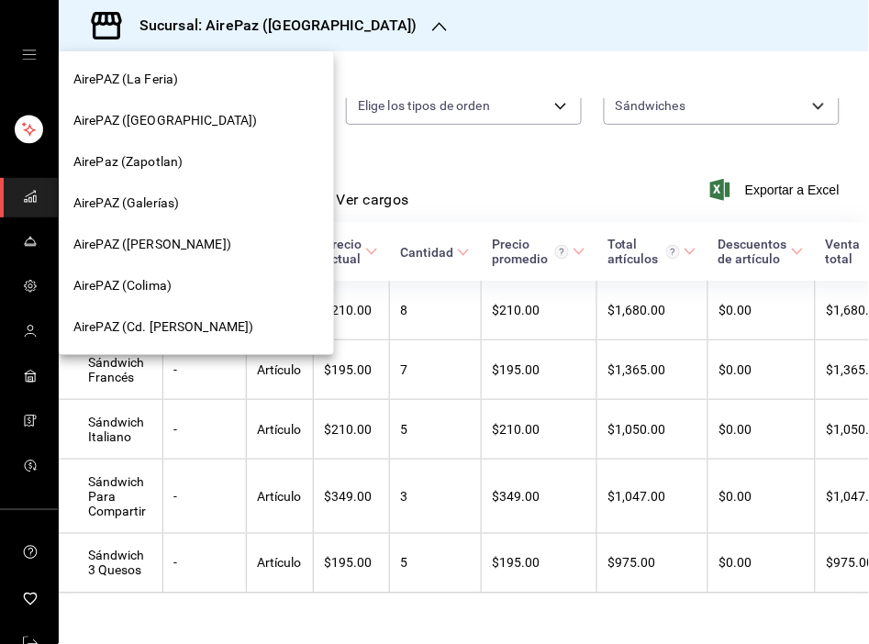
click at [153, 208] on span "AirePAZ (Galerías)" at bounding box center [126, 203] width 106 height 19
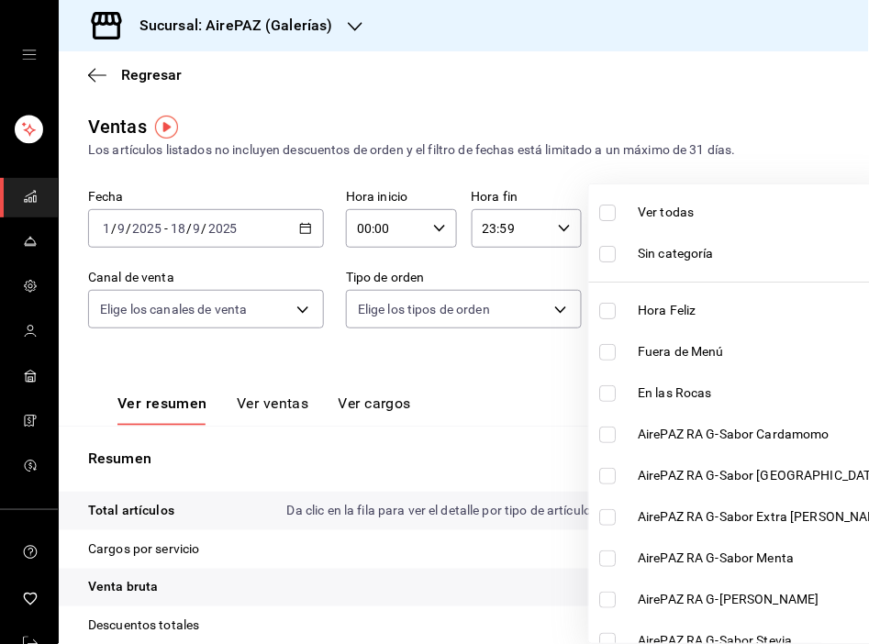
click at [806, 307] on body "Sucursal: AirePAZ (Galerías) Regresar Ventas Los artículos listados no incluyen…" at bounding box center [434, 322] width 869 height 644
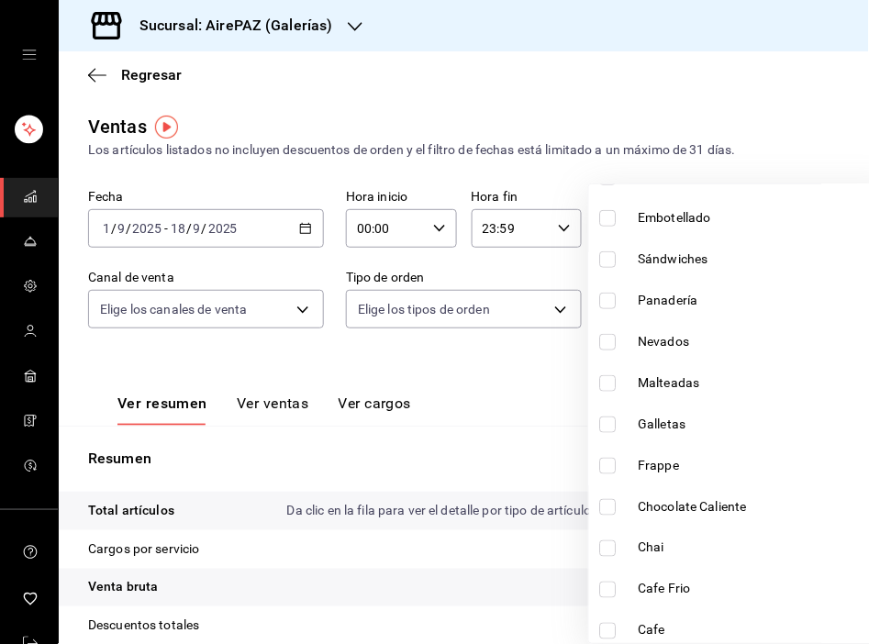
scroll to position [1289, 0]
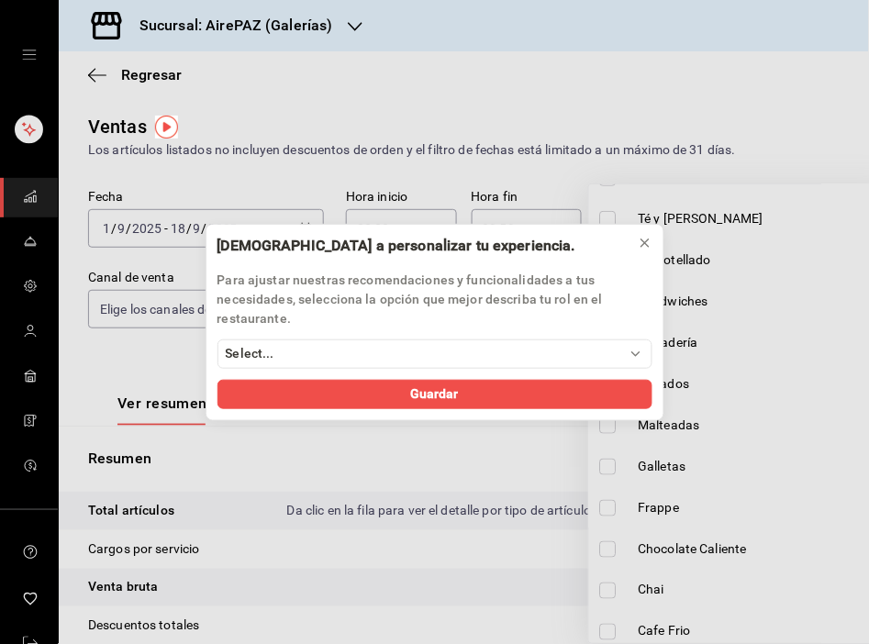
click at [698, 300] on div "Ayúdanos a personalizar tu experiencia. Para ajustar nuestras recomendaciones y…" at bounding box center [434, 322] width 869 height 644
click at [645, 239] on icon at bounding box center [645, 243] width 15 height 15
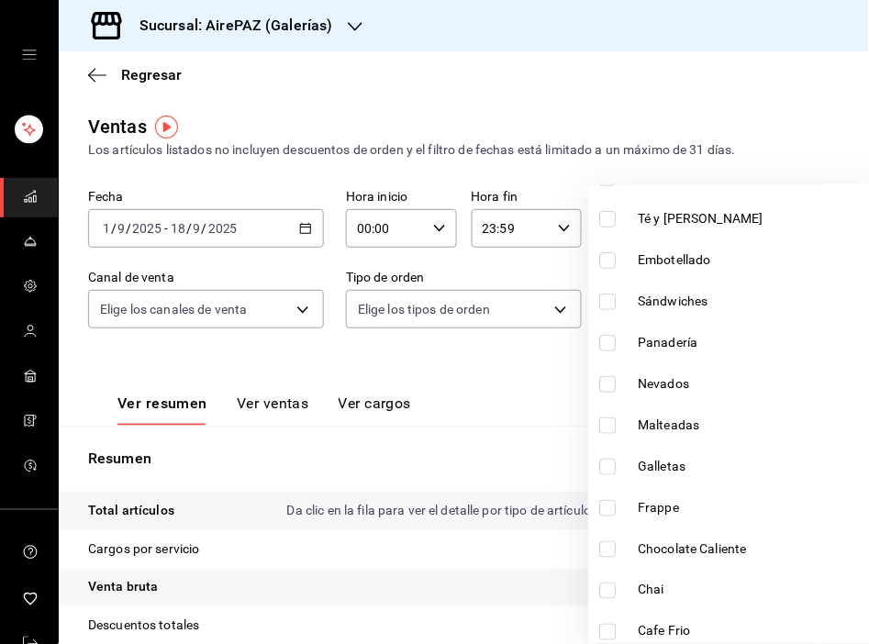
click at [685, 292] on span "Sándwiches" at bounding box center [765, 301] width 252 height 19
type input "dcd70ac2-9e94-456c-995b-5863ead0cc8a"
checkbox input "true"
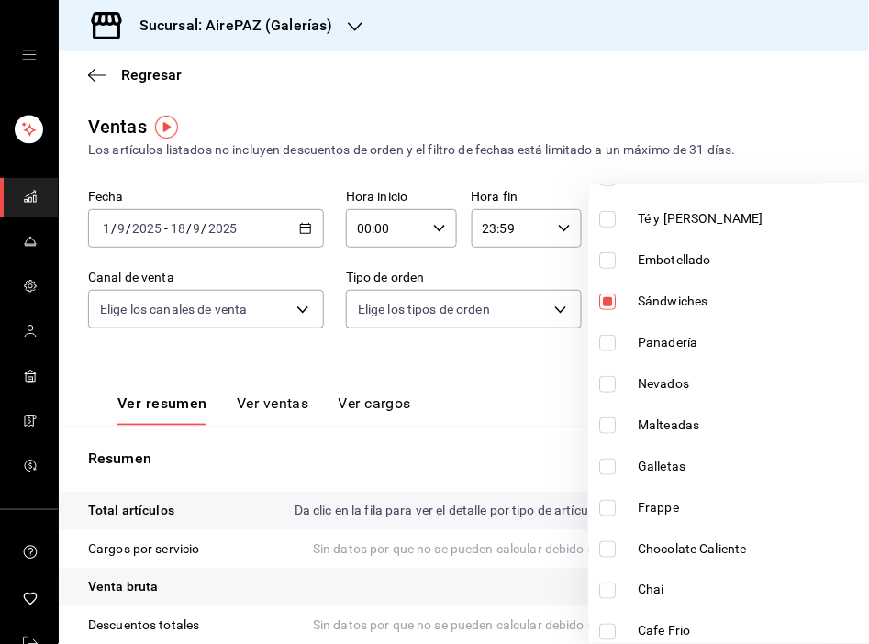
click at [307, 227] on div at bounding box center [434, 322] width 869 height 644
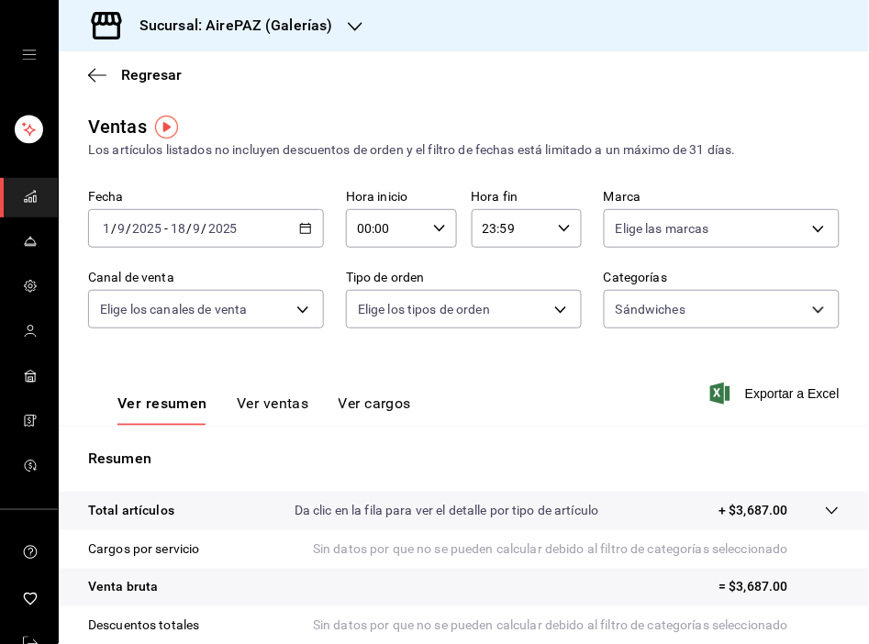
click at [307, 227] on div "2025-09-01 1 / 9 / 2025 - 2025-09-18 18 / 9 / 2025" at bounding box center [206, 228] width 236 height 39
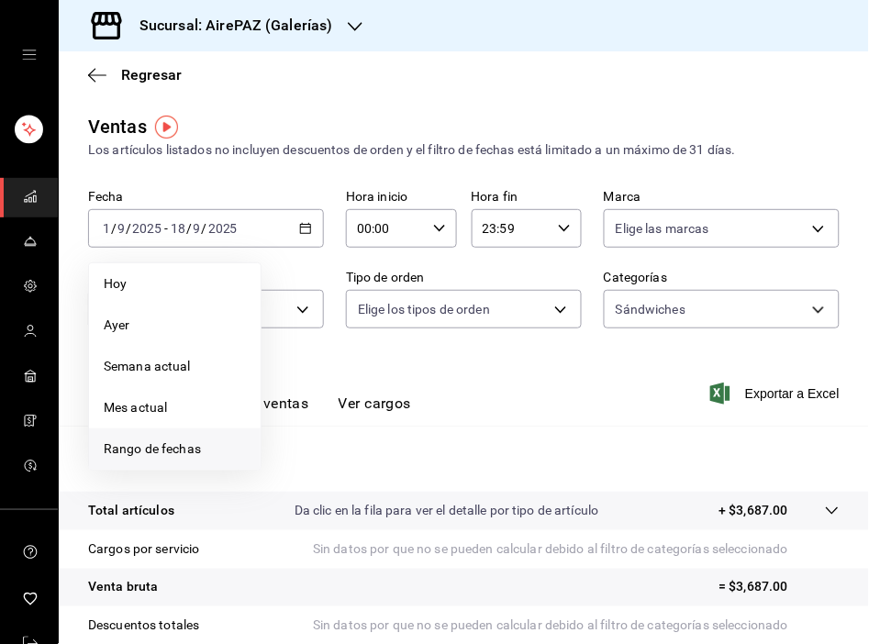
click at [141, 445] on span "Rango de fechas" at bounding box center [175, 448] width 142 height 19
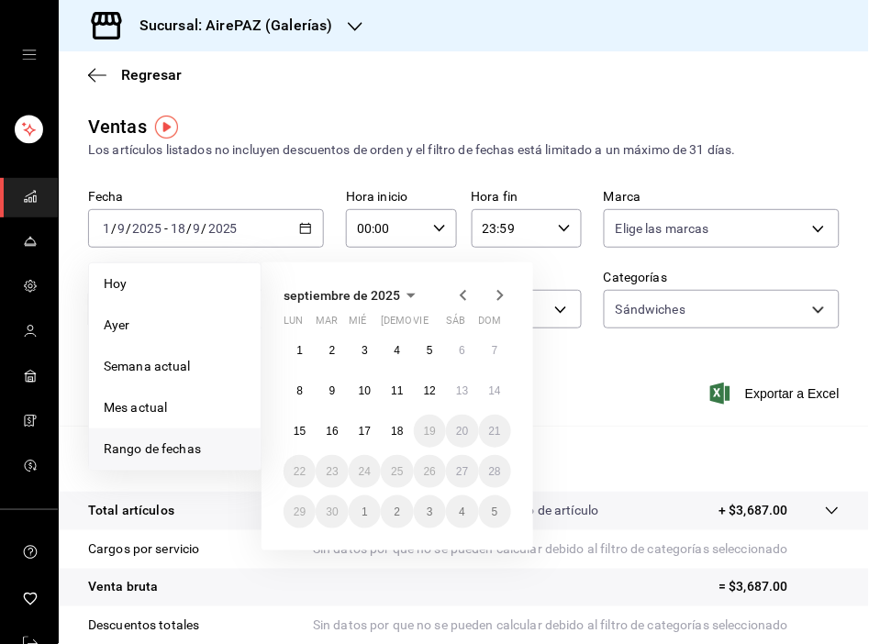
click at [462, 294] on icon "button" at bounding box center [463, 295] width 6 height 11
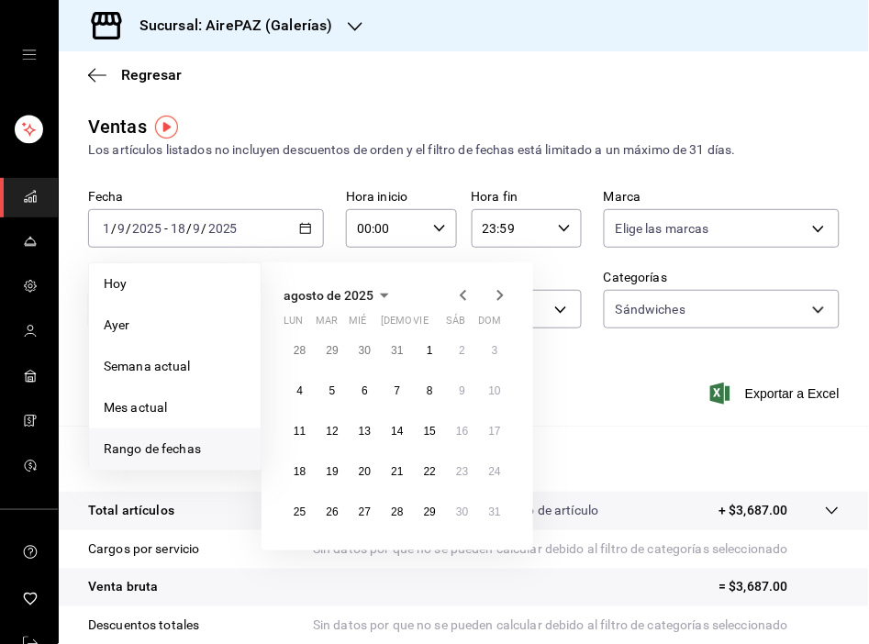
click at [462, 294] on icon "button" at bounding box center [463, 295] width 6 height 11
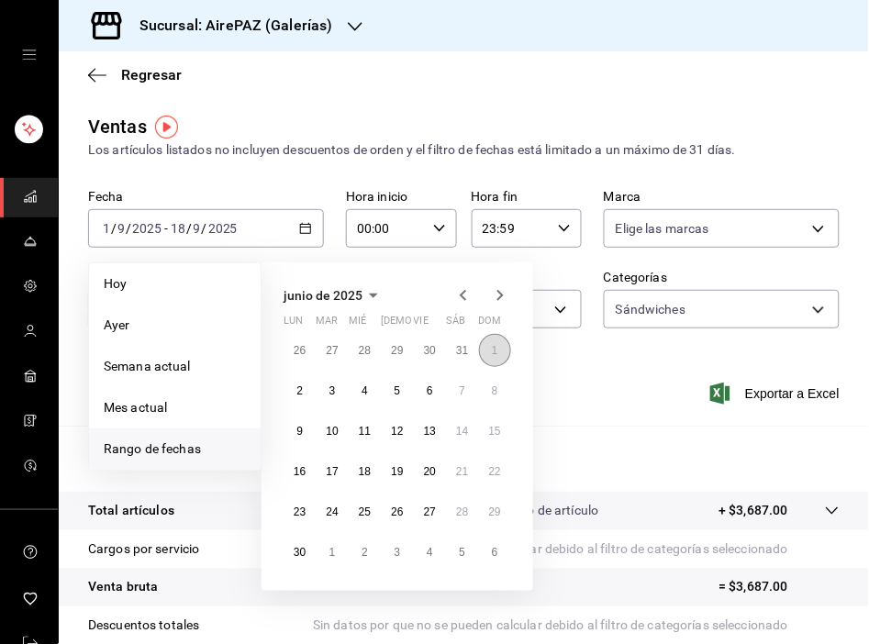
click at [496, 344] on abbr "1" at bounding box center [495, 350] width 6 height 13
click at [299, 553] on abbr "30" at bounding box center [300, 552] width 12 height 13
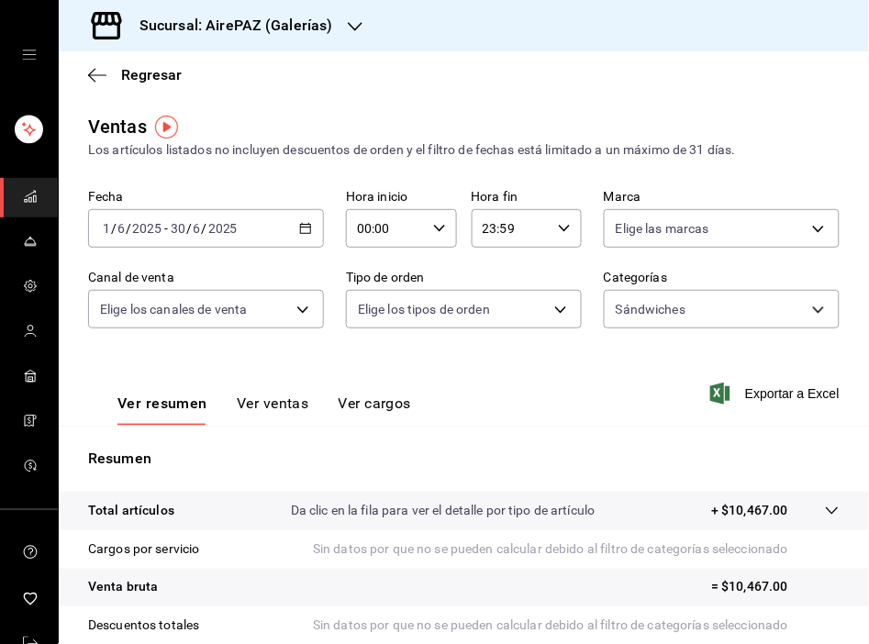
click at [275, 406] on button "Ver ventas" at bounding box center [273, 410] width 72 height 31
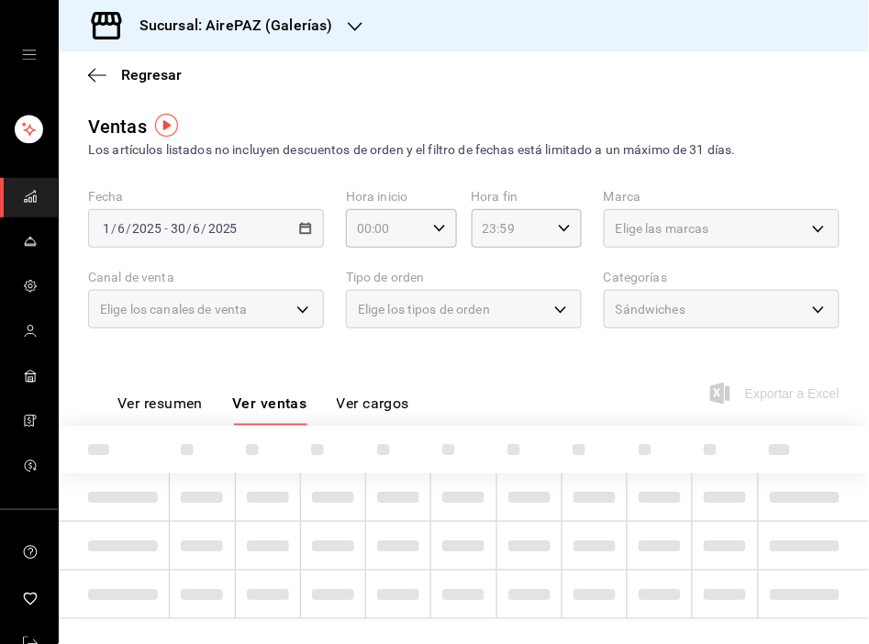
scroll to position [34, 0]
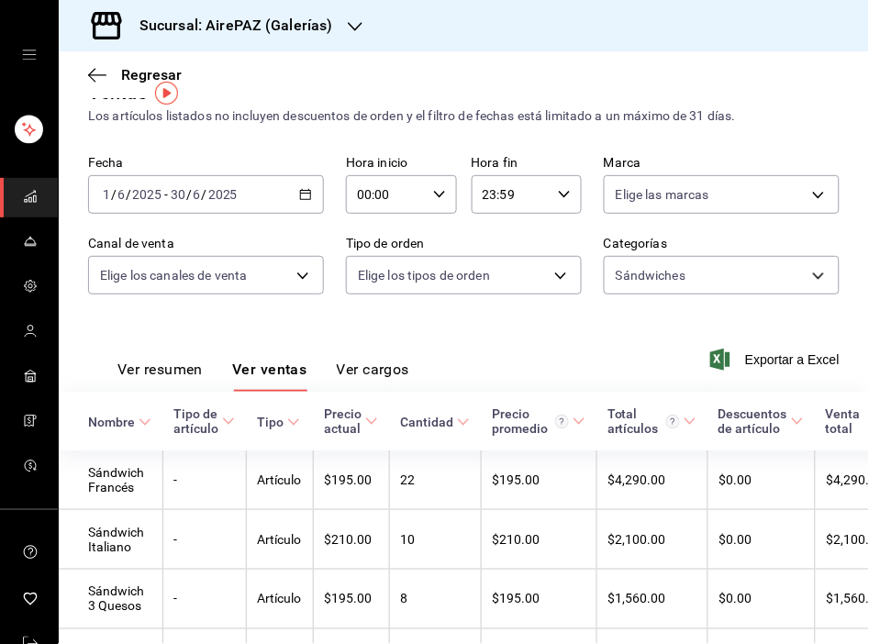
click at [484, 336] on div "Ver resumen Ver ventas Ver cargos Exportar a Excel" at bounding box center [464, 354] width 810 height 75
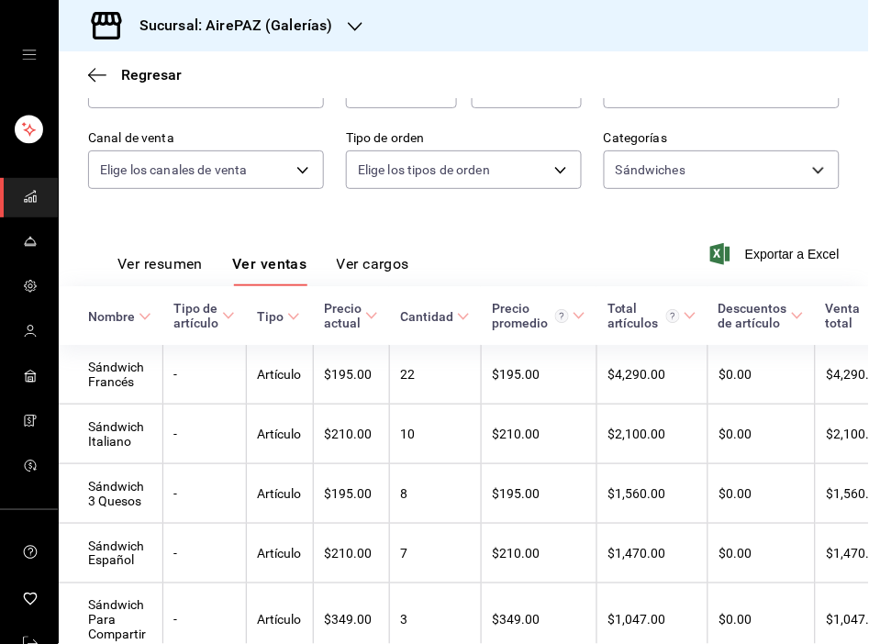
scroll to position [235, 0]
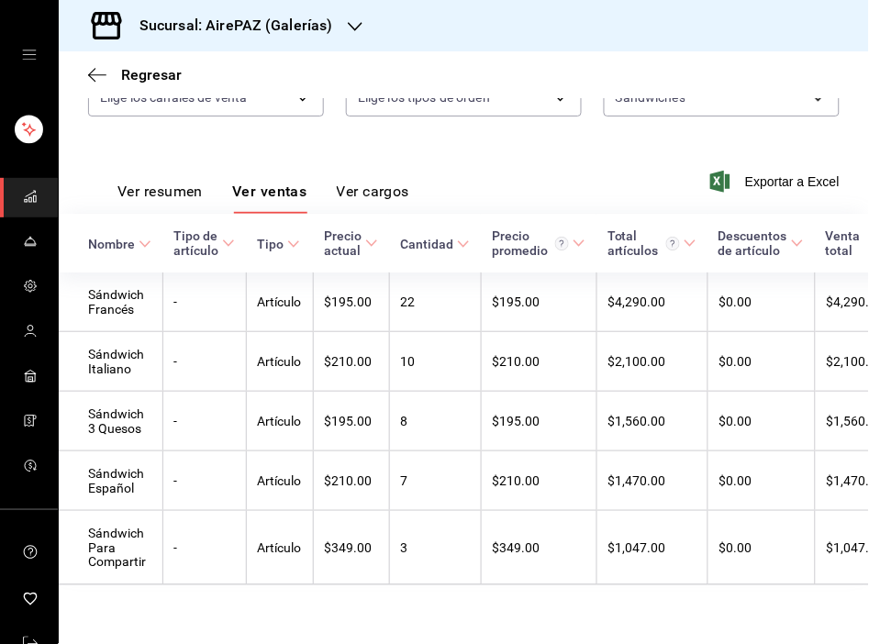
click at [500, 139] on div "Ver resumen Ver ventas Ver cargos Exportar a Excel" at bounding box center [464, 176] width 810 height 75
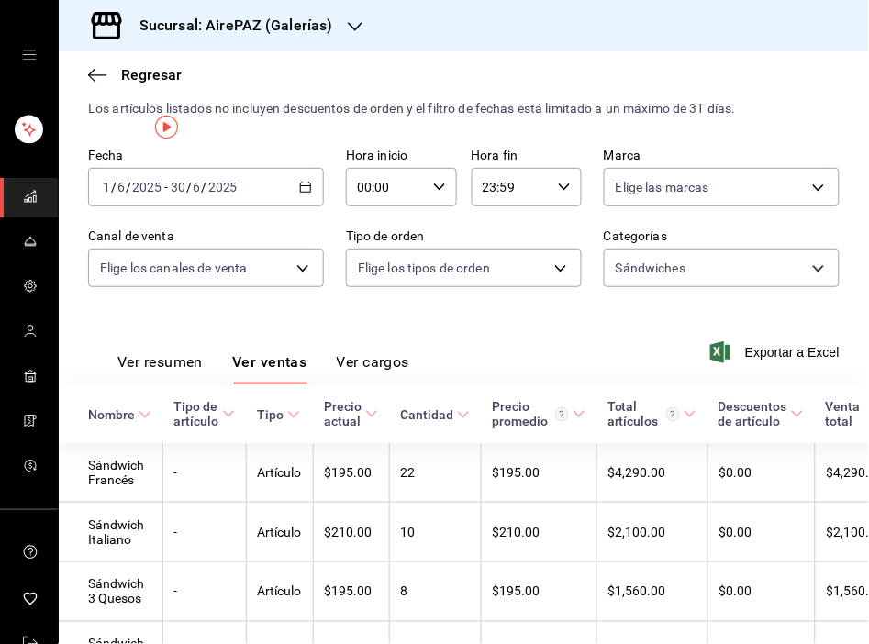
scroll to position [0, 0]
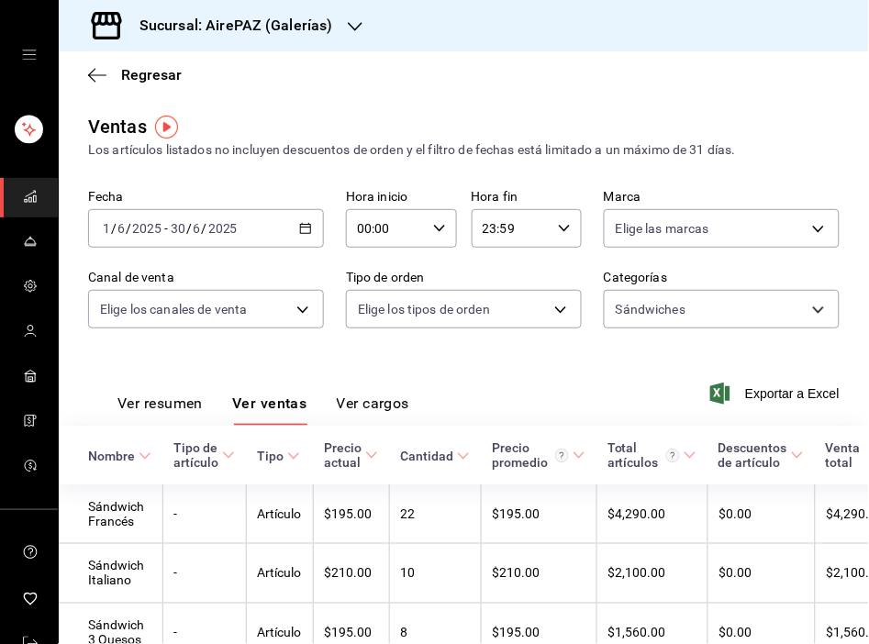
click at [301, 237] on div "2025-06-01 1 / 6 / 2025 - 2025-06-30 30 / 6 / 2025" at bounding box center [206, 228] width 236 height 39
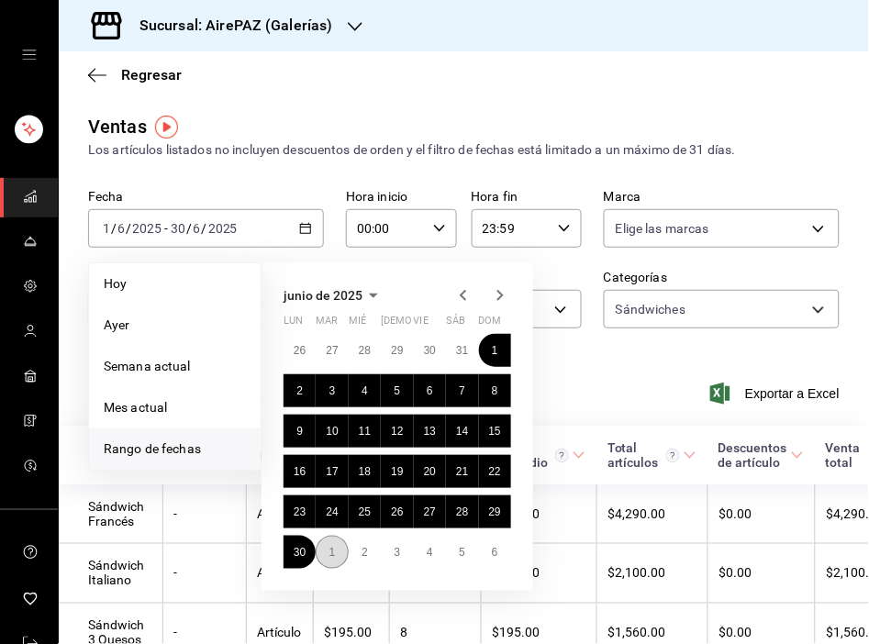
click at [327, 552] on button "1" at bounding box center [332, 552] width 32 height 33
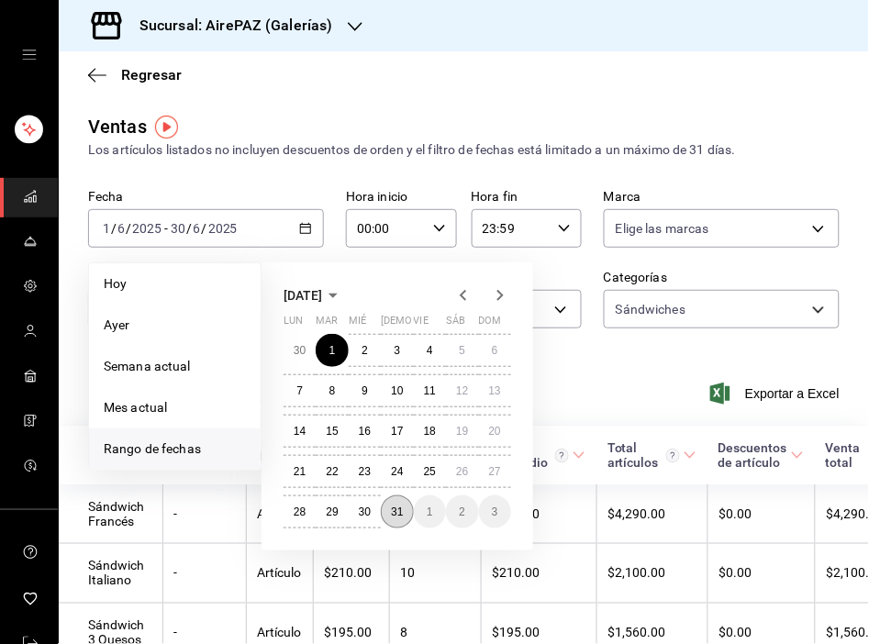
click at [392, 508] on abbr "31" at bounding box center [397, 512] width 12 height 13
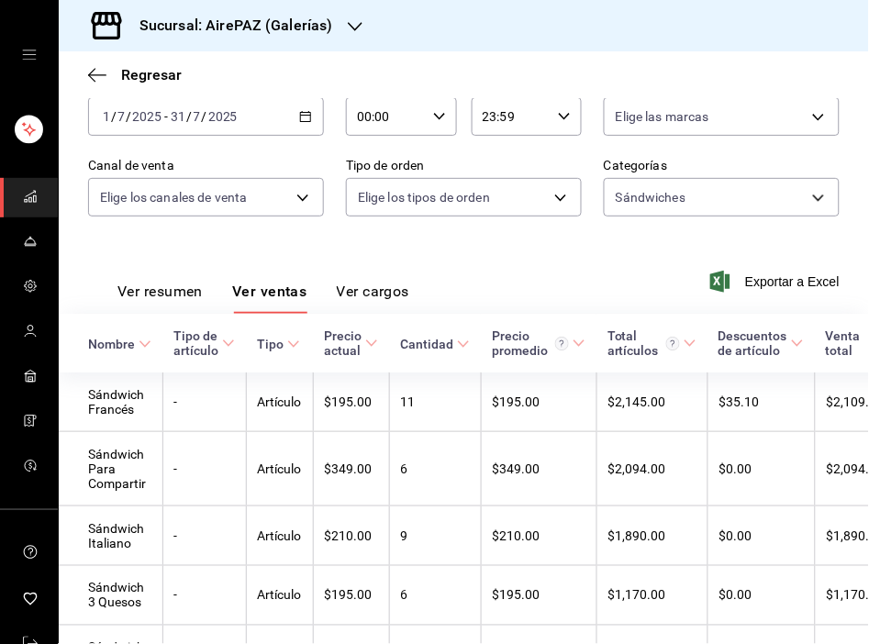
scroll to position [122, 0]
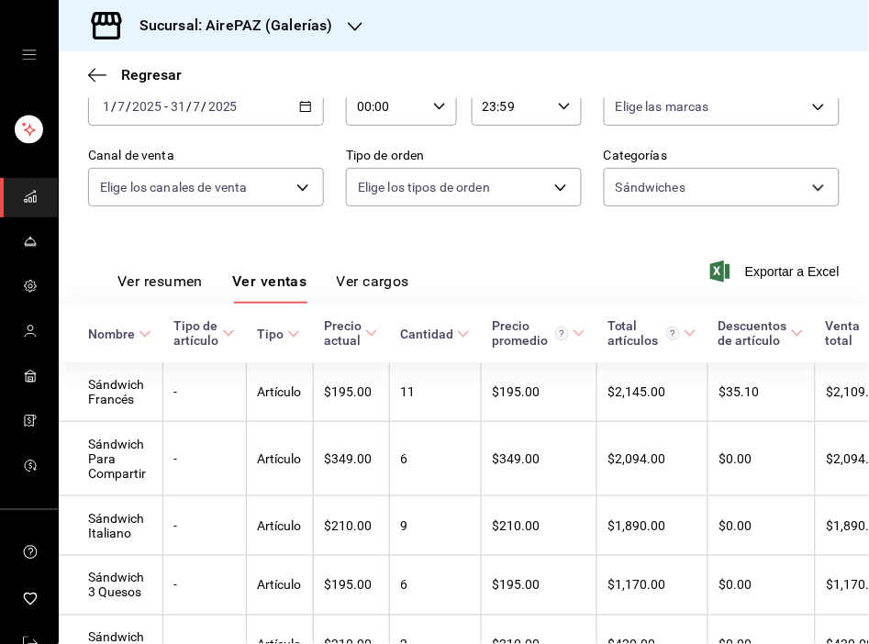
click at [529, 249] on div "Ver resumen Ver ventas Ver cargos Exportar a Excel" at bounding box center [464, 265] width 810 height 75
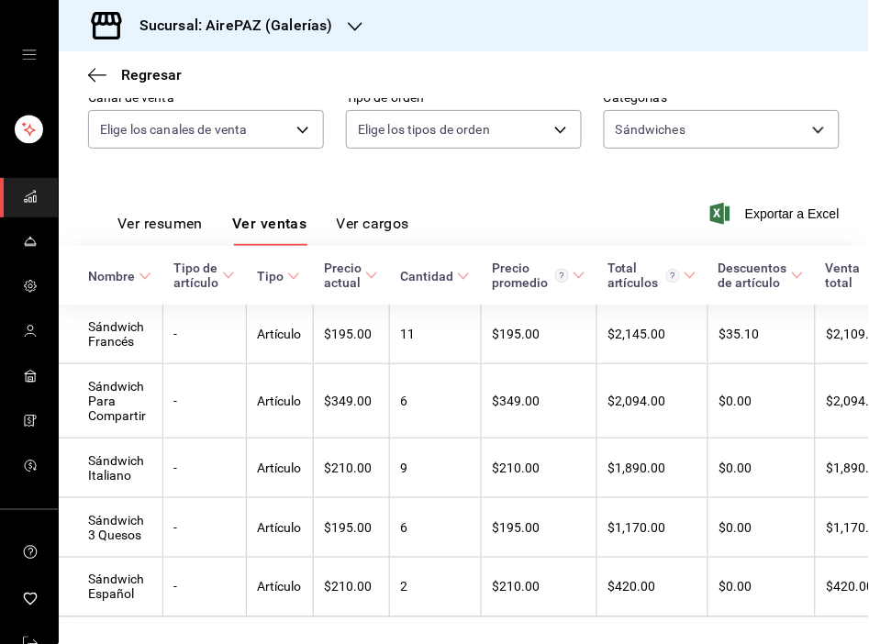
scroll to position [216, 0]
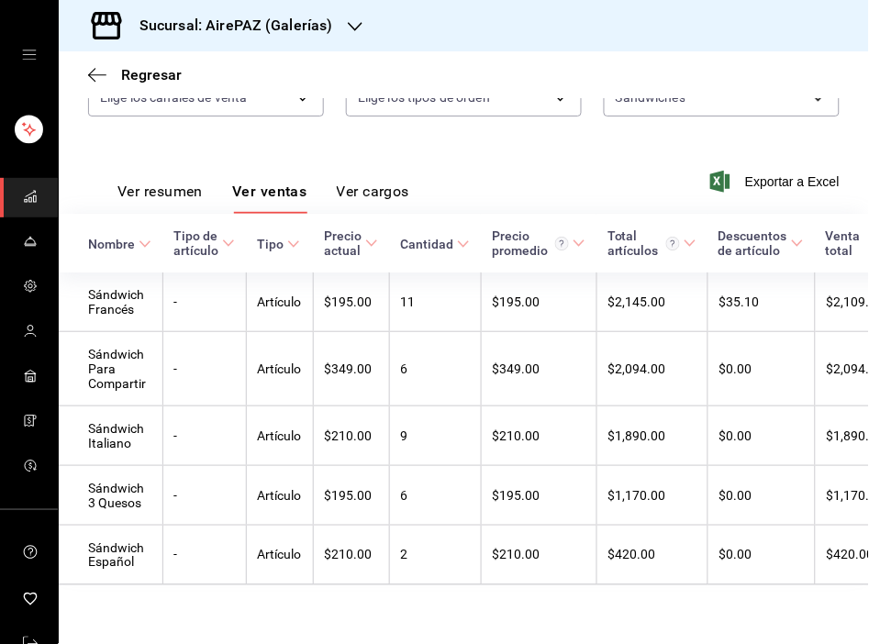
click at [482, 182] on div "Ver resumen Ver ventas Ver cargos Exportar a Excel" at bounding box center [464, 176] width 810 height 75
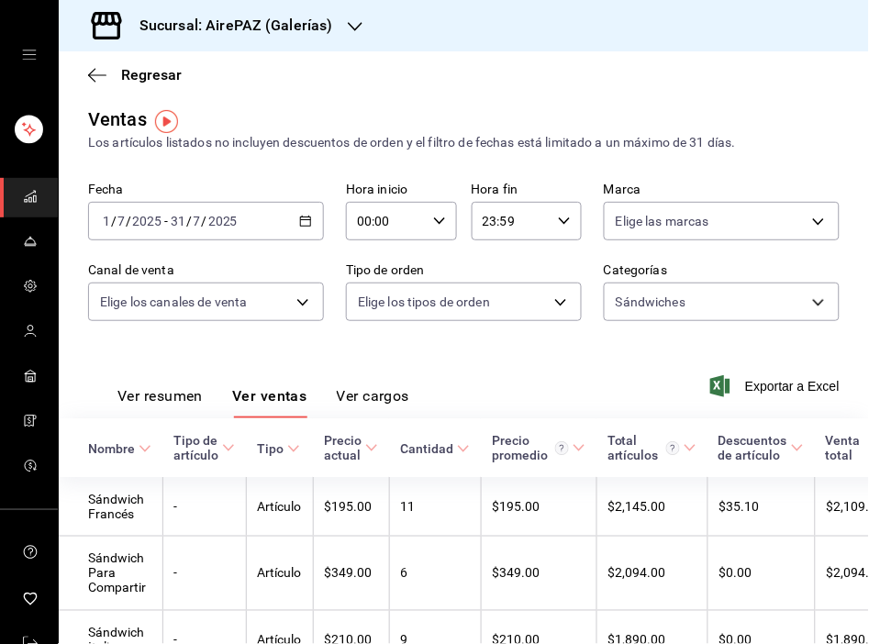
scroll to position [0, 0]
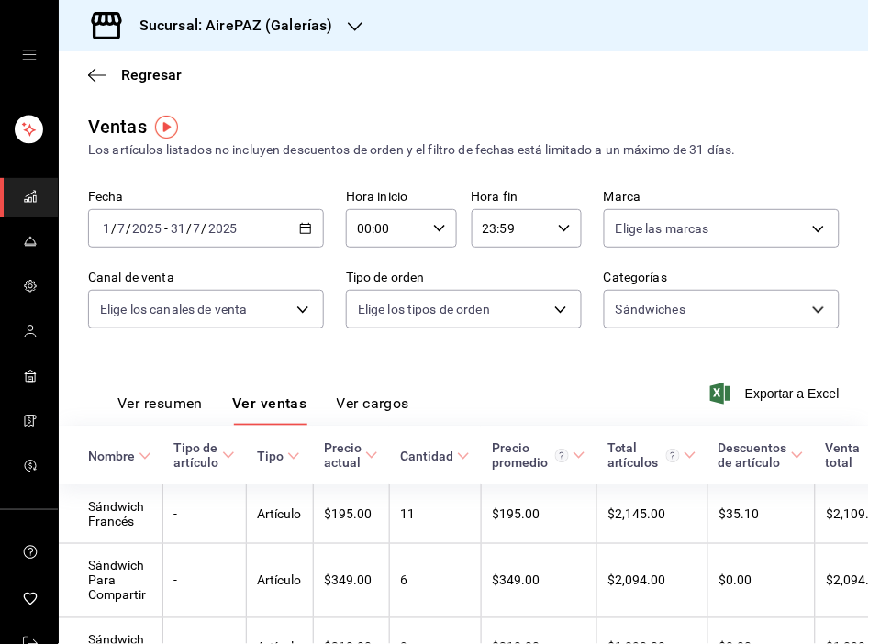
click at [308, 224] on \(Stroke\) "button" at bounding box center [308, 223] width 1 height 1
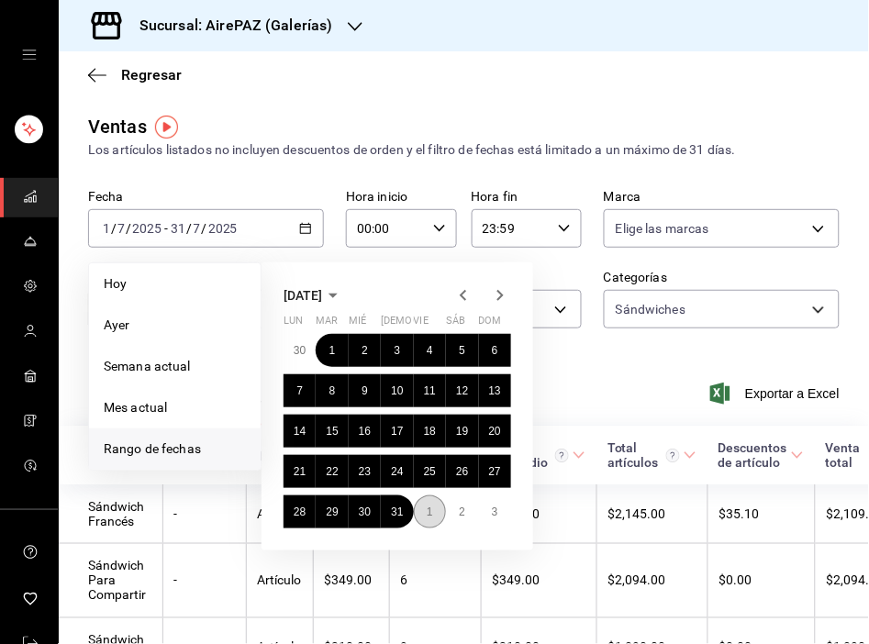
click at [431, 515] on abbr "1" at bounding box center [430, 512] width 6 height 13
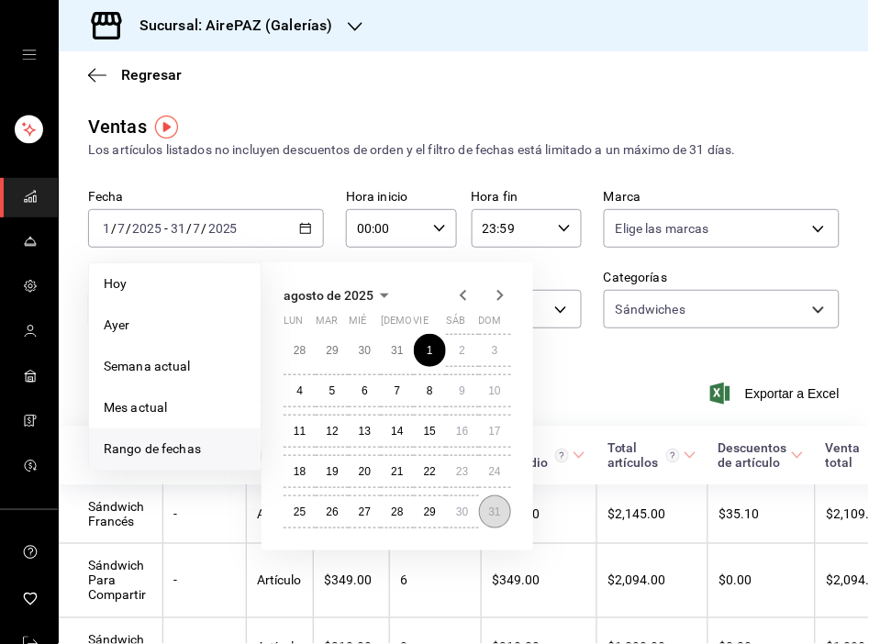
click at [500, 503] on button "31" at bounding box center [495, 511] width 32 height 33
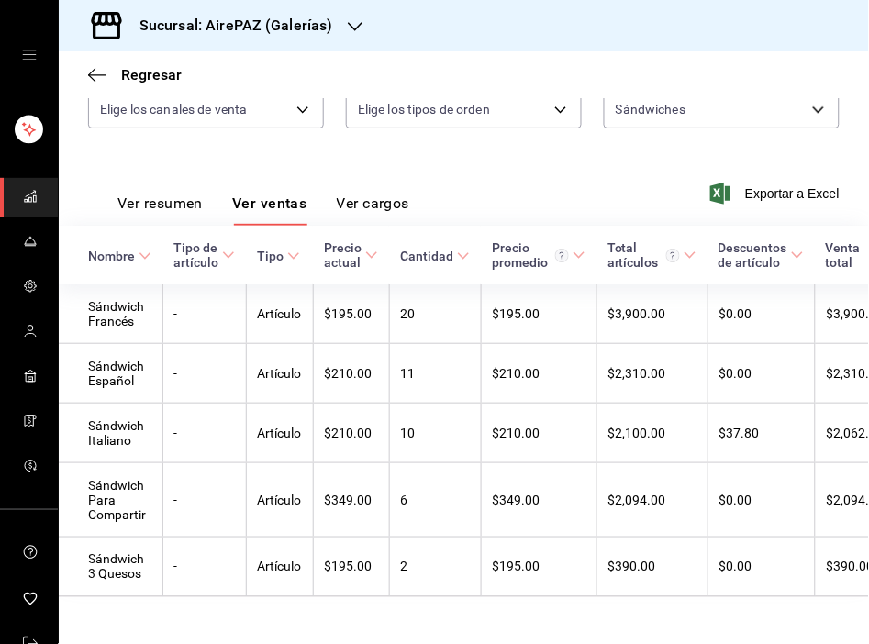
click at [393, 154] on div "Ver resumen Ver ventas Ver cargos Exportar a Excel" at bounding box center [464, 187] width 810 height 75
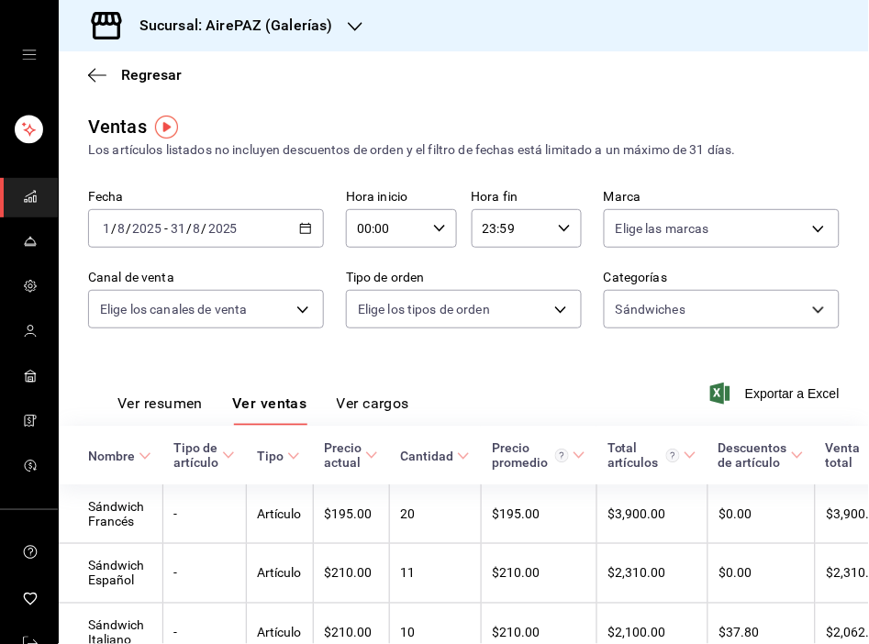
click at [304, 233] on icon "button" at bounding box center [305, 228] width 13 height 13
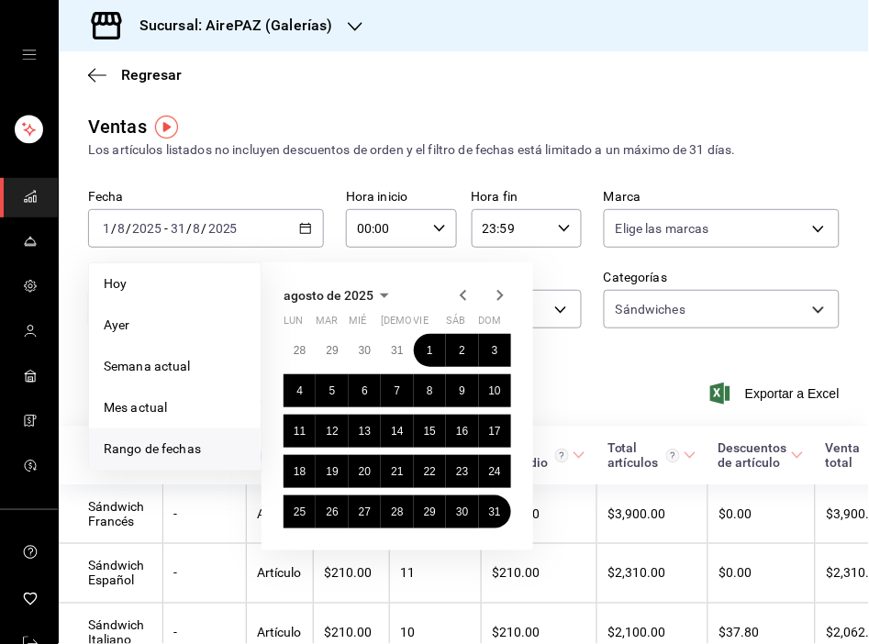
click at [495, 299] on icon "button" at bounding box center [500, 295] width 22 height 22
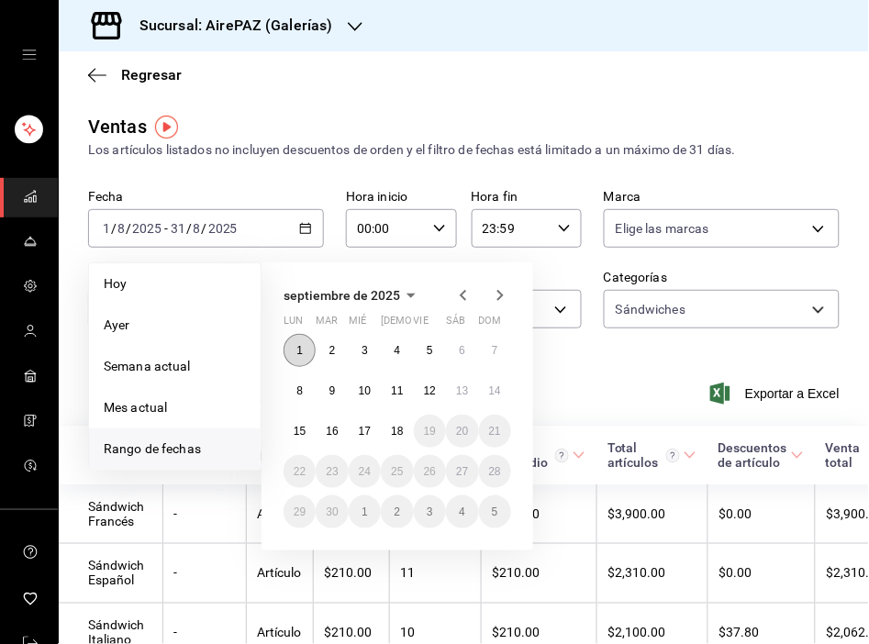
click at [300, 352] on abbr "1" at bounding box center [299, 350] width 6 height 13
click at [395, 428] on abbr "18" at bounding box center [397, 431] width 12 height 13
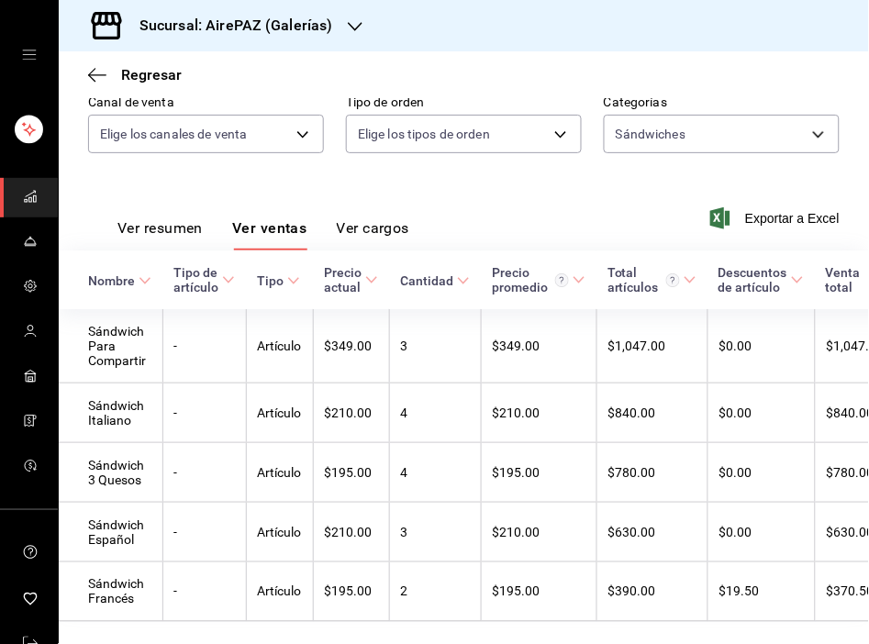
scroll to position [235, 0]
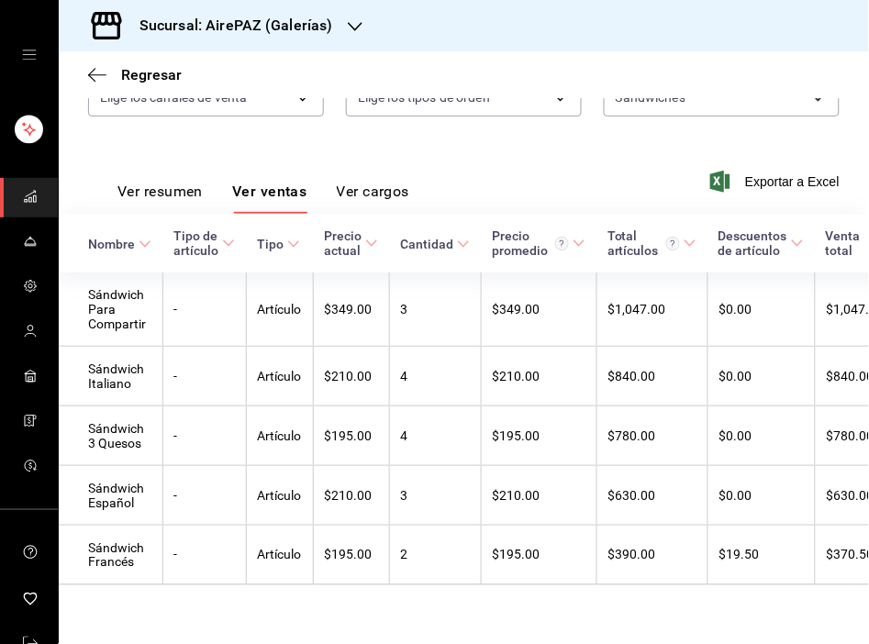
click at [387, 96] on div "Regresar" at bounding box center [464, 74] width 810 height 47
click at [359, 16] on div "Sucursal: AirePAZ (Galerías)" at bounding box center [221, 25] width 296 height 51
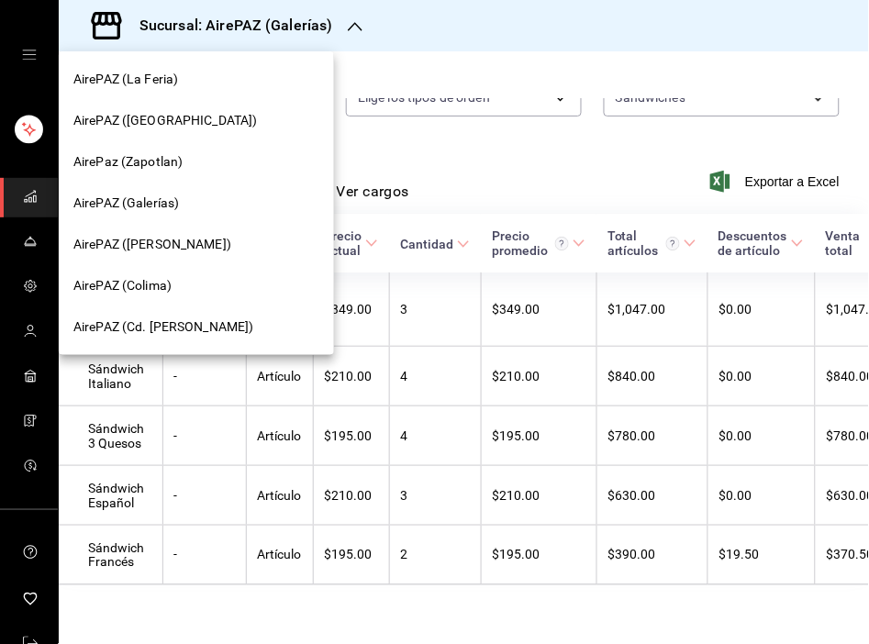
click at [176, 241] on span "AirePAZ (López Cotilla)" at bounding box center [152, 244] width 158 height 19
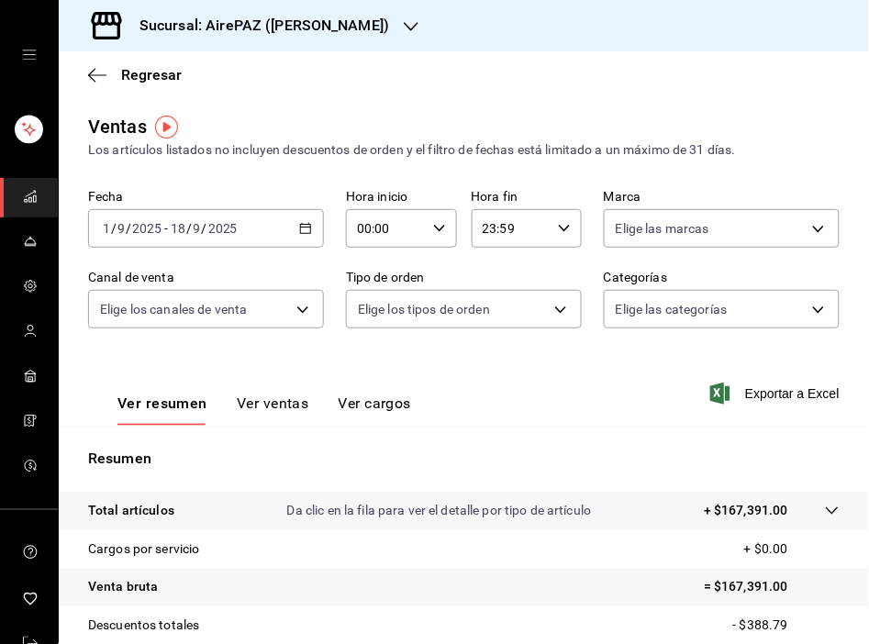
click at [300, 225] on \(Stroke\) "button" at bounding box center [305, 229] width 11 height 10
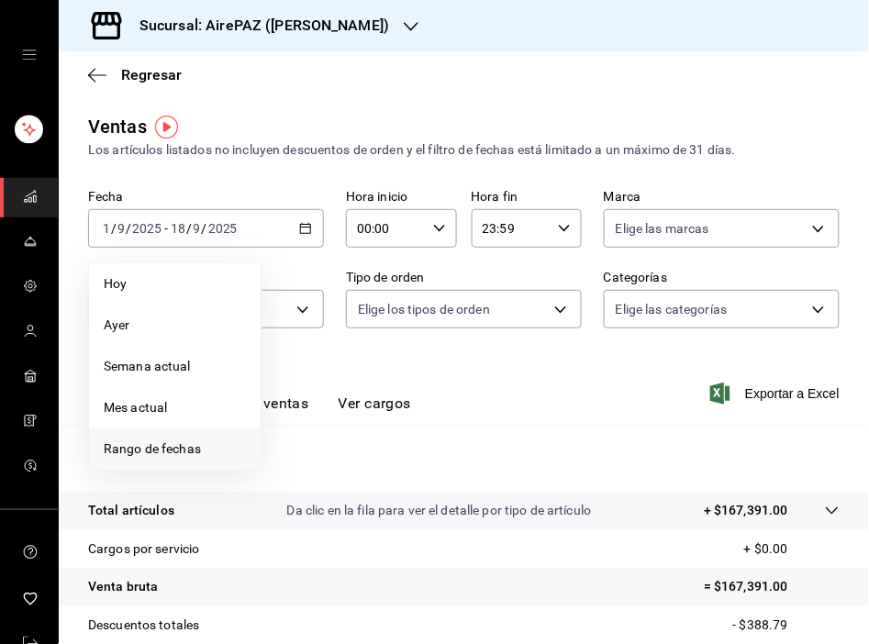
click at [189, 443] on span "Rango de fechas" at bounding box center [175, 448] width 142 height 19
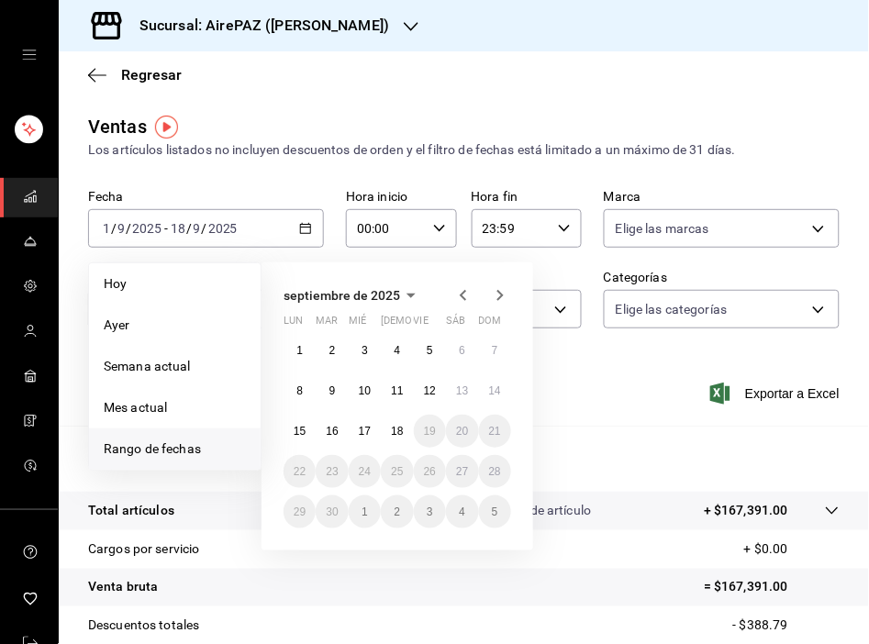
click at [462, 295] on icon "button" at bounding box center [463, 295] width 6 height 11
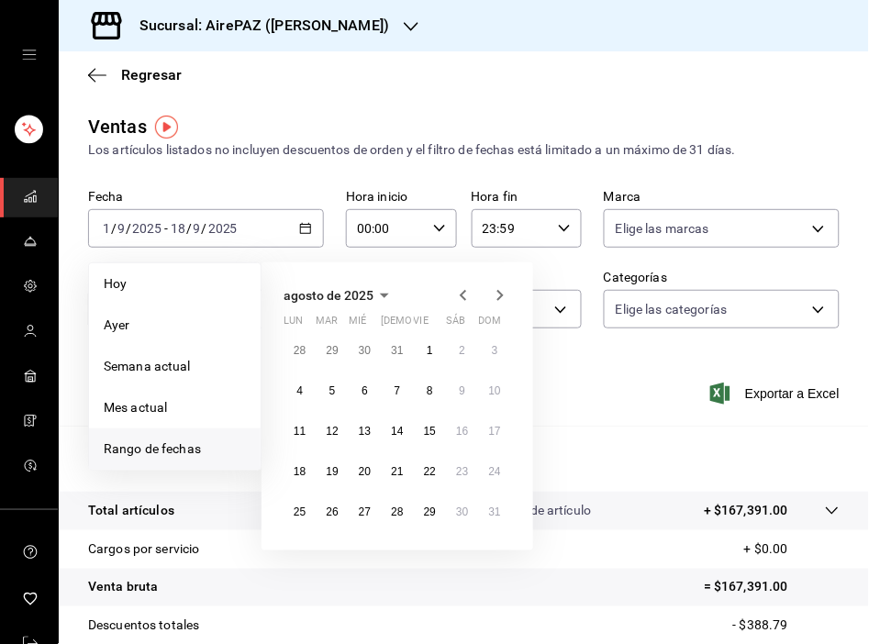
click at [462, 295] on icon "button" at bounding box center [463, 295] width 6 height 11
click at [495, 353] on abbr "1" at bounding box center [495, 350] width 6 height 13
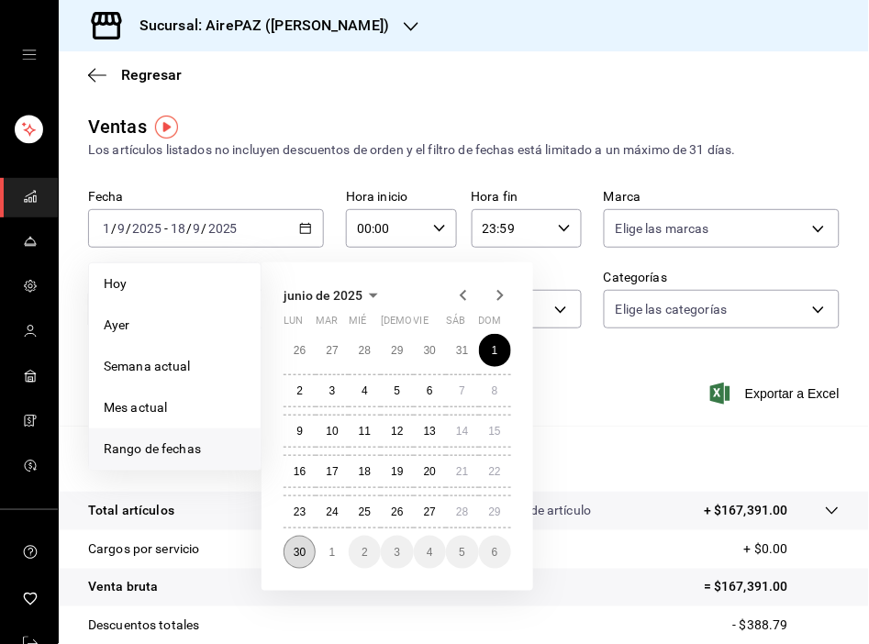
click at [300, 554] on abbr "30" at bounding box center [300, 552] width 12 height 13
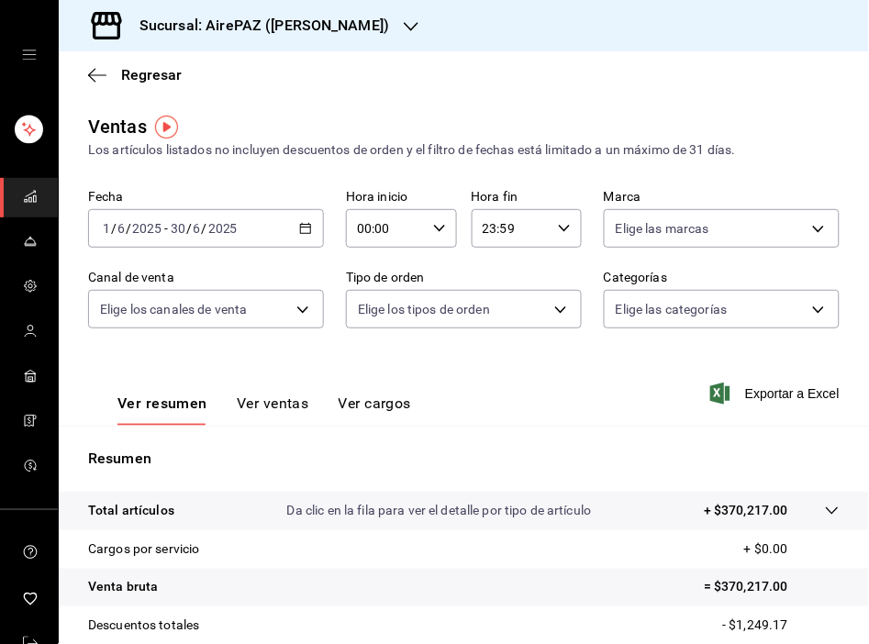
click at [258, 415] on button "Ver ventas" at bounding box center [273, 410] width 72 height 31
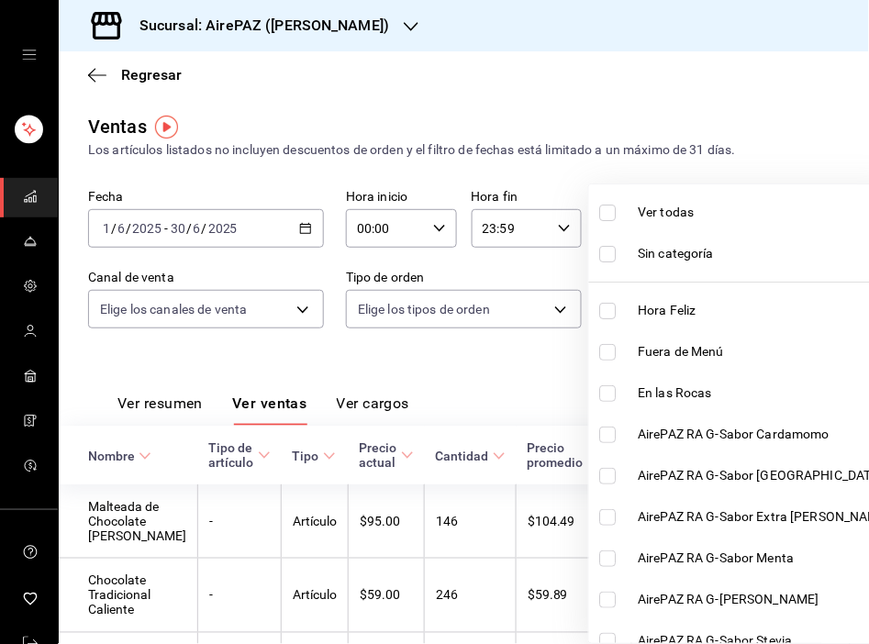
click at [808, 307] on body "Sucursal: AirePAZ (López Cotilla) Regresar Ventas Los artículos listados no inc…" at bounding box center [434, 322] width 869 height 644
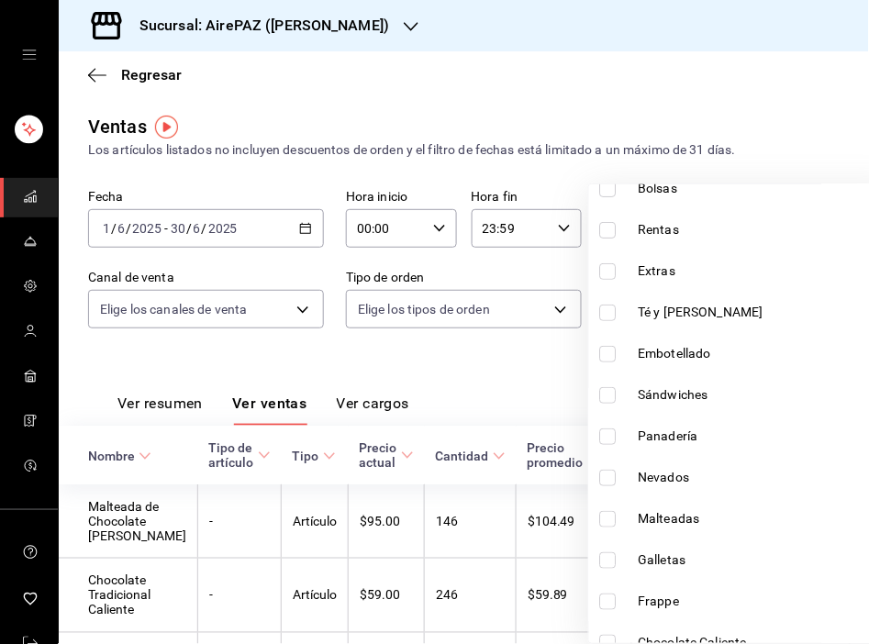
scroll to position [1195, 0]
click at [703, 395] on span "Sándwiches" at bounding box center [765, 395] width 252 height 19
type input "3d11f571-a6c9-48c8-a1e4-8c7f79a32539"
checkbox input "true"
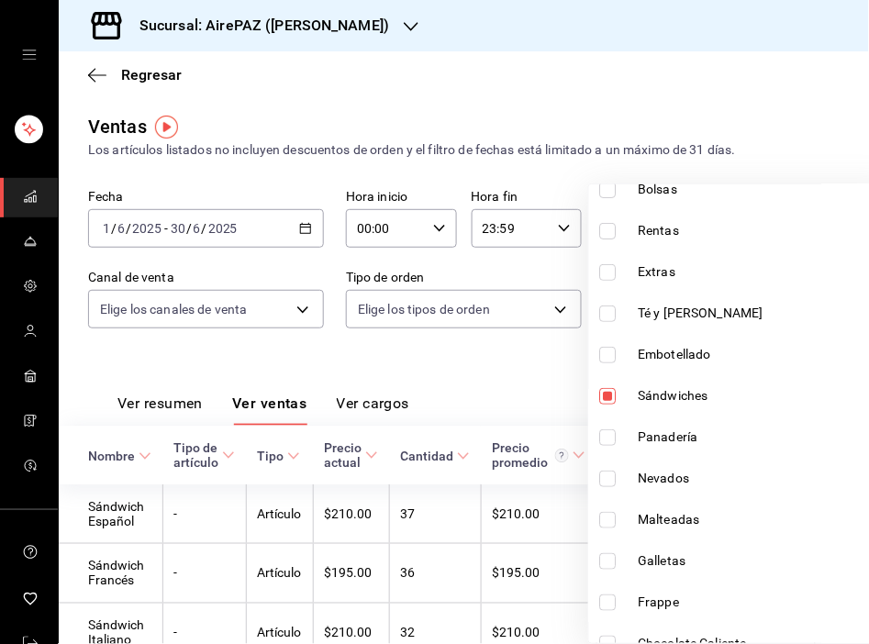
click at [509, 364] on div at bounding box center [434, 322] width 869 height 644
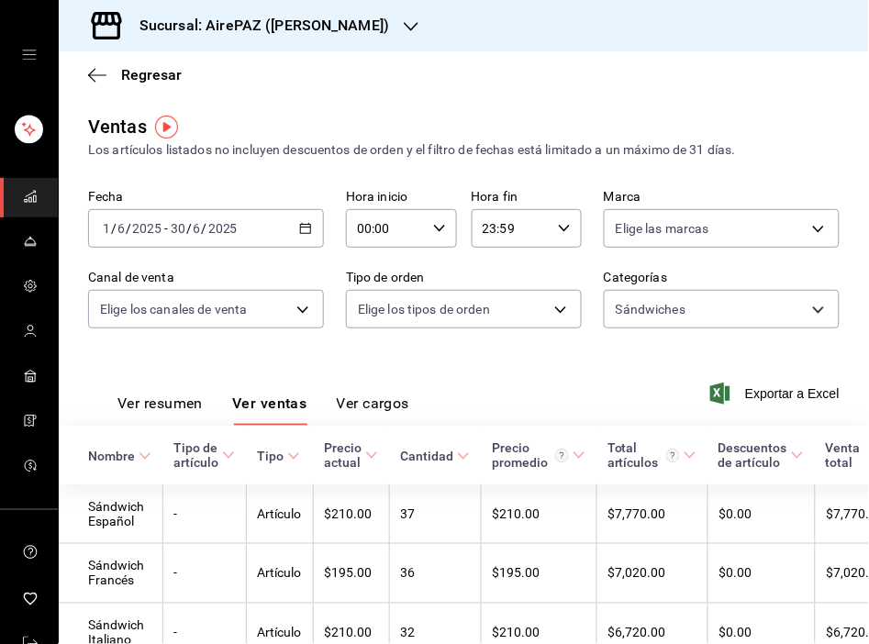
click at [509, 364] on div "Ver resumen Ver ventas Ver cargos Exportar a Excel" at bounding box center [464, 387] width 810 height 75
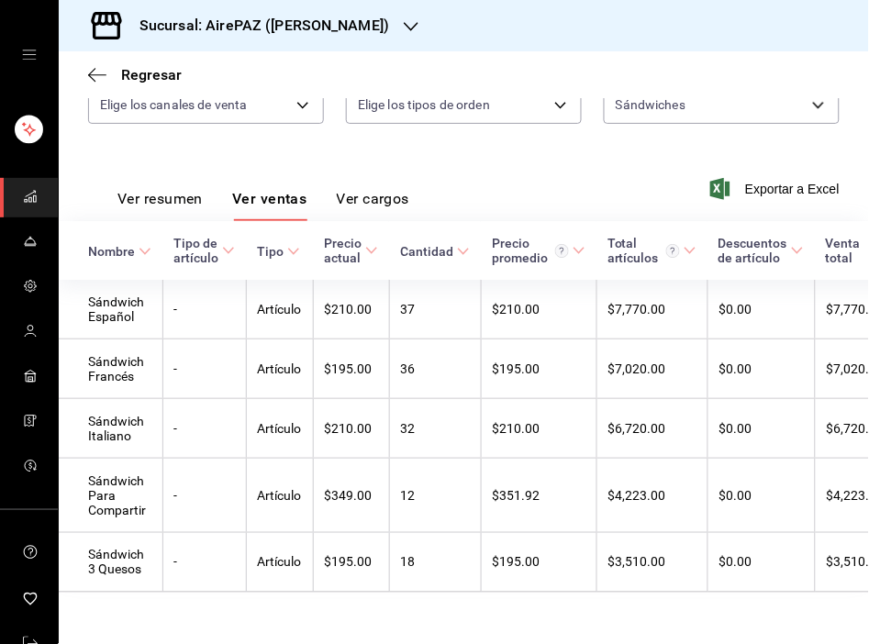
scroll to position [235, 0]
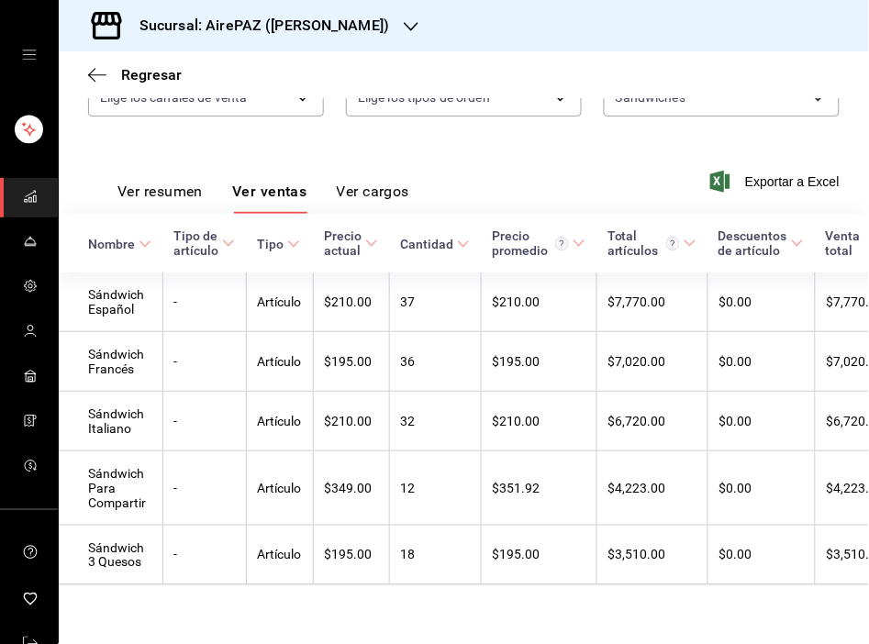
click at [428, 114] on div "Fecha 2025-06-01 1 / 6 / 2025 - 2025-06-30 30 / 6 / 2025 Hora inicio 00:00 Hora…" at bounding box center [463, 57] width 751 height 161
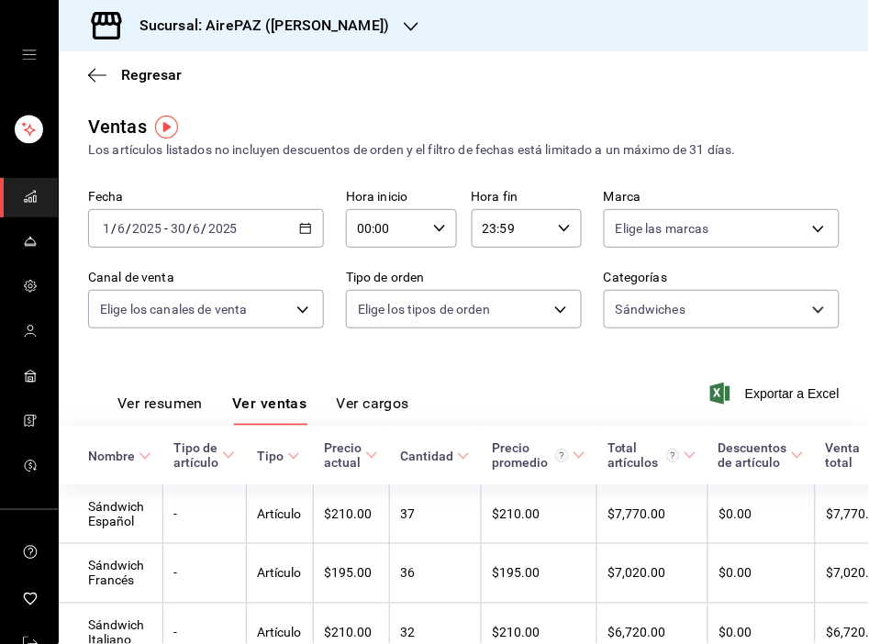
click at [304, 223] on icon "button" at bounding box center [305, 228] width 13 height 13
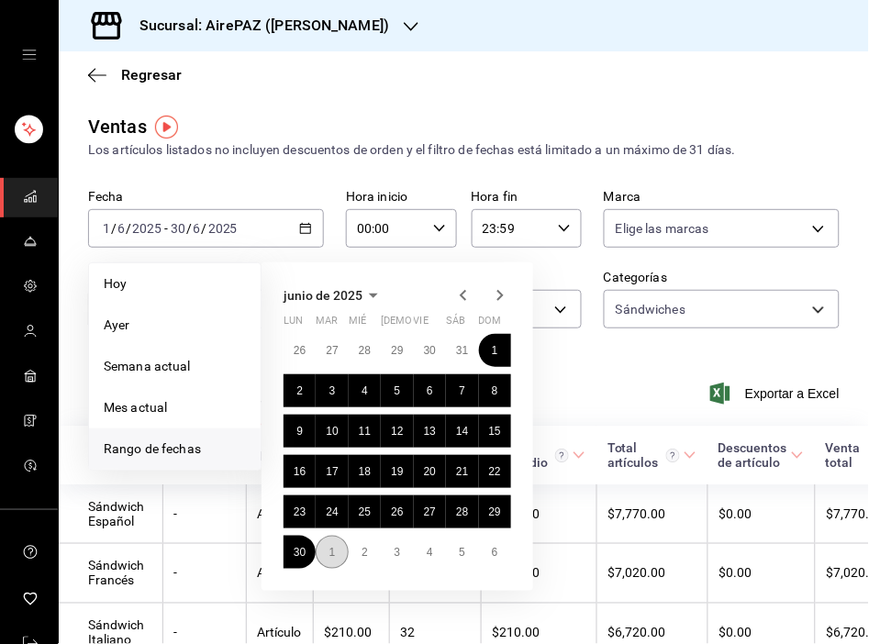
click at [335, 547] on button "1" at bounding box center [332, 552] width 32 height 33
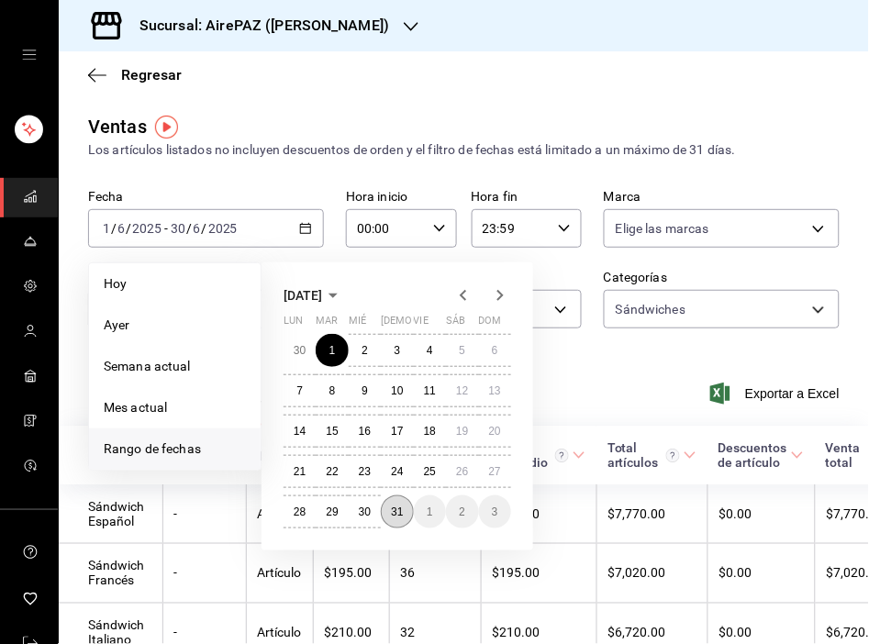
click at [397, 510] on abbr "31" at bounding box center [397, 512] width 12 height 13
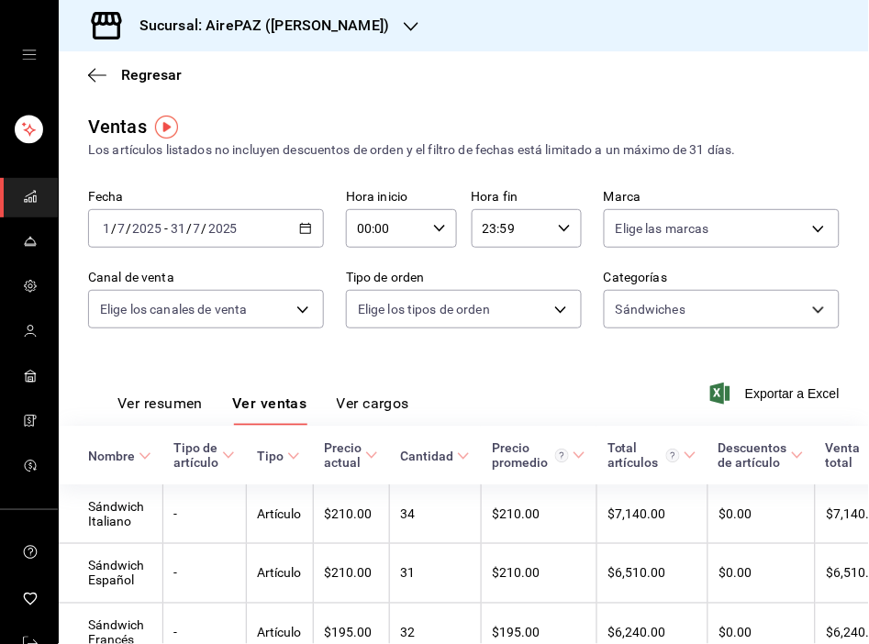
click at [490, 377] on div "Ver resumen Ver ventas Ver cargos Exportar a Excel" at bounding box center [464, 387] width 810 height 75
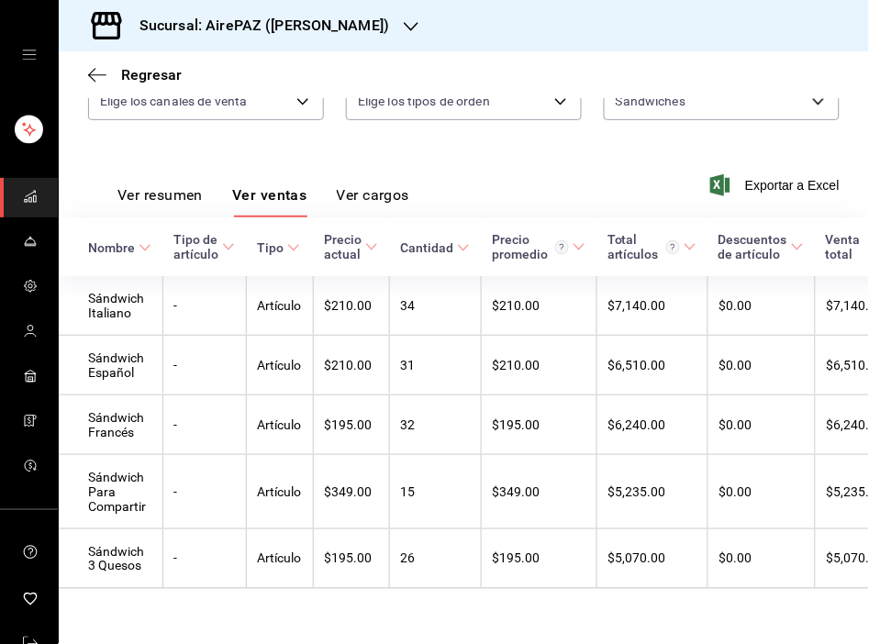
scroll to position [235, 0]
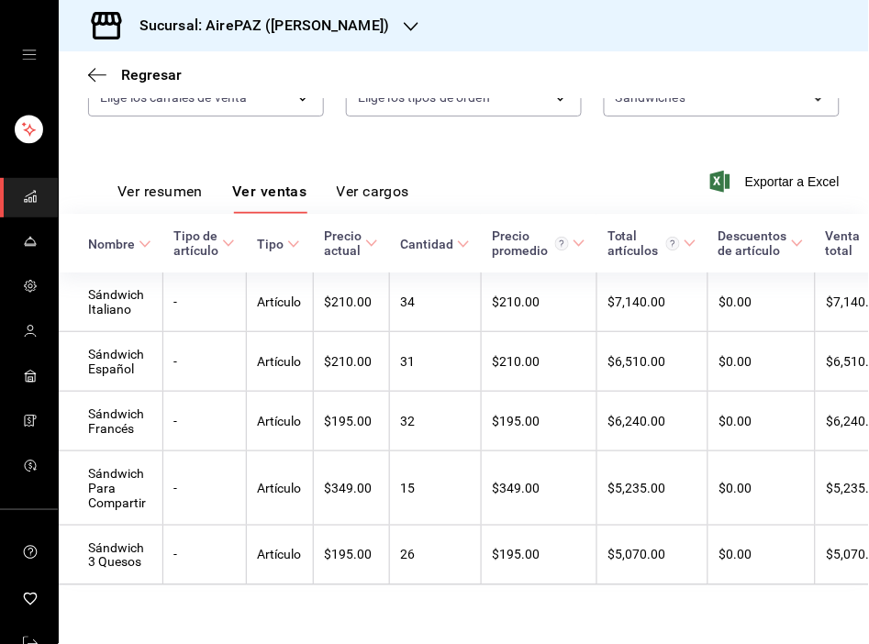
click at [392, 83] on div "Regresar" at bounding box center [464, 74] width 810 height 47
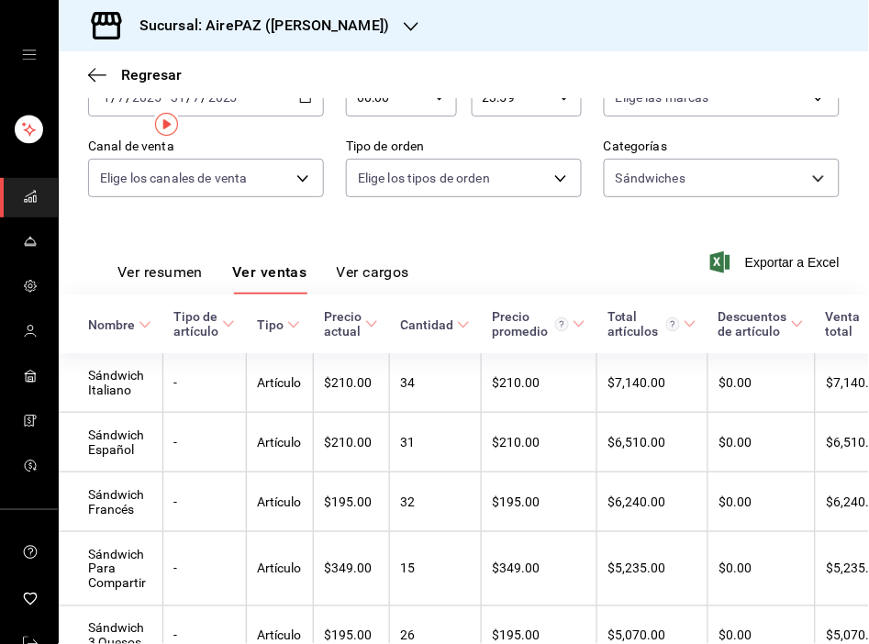
scroll to position [0, 0]
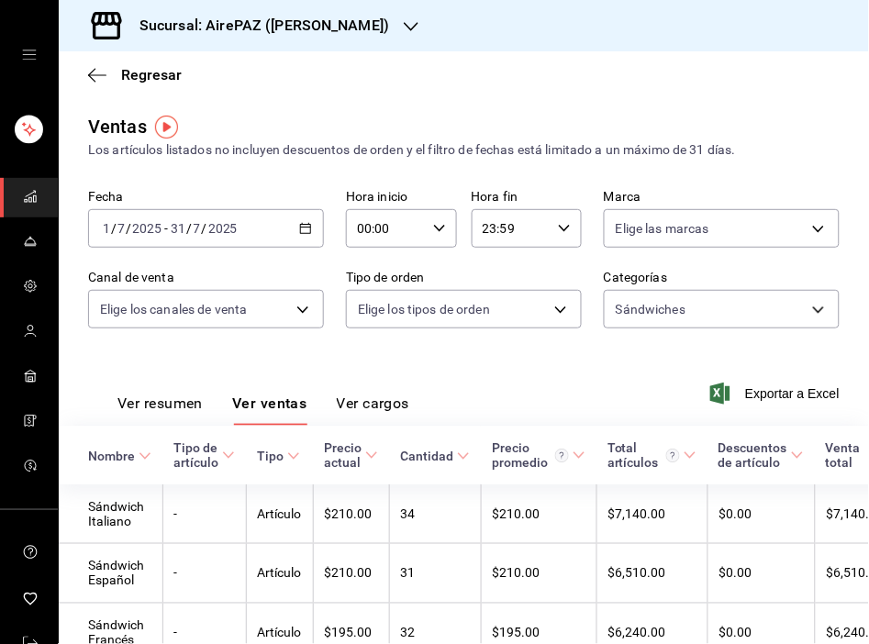
click at [306, 228] on icon "button" at bounding box center [305, 228] width 13 height 13
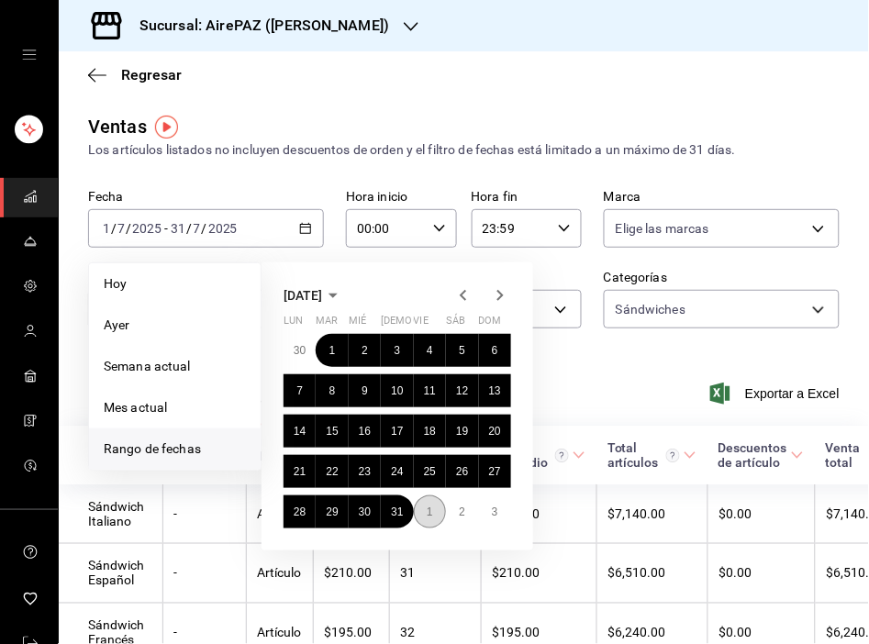
click at [428, 506] on abbr "1" at bounding box center [430, 512] width 6 height 13
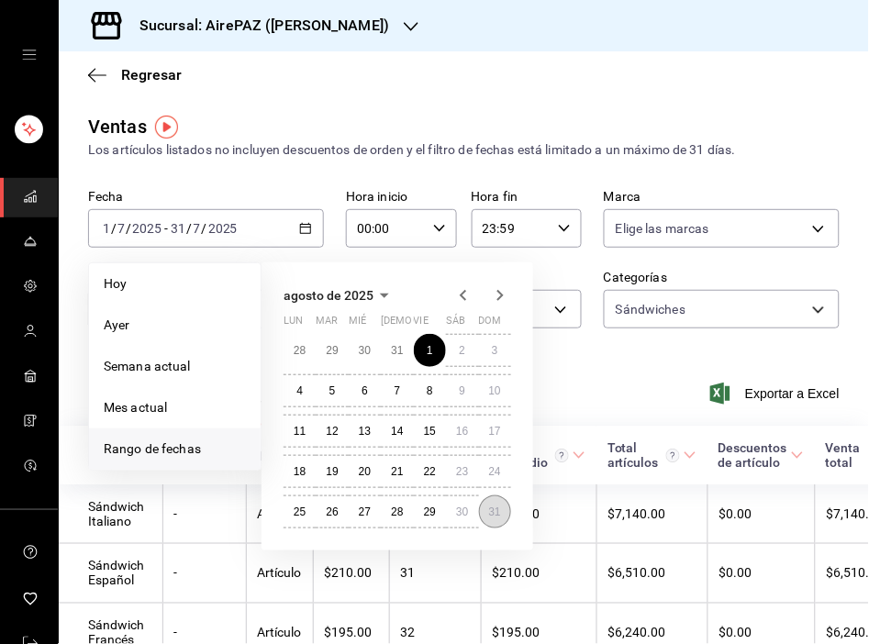
click at [506, 515] on button "31" at bounding box center [495, 511] width 32 height 33
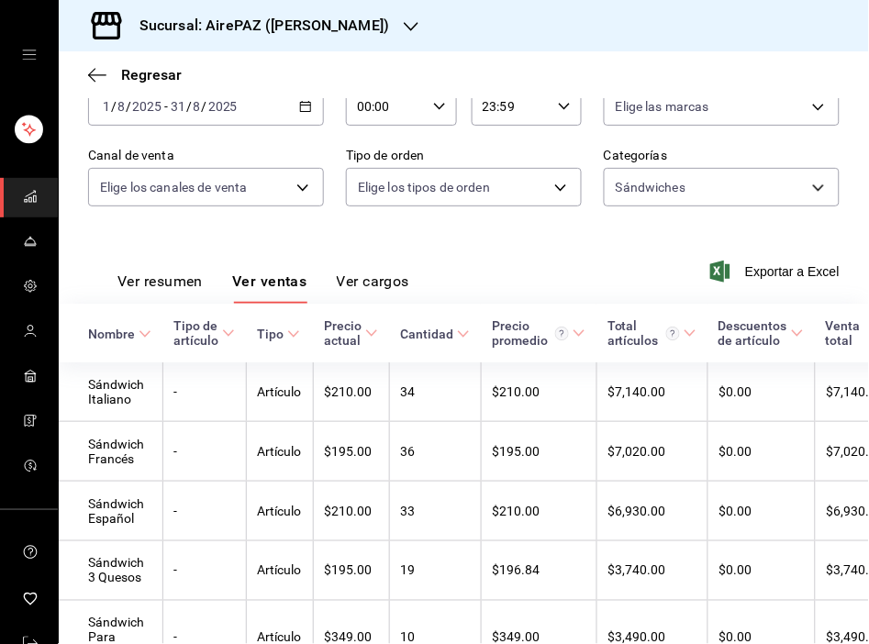
scroll to position [235, 0]
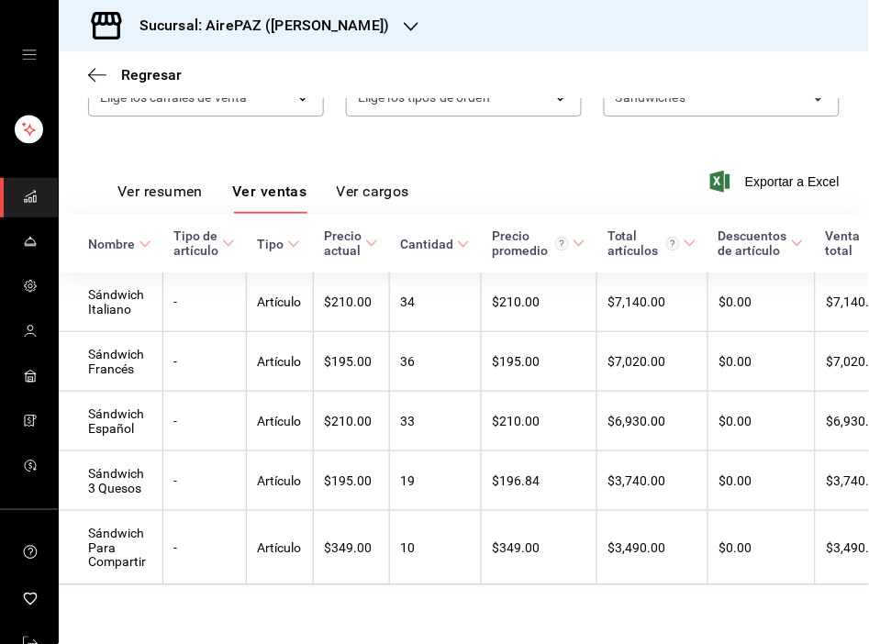
click at [353, 104] on div "Fecha 2025-08-01 1 / 8 / 2025 - 2025-08-31 31 / 8 / 2025 Hora inicio 00:00 Hora…" at bounding box center [463, 57] width 751 height 161
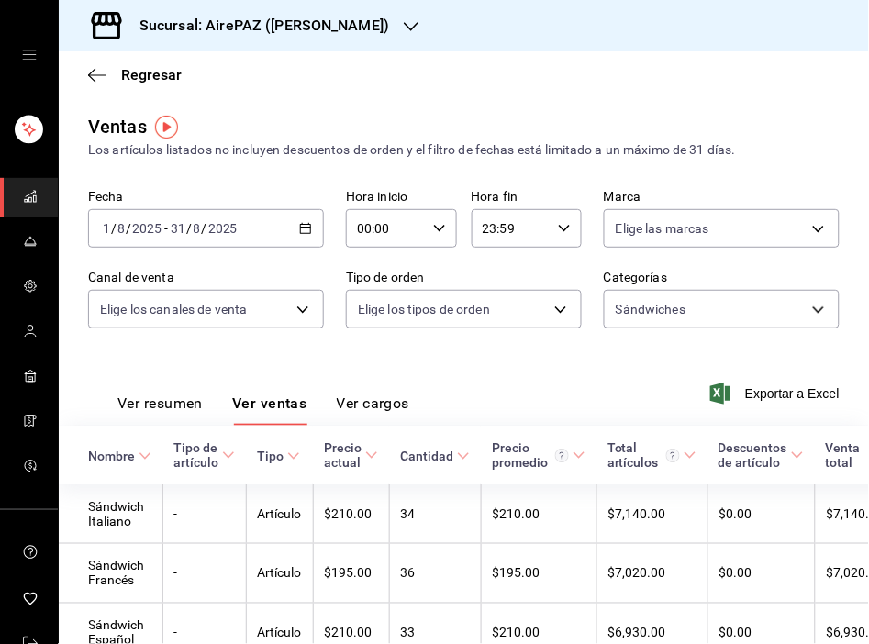
click at [300, 227] on icon "button" at bounding box center [305, 228] width 13 height 13
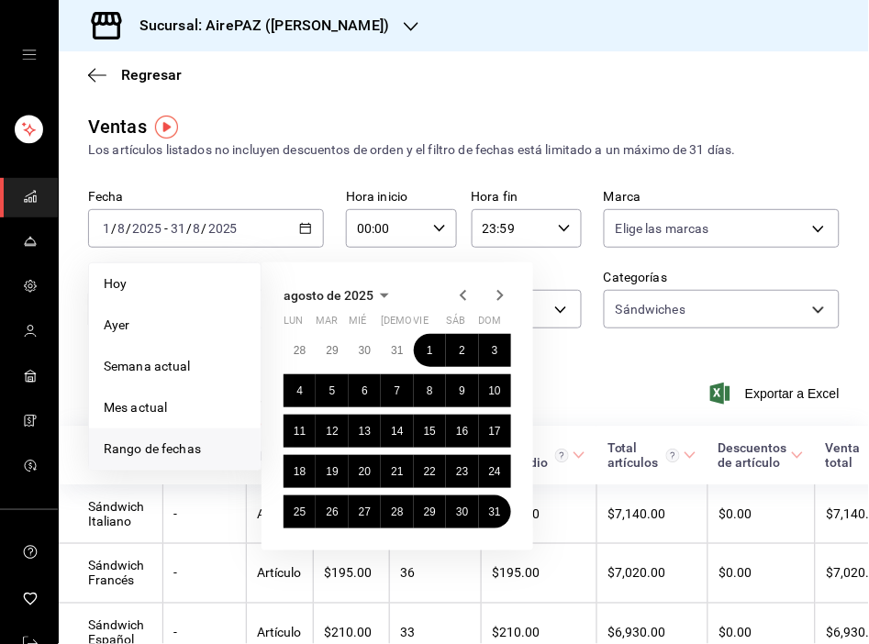
click at [495, 299] on icon "button" at bounding box center [500, 295] width 22 height 22
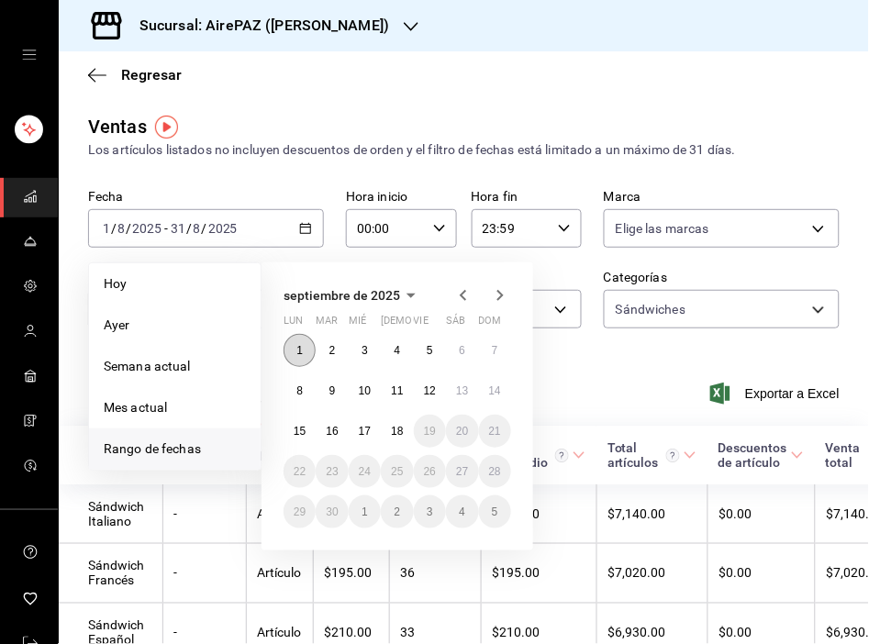
click at [296, 351] on abbr "1" at bounding box center [299, 350] width 6 height 13
click at [396, 425] on abbr "18" at bounding box center [397, 431] width 12 height 13
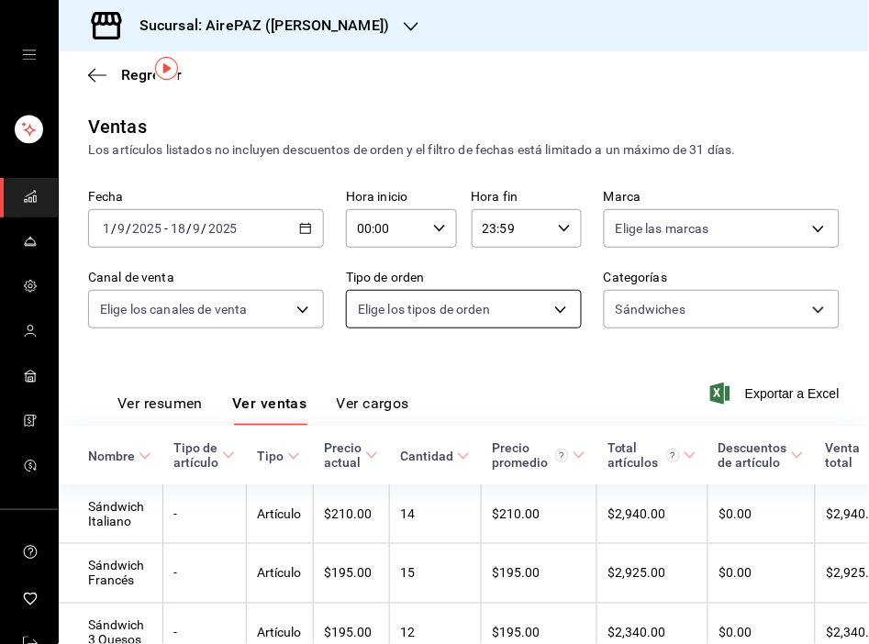
scroll to position [235, 0]
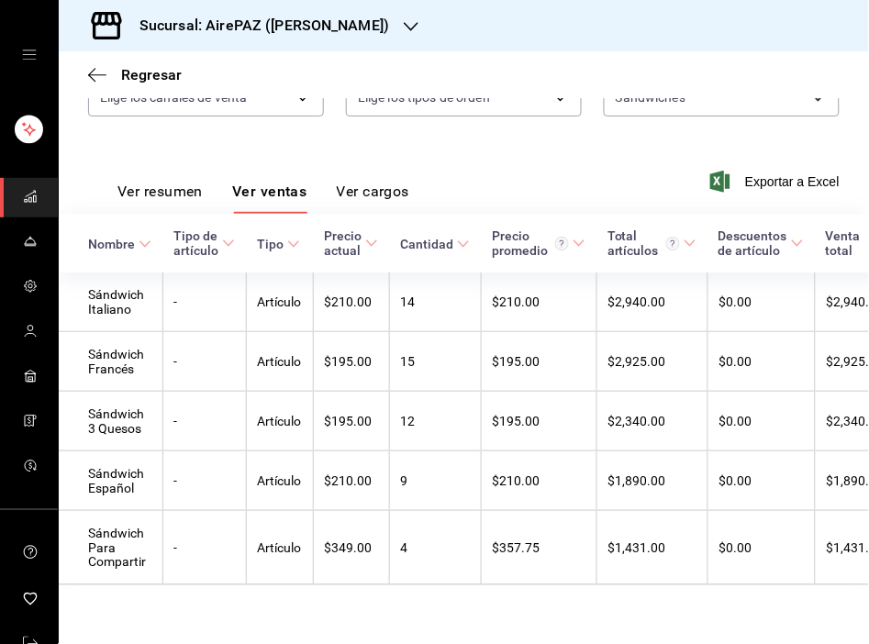
click at [444, 76] on div "Regresar" at bounding box center [464, 74] width 810 height 47
click at [404, 22] on icon "button" at bounding box center [411, 26] width 15 height 15
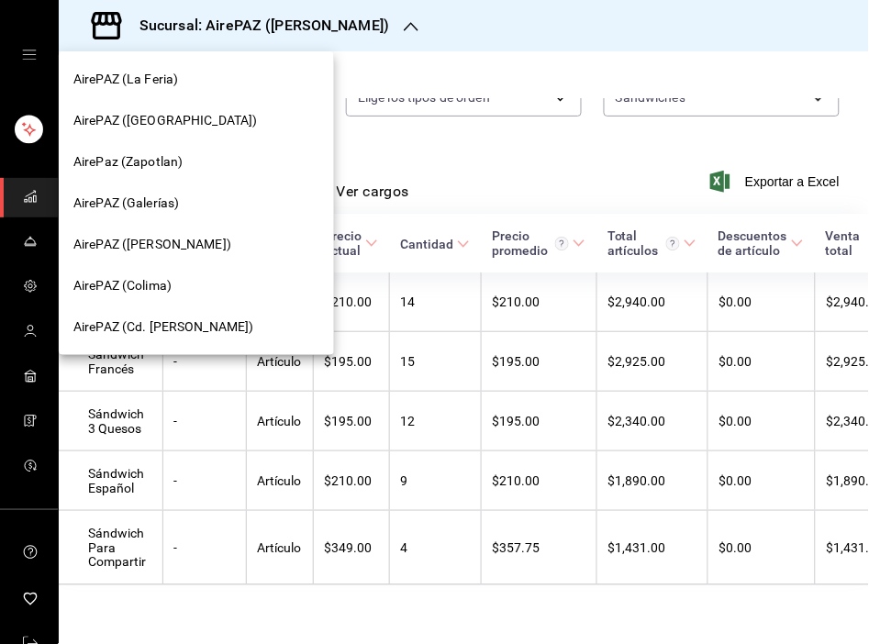
click at [160, 326] on span "AirePAZ (Cd. Guzmán)" at bounding box center [163, 326] width 181 height 19
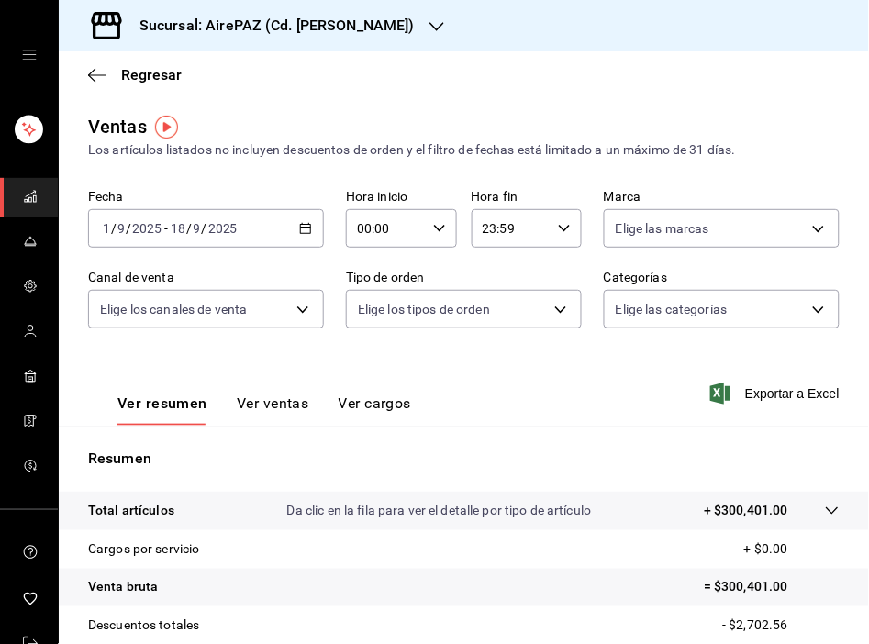
click at [423, 359] on div "Ver resumen Ver ventas Ver cargos Exportar a Excel" at bounding box center [464, 387] width 810 height 75
click at [301, 228] on \(Stroke\) "button" at bounding box center [306, 227] width 10 height 1
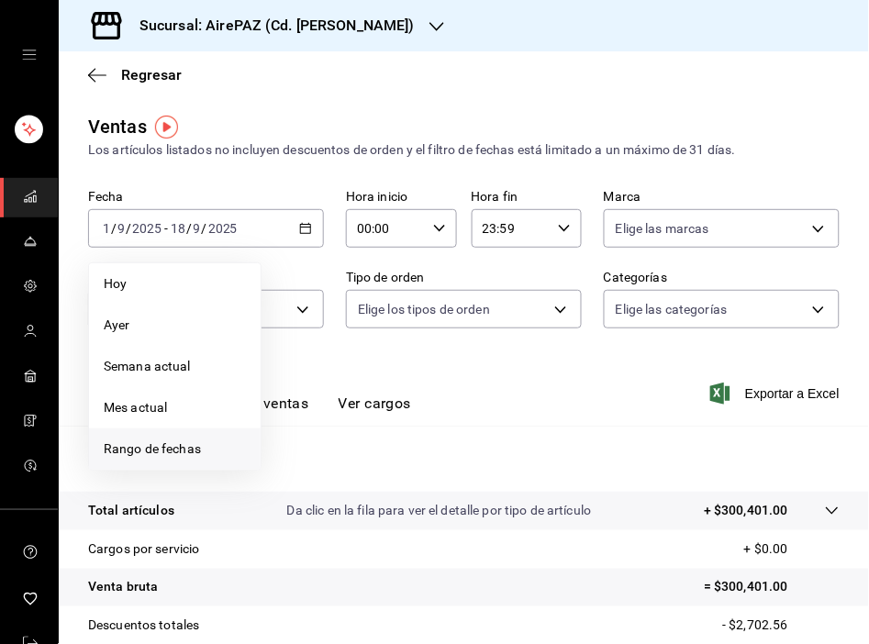
click at [191, 448] on span "Rango de fechas" at bounding box center [175, 448] width 142 height 19
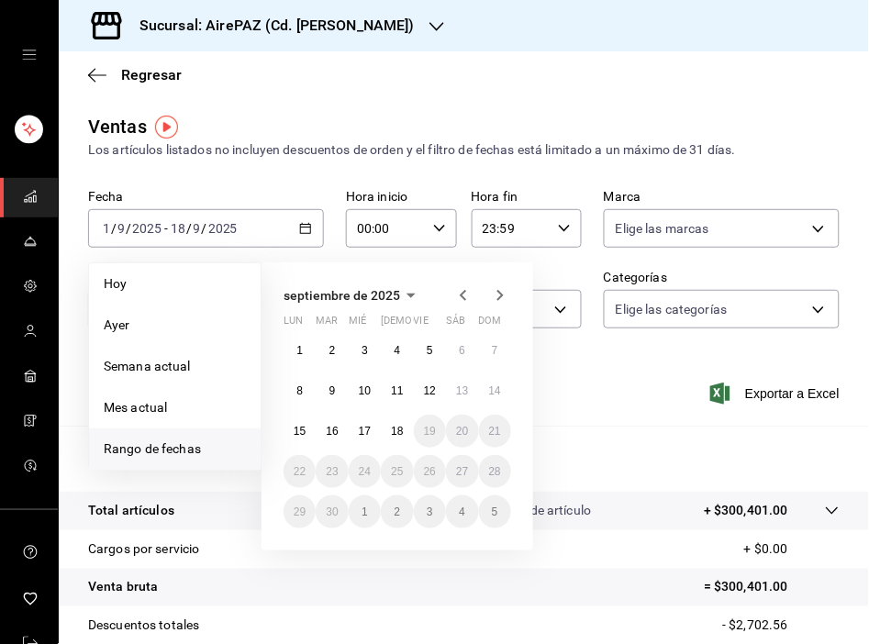
click at [461, 295] on icon "button" at bounding box center [463, 295] width 22 height 22
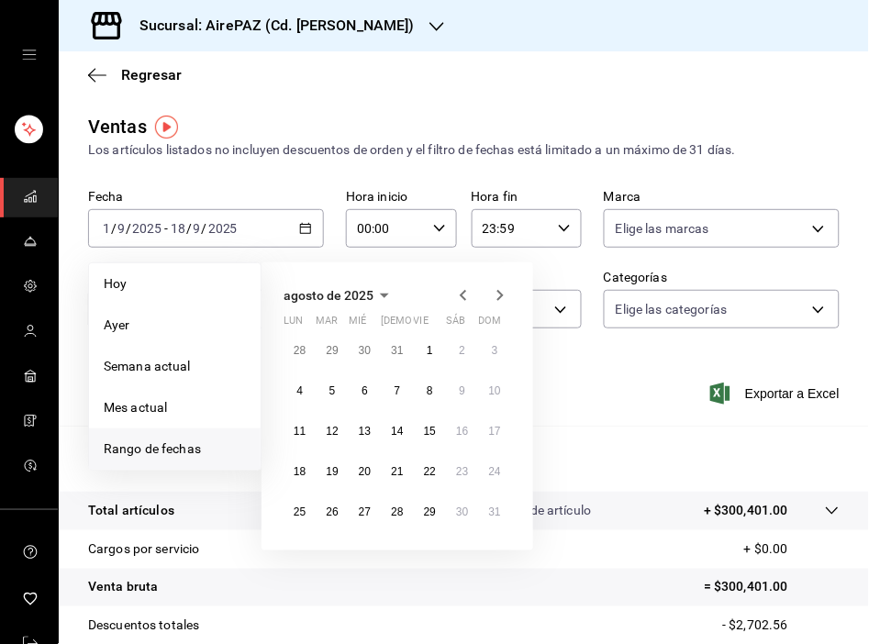
click at [461, 295] on icon "button" at bounding box center [463, 295] width 22 height 22
click at [487, 350] on button "1" at bounding box center [495, 350] width 32 height 33
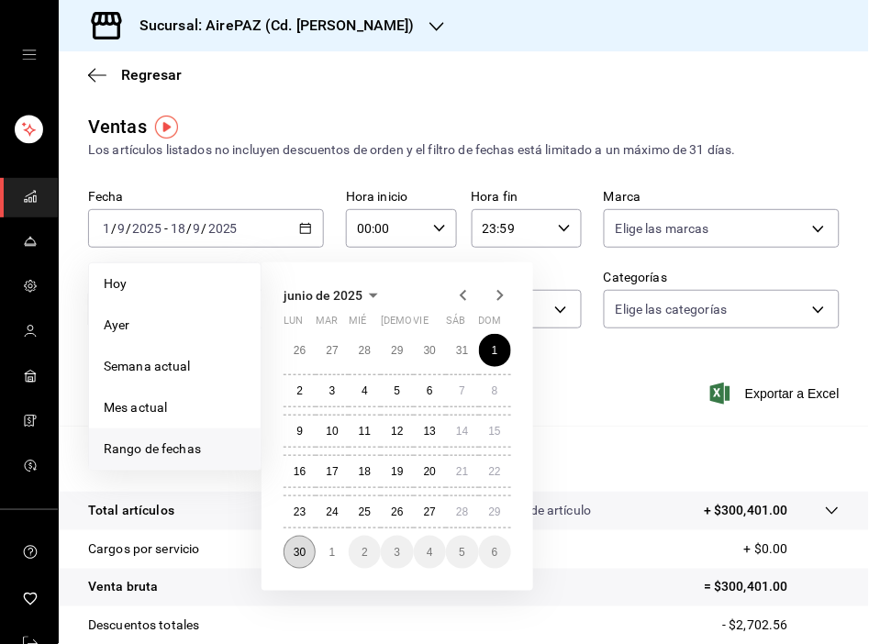
click at [301, 554] on abbr "30" at bounding box center [300, 552] width 12 height 13
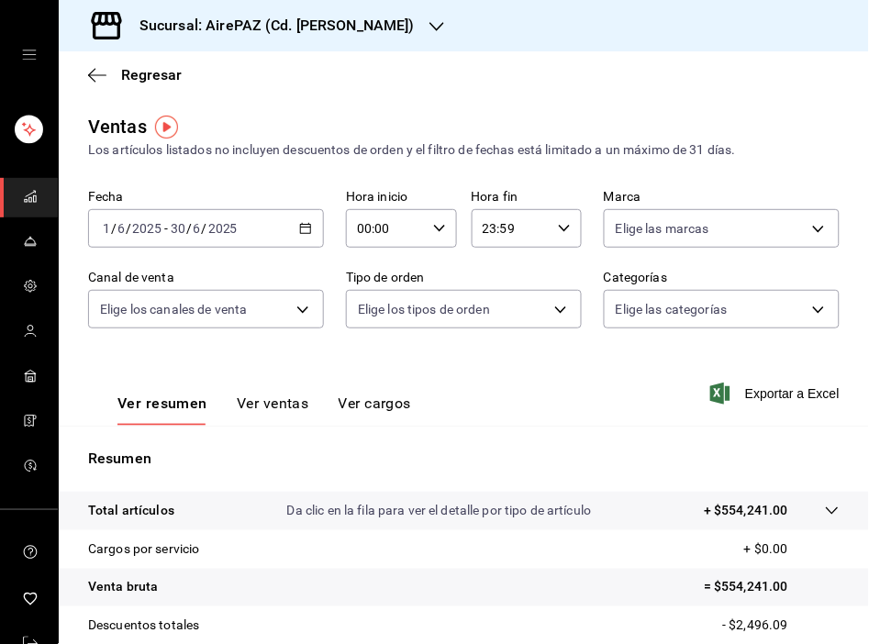
click at [275, 416] on button "Ver ventas" at bounding box center [273, 410] width 72 height 31
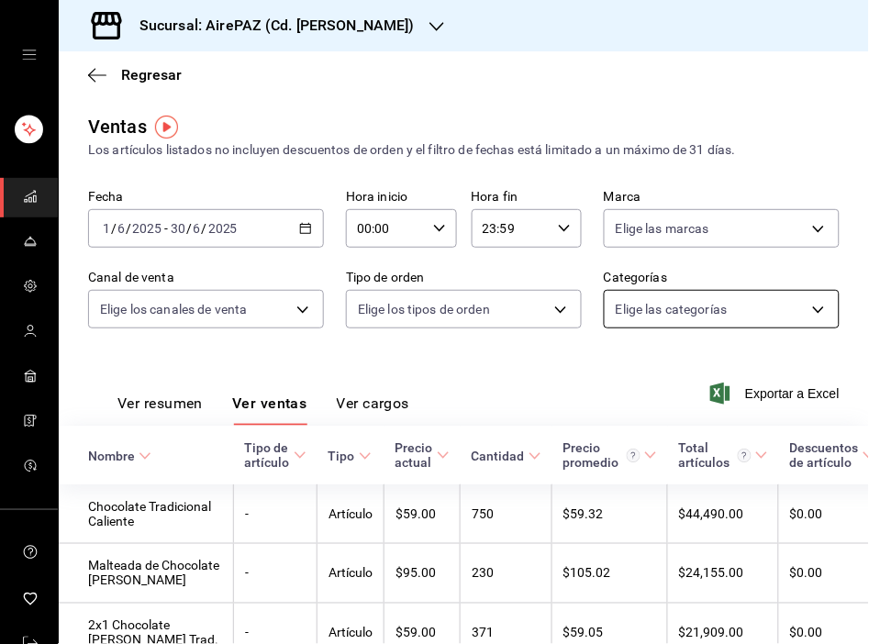
click at [803, 315] on body "Sucursal: AirePAZ (Cd. Guzmán) Regresar Ventas Los artículos listados no incluy…" at bounding box center [434, 322] width 869 height 644
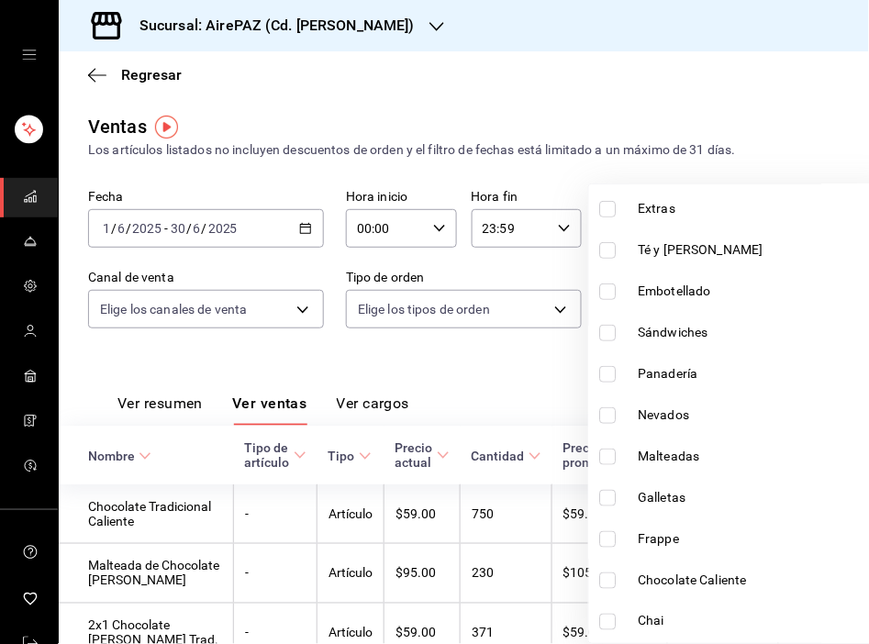
scroll to position [1241, 0]
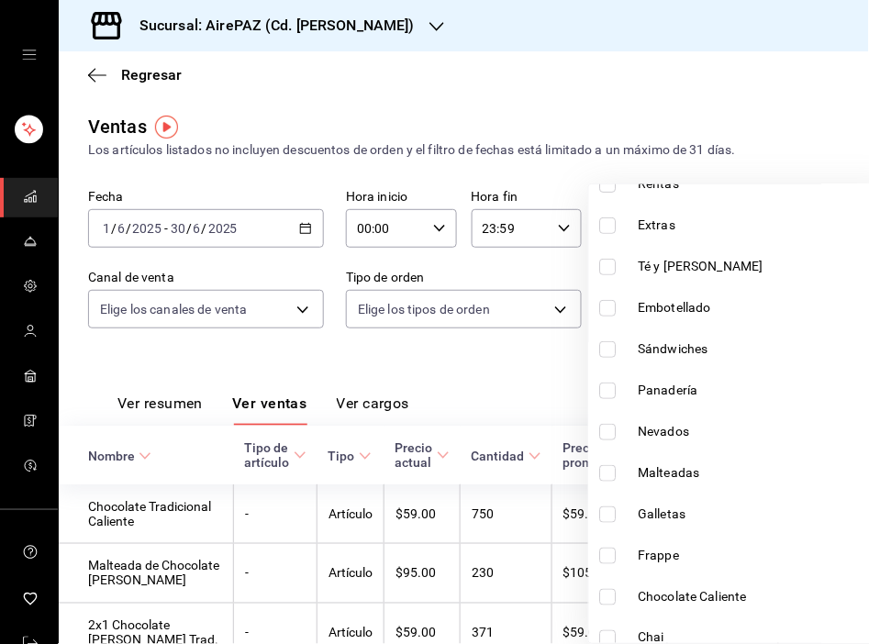
click at [695, 347] on span "Sándwiches" at bounding box center [765, 348] width 252 height 19
type input "e764e951-b7dc-4ed1-8c60-137df347d501"
checkbox input "true"
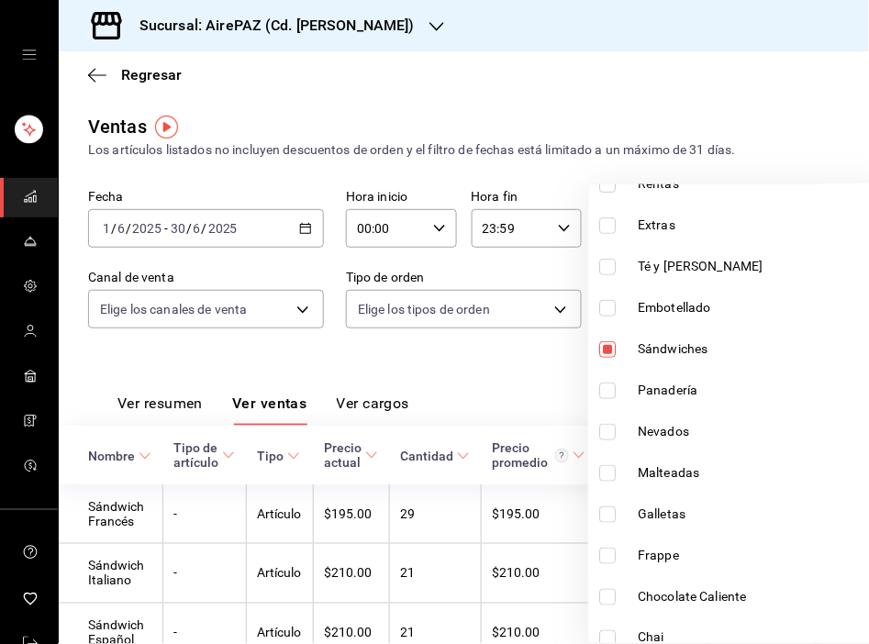
click at [376, 346] on div at bounding box center [434, 322] width 869 height 644
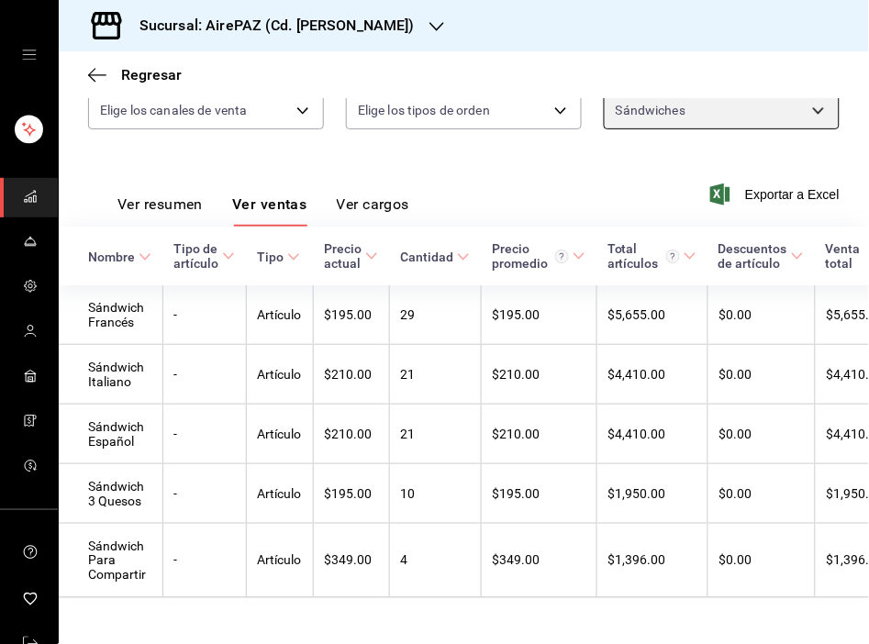
scroll to position [235, 0]
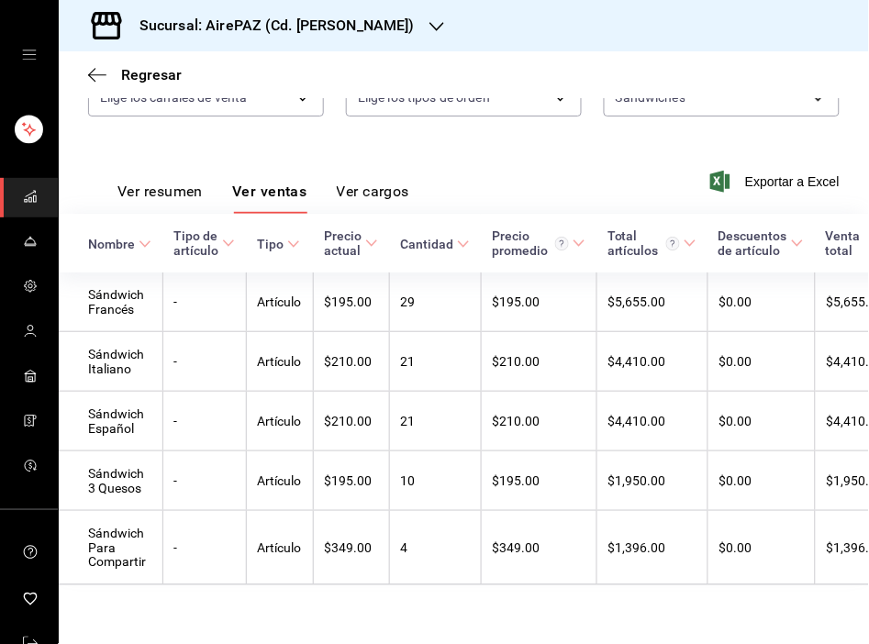
click at [370, 35] on div "Sucursal: AirePAZ (Cd. Guzmán)" at bounding box center [262, 25] width 378 height 51
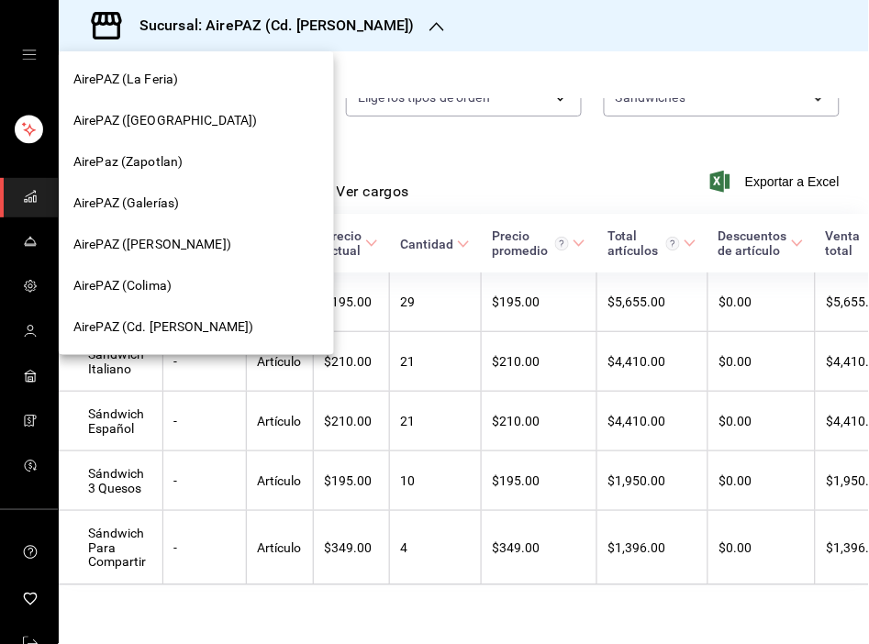
click at [432, 101] on div at bounding box center [434, 322] width 869 height 644
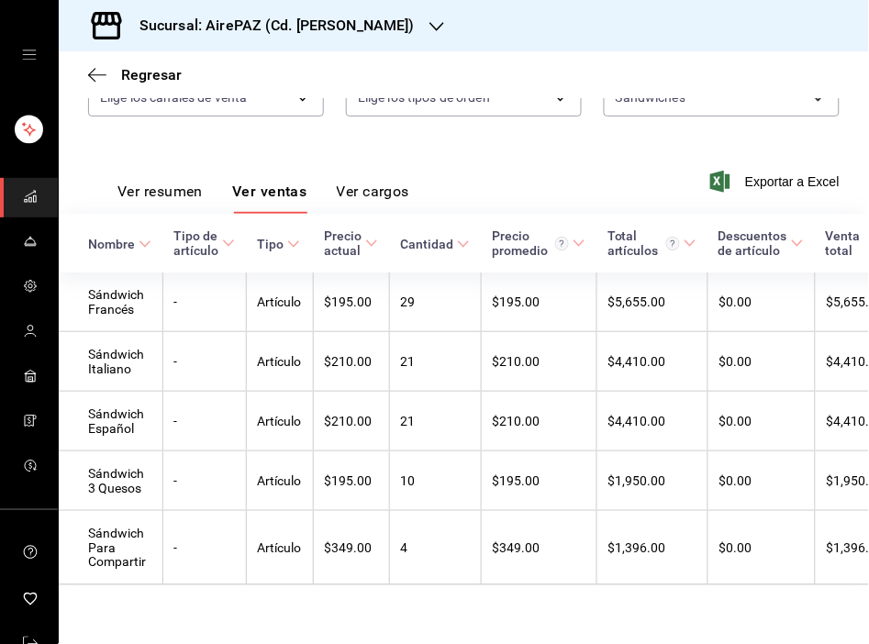
scroll to position [0, 0]
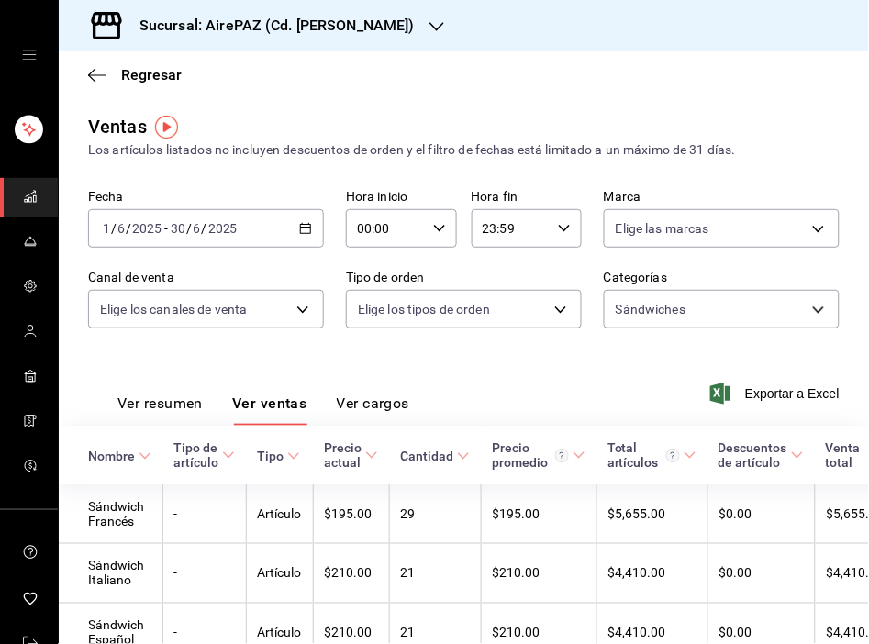
click at [301, 228] on \(Stroke\) "button" at bounding box center [306, 227] width 10 height 1
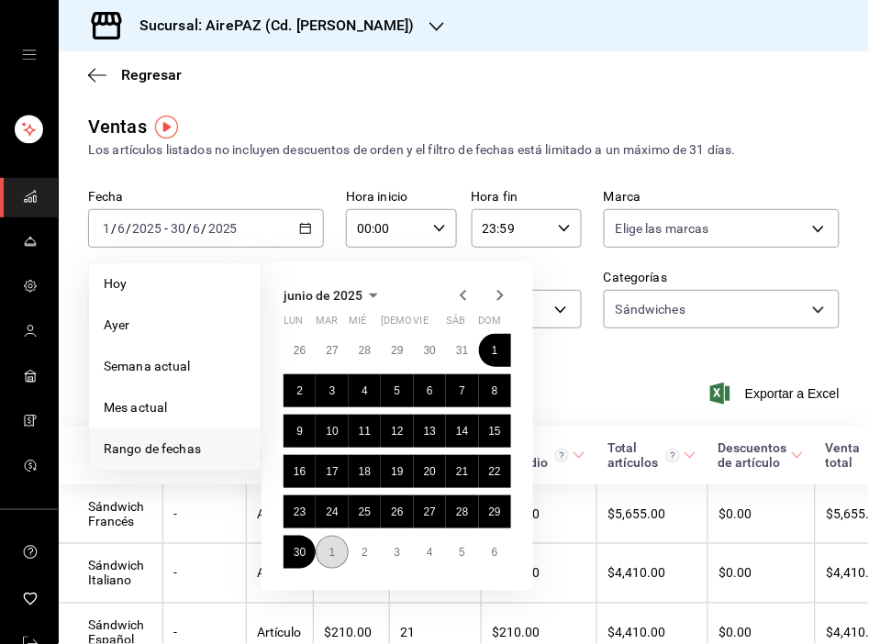
click at [332, 553] on abbr "1" at bounding box center [332, 552] width 6 height 13
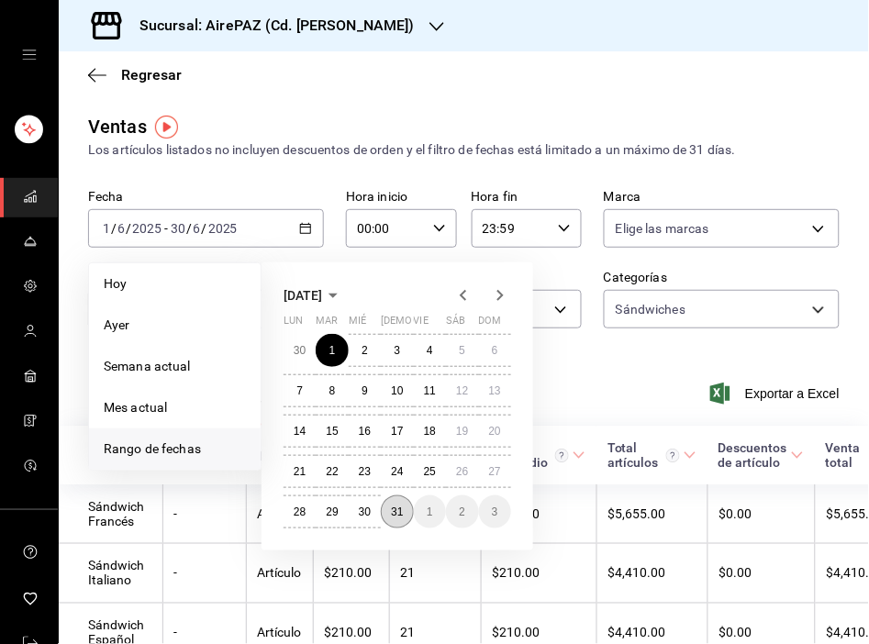
click at [392, 510] on abbr "31" at bounding box center [397, 512] width 12 height 13
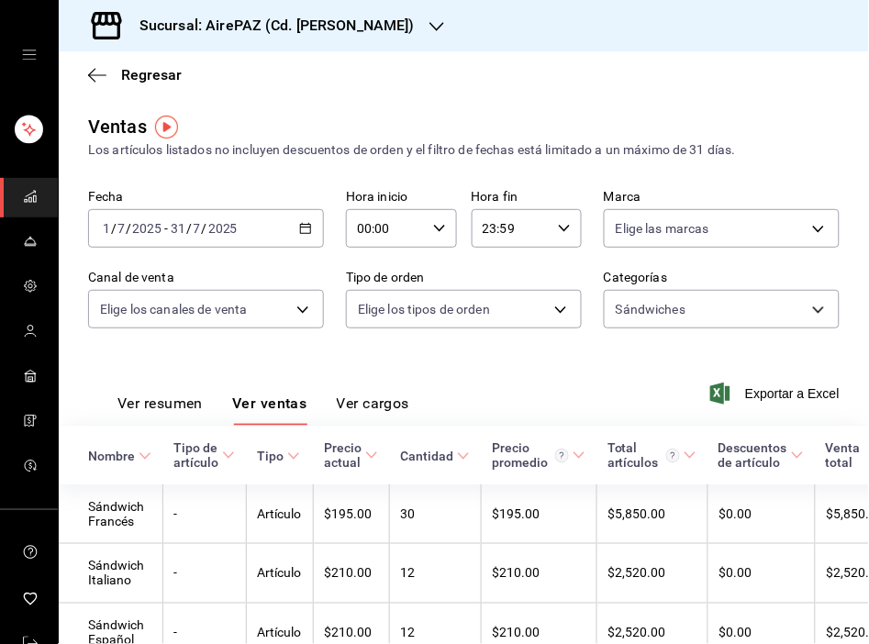
click at [306, 231] on \(Stroke\) "button" at bounding box center [305, 229] width 11 height 10
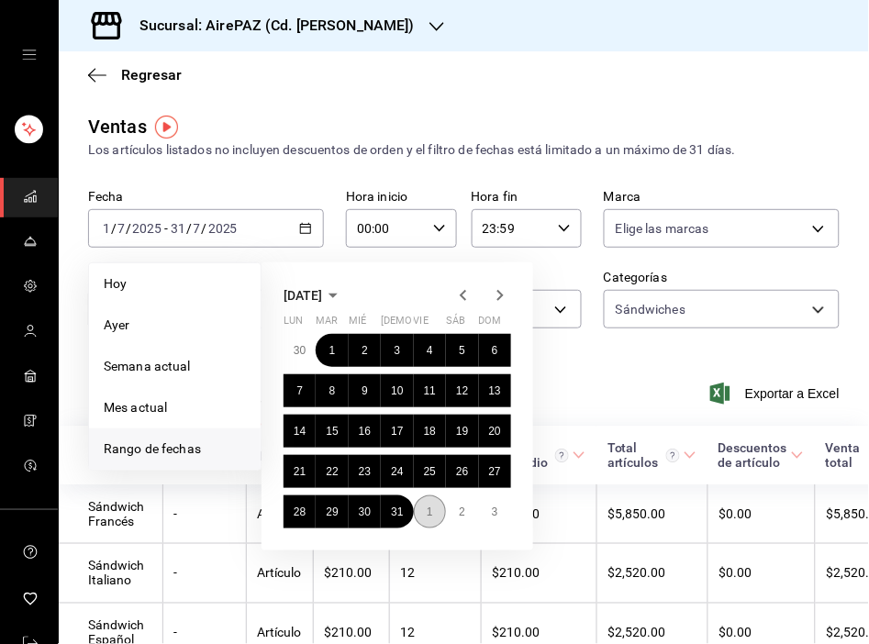
click at [433, 506] on button "1" at bounding box center [430, 511] width 32 height 33
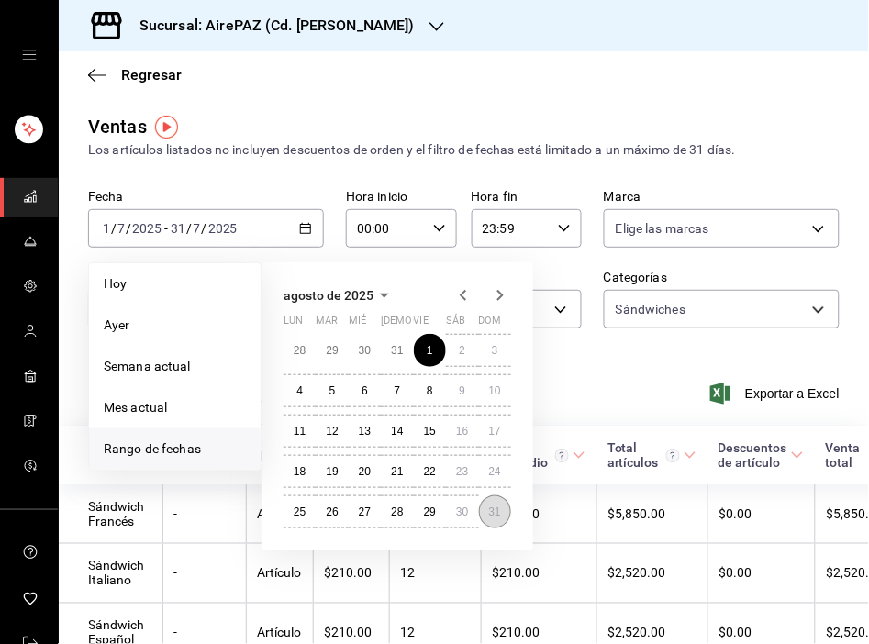
click at [494, 515] on abbr "31" at bounding box center [495, 512] width 12 height 13
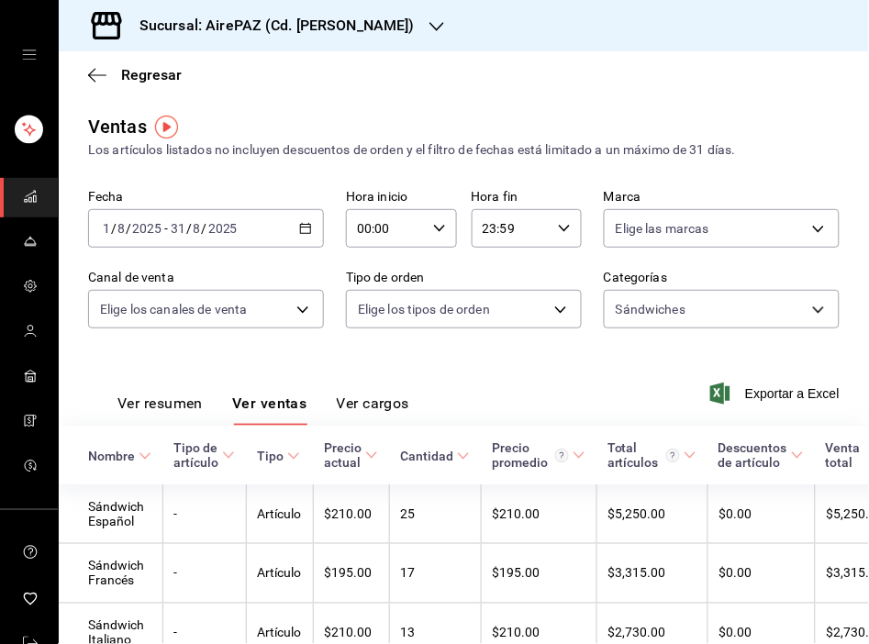
click at [507, 381] on div "Ver resumen Ver ventas Ver cargos Exportar a Excel" at bounding box center [464, 387] width 810 height 75
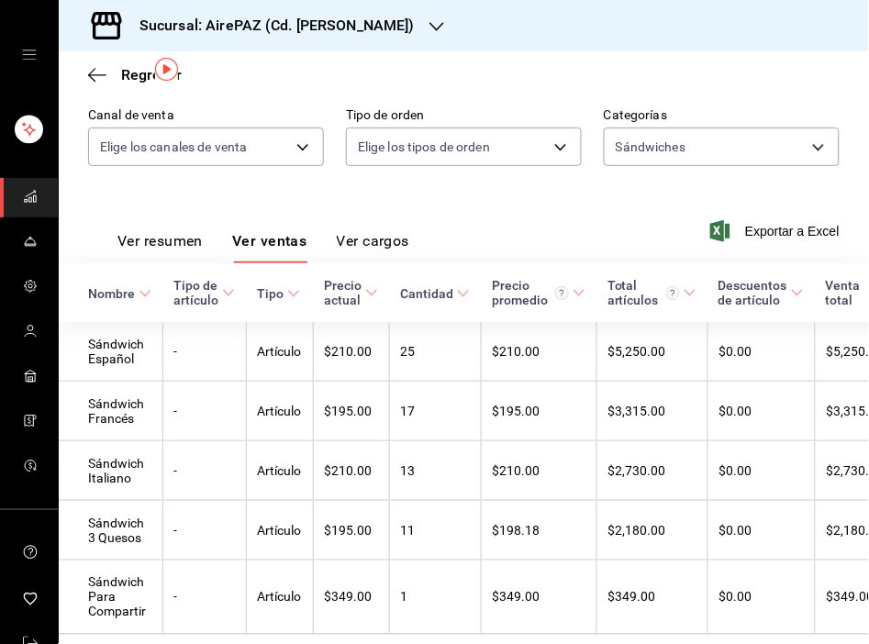
scroll to position [206, 0]
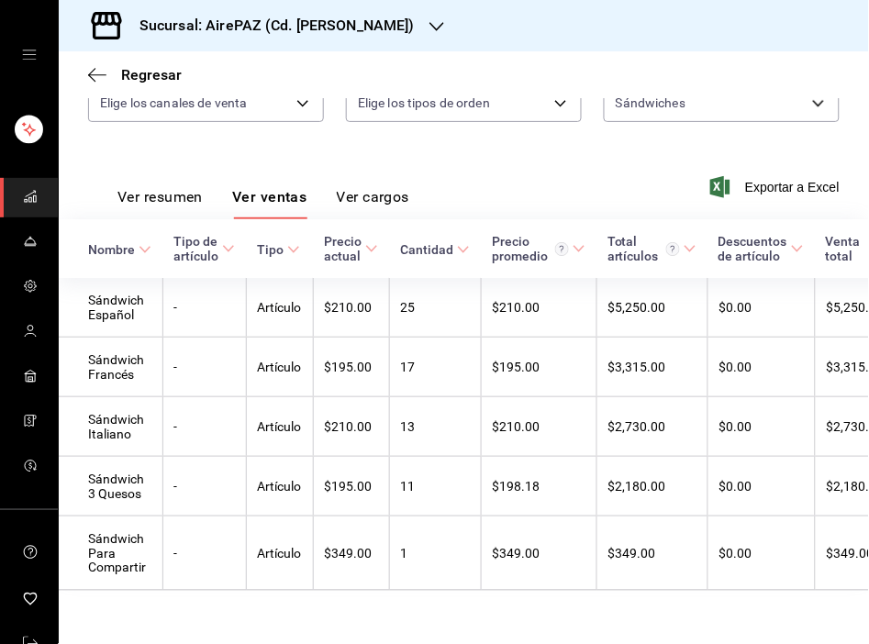
click at [447, 166] on div "Ver resumen Ver ventas Ver cargos Exportar a Excel" at bounding box center [464, 181] width 810 height 75
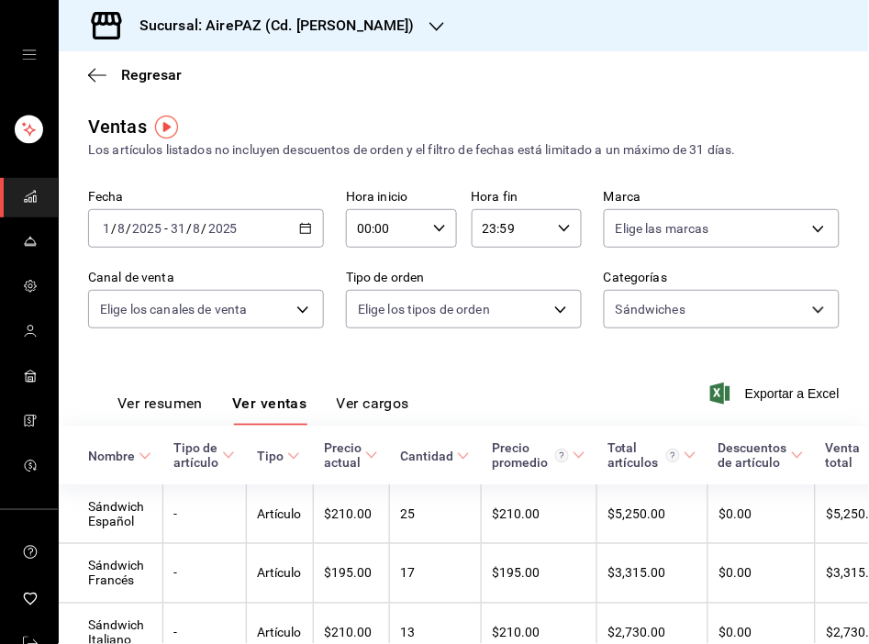
click at [301, 235] on icon "button" at bounding box center [305, 228] width 13 height 13
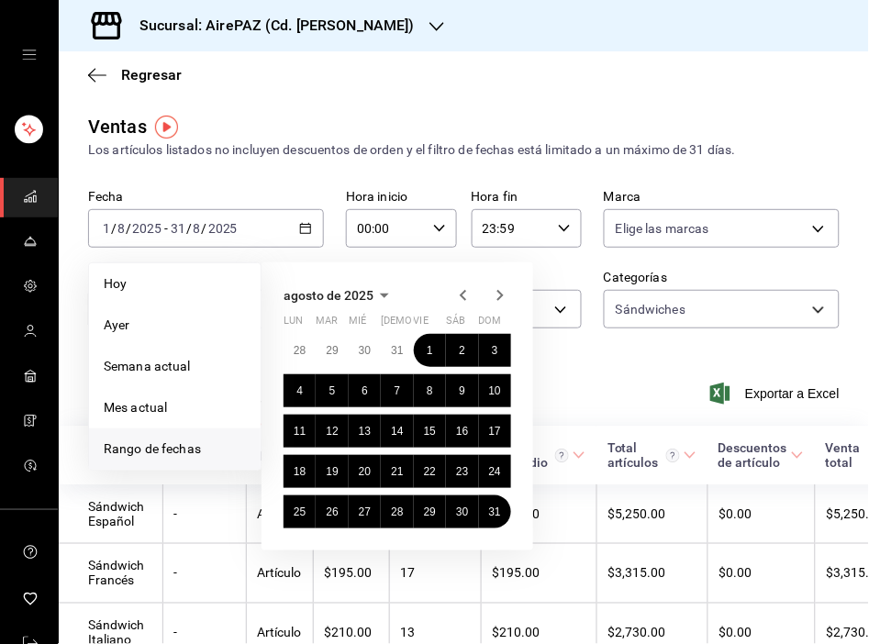
click at [501, 298] on icon "button" at bounding box center [500, 295] width 22 height 22
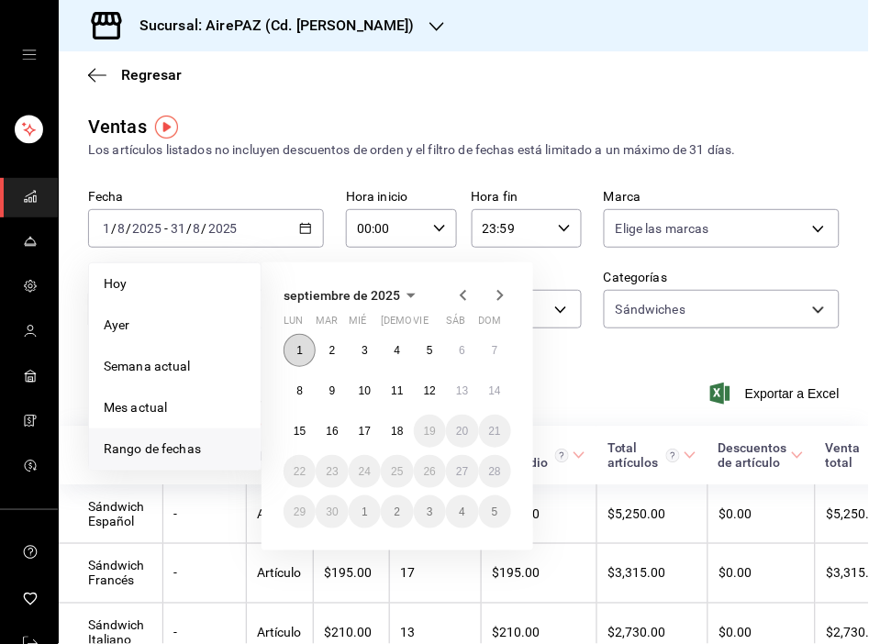
click at [306, 353] on button "1" at bounding box center [300, 350] width 32 height 33
click at [400, 428] on abbr "18" at bounding box center [397, 431] width 12 height 13
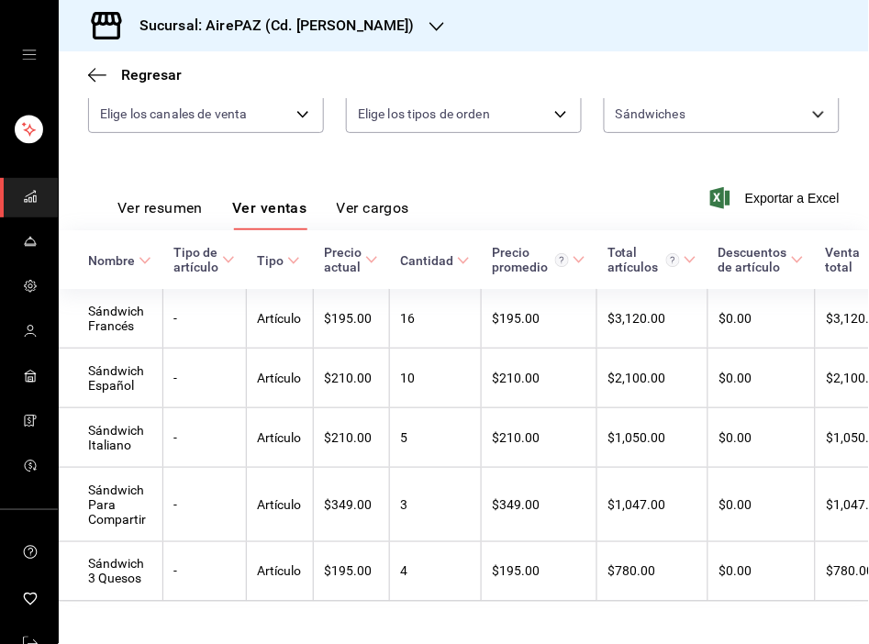
scroll to position [235, 0]
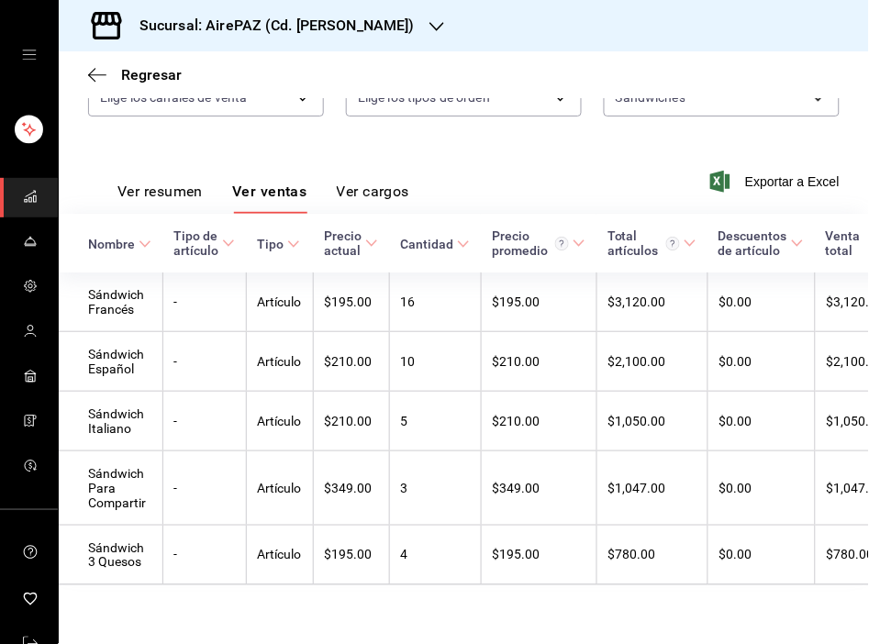
click at [480, 148] on div "Ver resumen Ver ventas Ver cargos Exportar a Excel" at bounding box center [464, 176] width 810 height 75
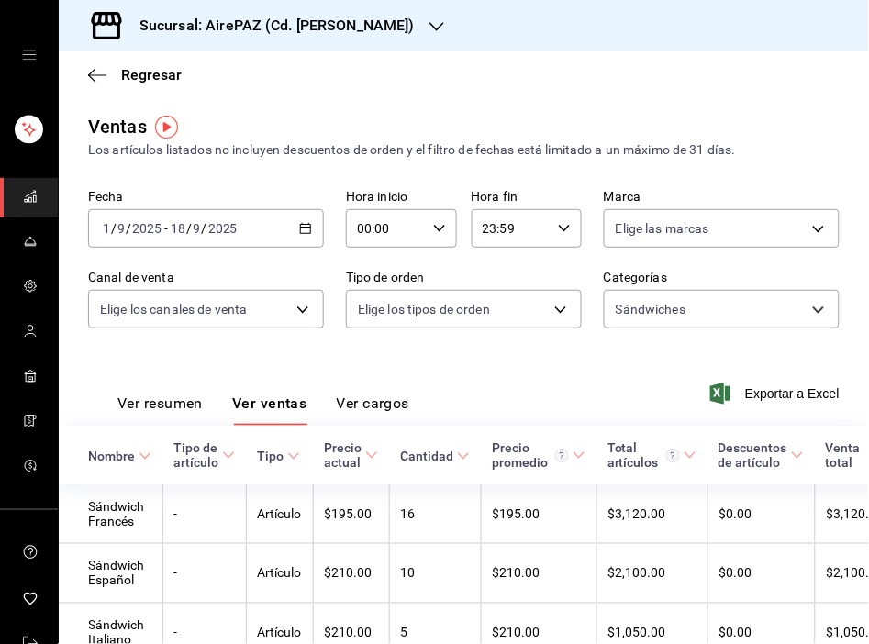
click at [295, 236] on div "2025-09-01 1 / 9 / 2025 - 2025-09-18 18 / 9 / 2025" at bounding box center [206, 228] width 236 height 39
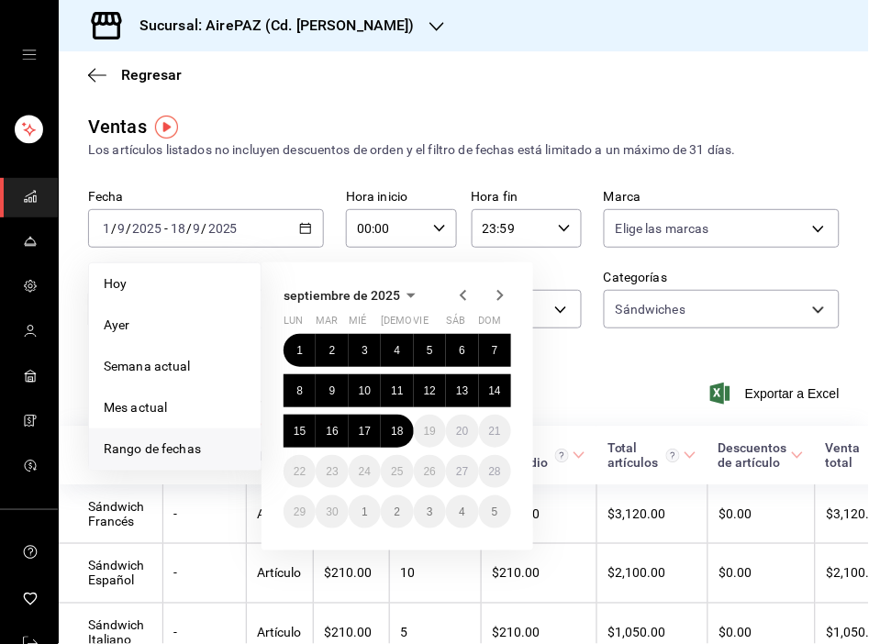
click at [466, 298] on icon "button" at bounding box center [463, 295] width 22 height 22
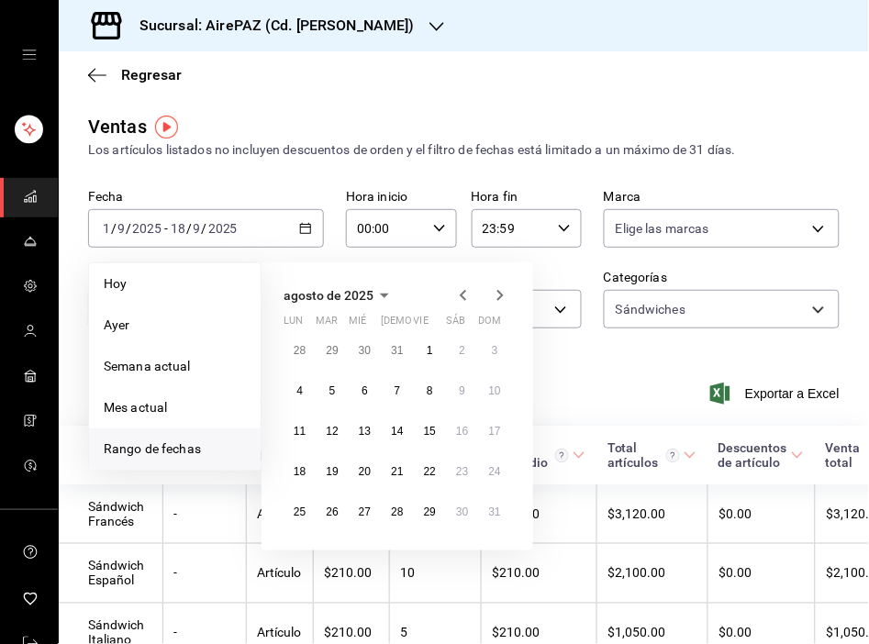
click at [466, 298] on icon "button" at bounding box center [463, 295] width 22 height 22
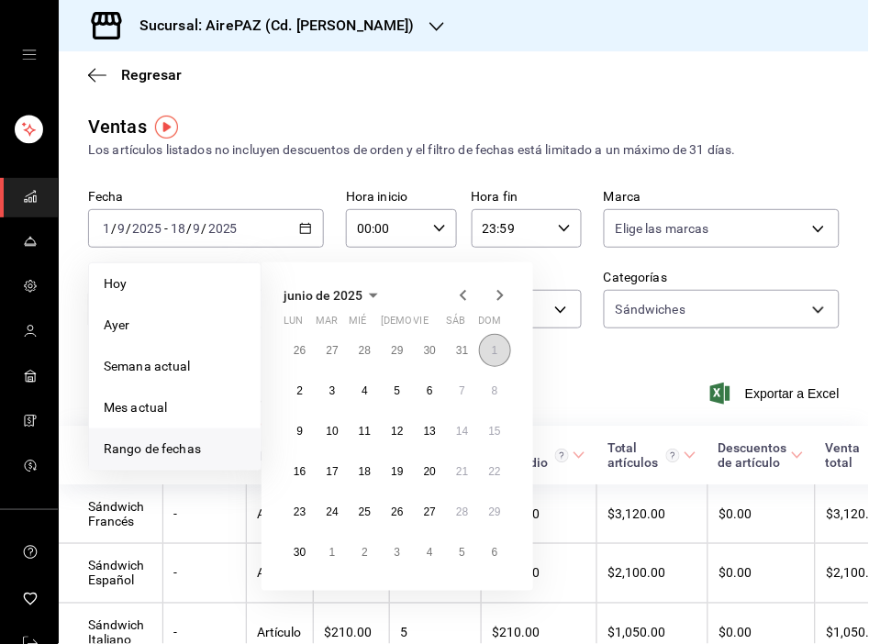
click at [492, 349] on abbr "1" at bounding box center [495, 350] width 6 height 13
click at [304, 549] on abbr "30" at bounding box center [300, 552] width 12 height 13
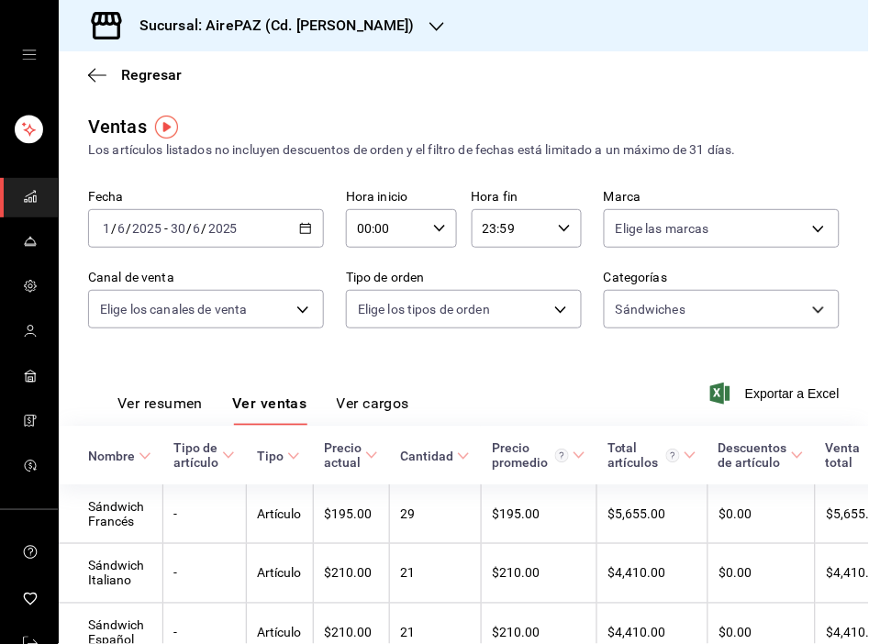
click at [305, 234] on \(Stroke\) "button" at bounding box center [305, 229] width 11 height 10
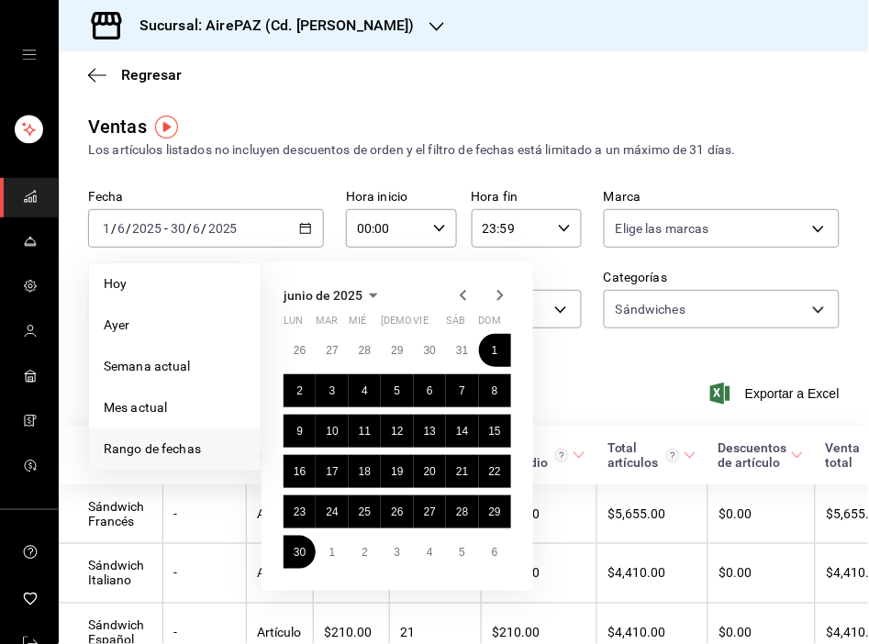
click at [501, 295] on icon "button" at bounding box center [500, 295] width 6 height 11
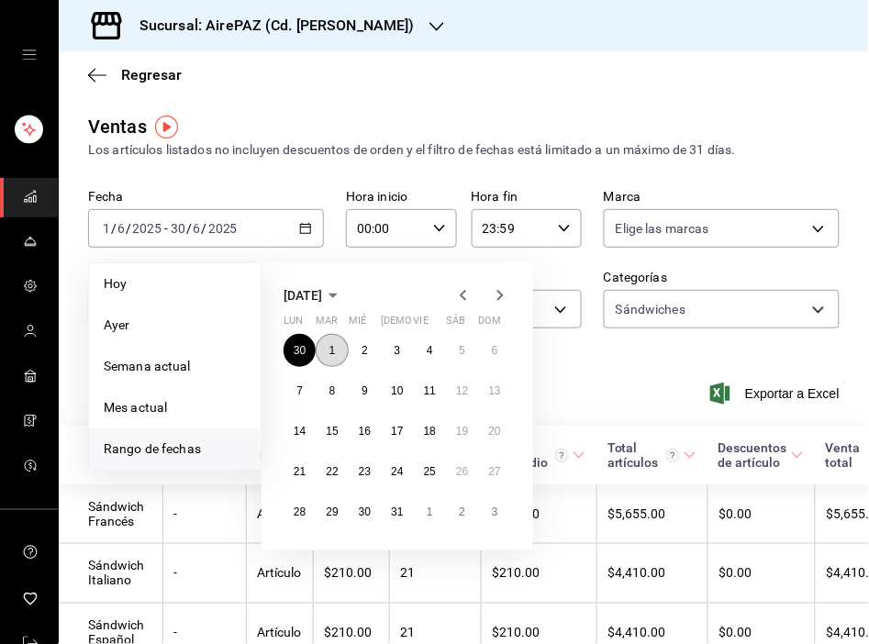
click at [333, 350] on abbr "1" at bounding box center [332, 350] width 6 height 13
click at [397, 514] on abbr "31" at bounding box center [397, 512] width 12 height 13
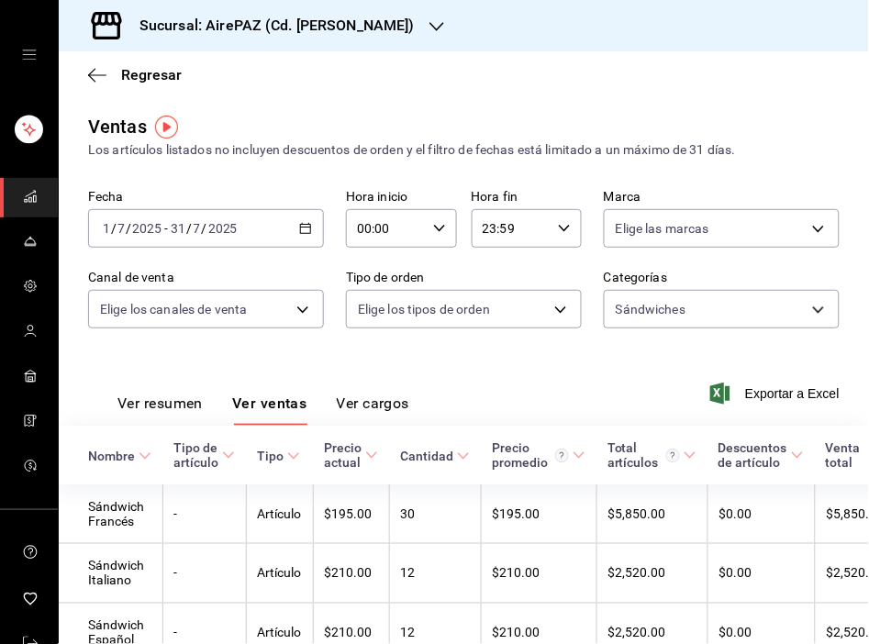
click at [387, 359] on div "Ver resumen Ver ventas Ver cargos Exportar a Excel" at bounding box center [464, 387] width 810 height 75
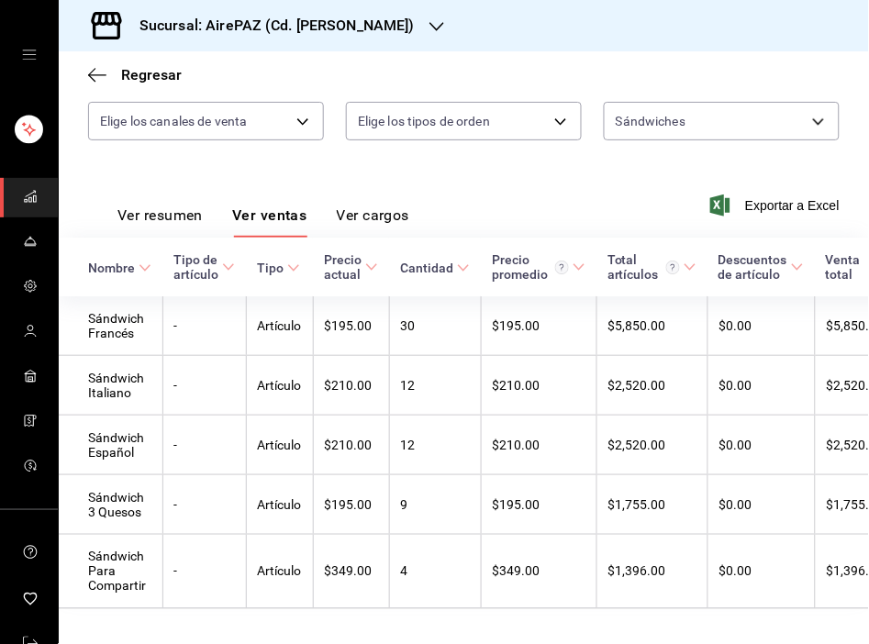
scroll to position [235, 0]
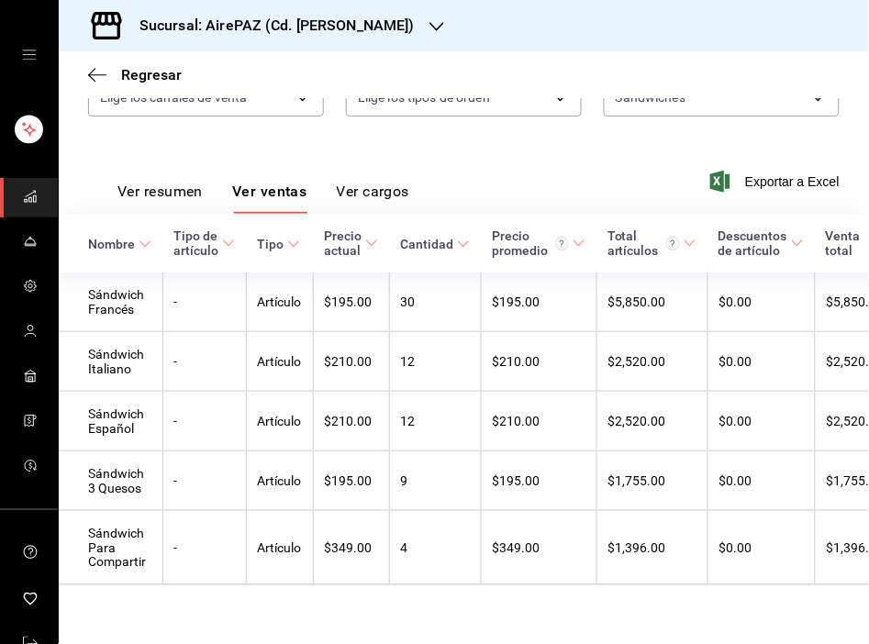
click at [464, 139] on div "Ver resumen Ver ventas Ver cargos Exportar a Excel" at bounding box center [464, 176] width 810 height 75
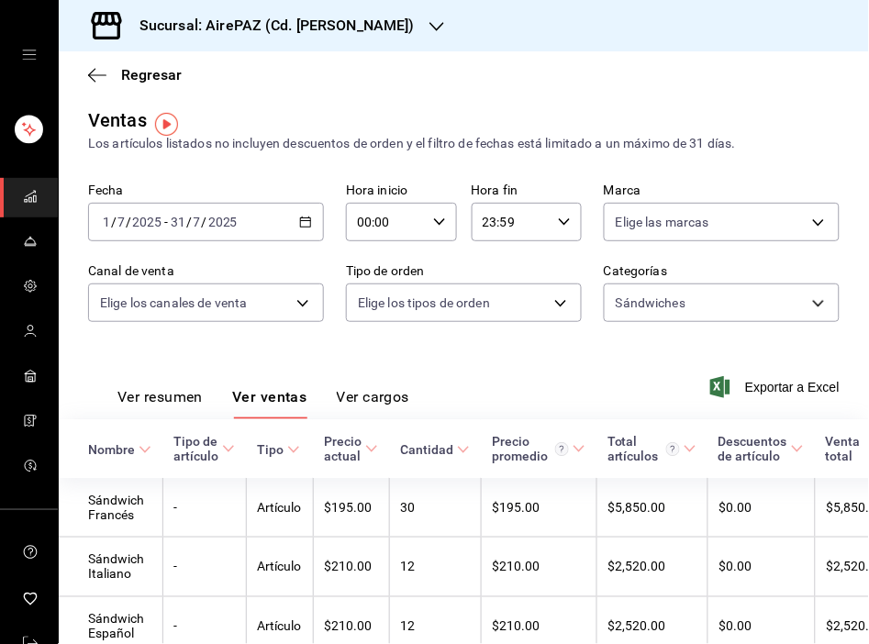
scroll to position [0, 0]
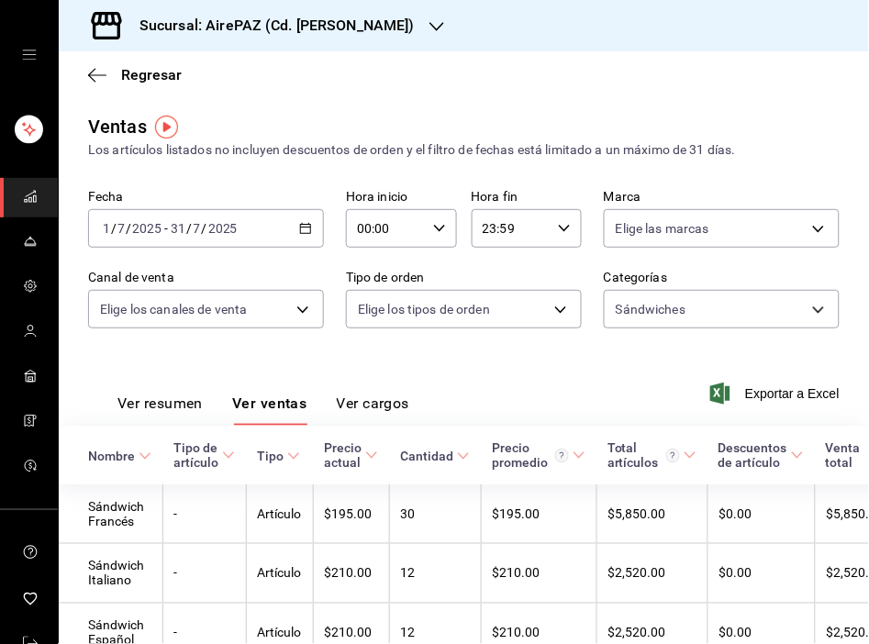
click at [299, 225] on icon "button" at bounding box center [305, 228] width 13 height 13
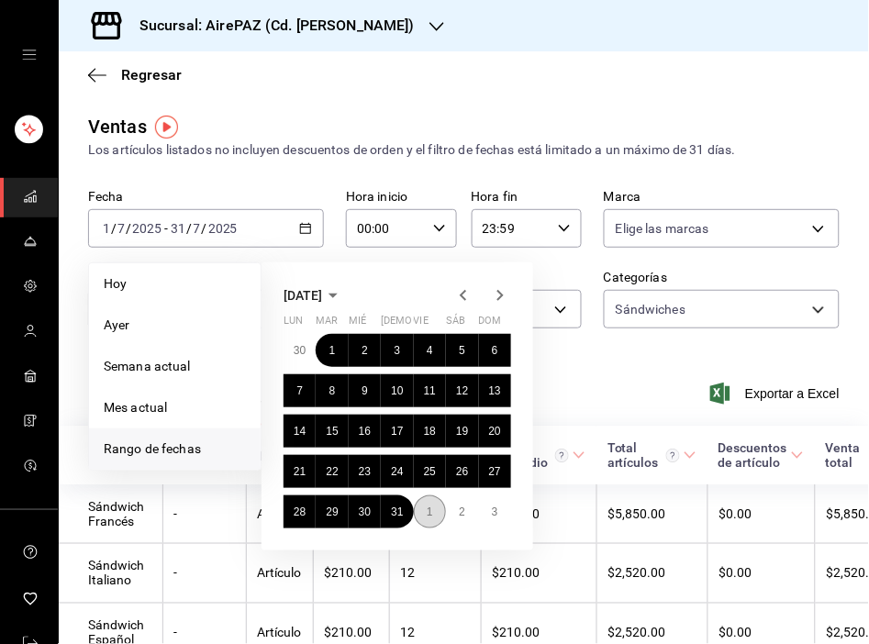
click at [427, 512] on abbr "1" at bounding box center [430, 512] width 6 height 13
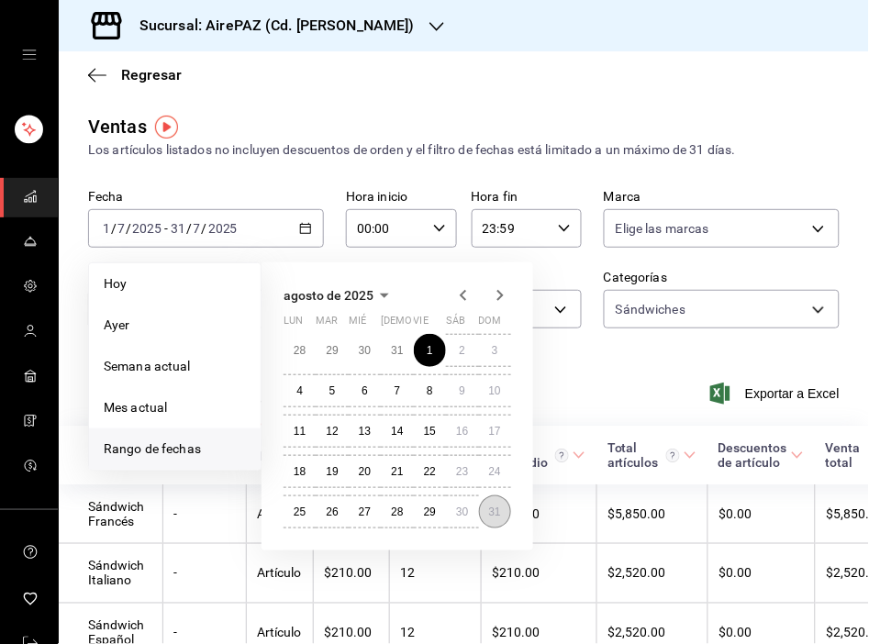
click at [505, 506] on button "31" at bounding box center [495, 511] width 32 height 33
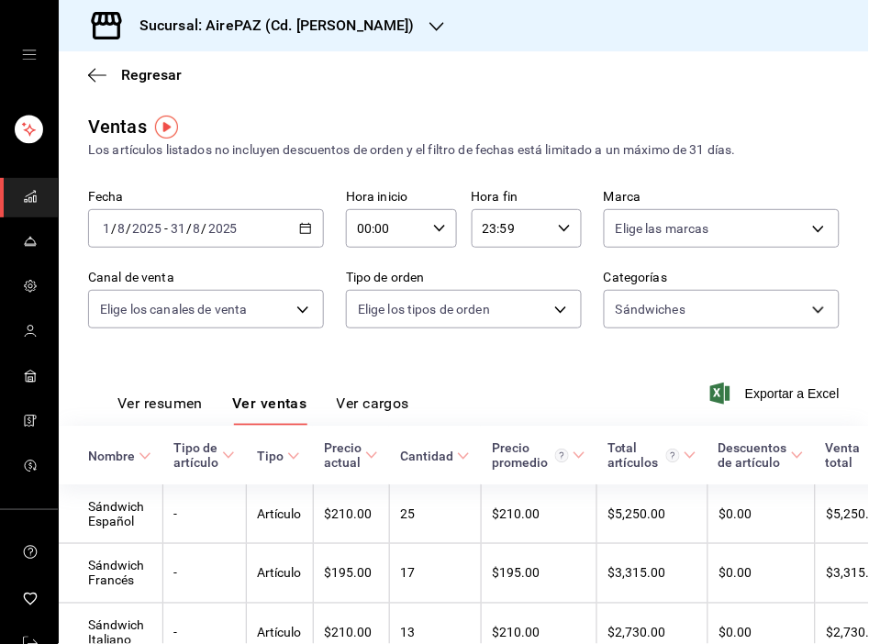
click at [489, 387] on div "Ver resumen Ver ventas Ver cargos Exportar a Excel" at bounding box center [464, 387] width 810 height 75
click at [307, 235] on div "2025-08-01 1 / 8 / 2025 - 2025-08-31 31 / 8 / 2025" at bounding box center [206, 228] width 236 height 39
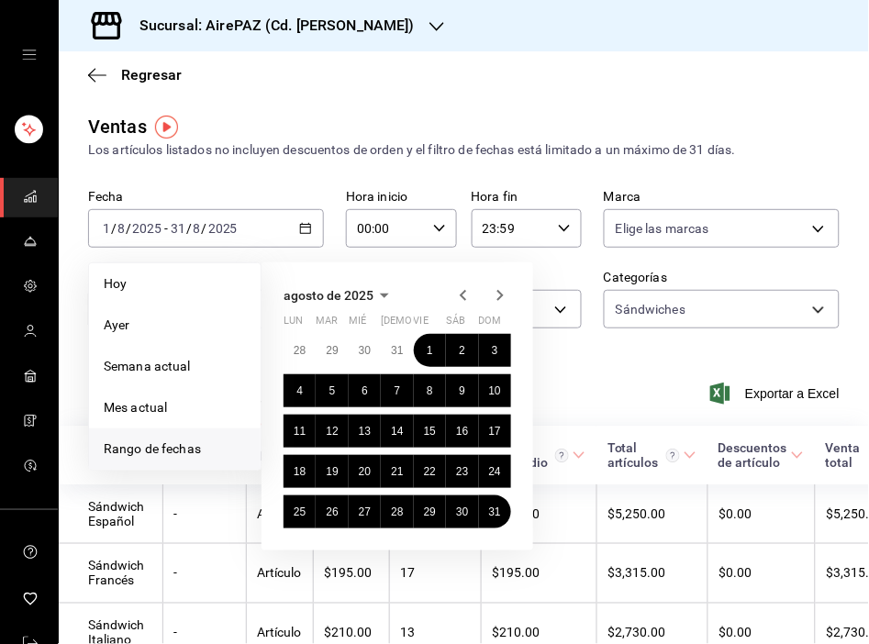
click at [462, 292] on icon "button" at bounding box center [463, 295] width 22 height 22
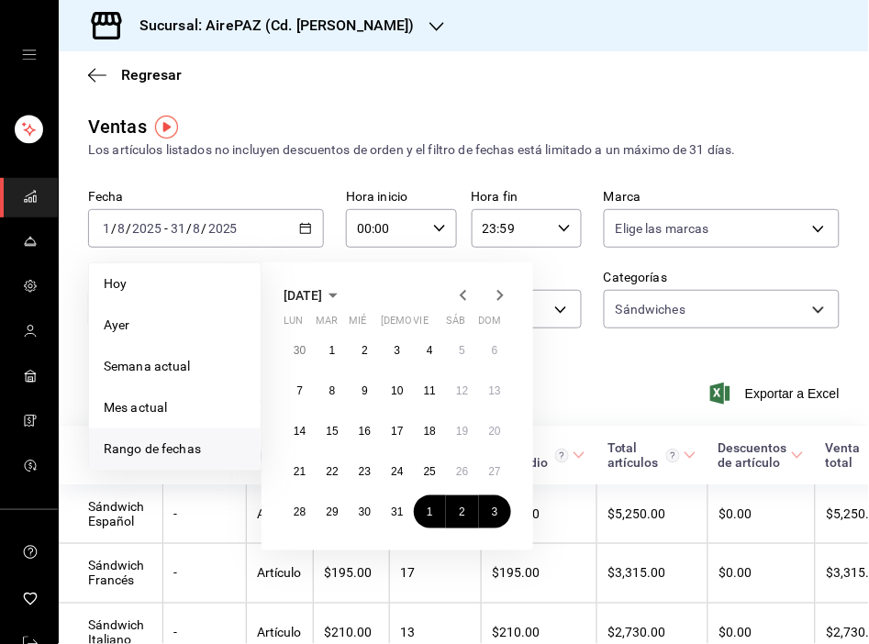
click at [462, 292] on icon "button" at bounding box center [463, 295] width 22 height 22
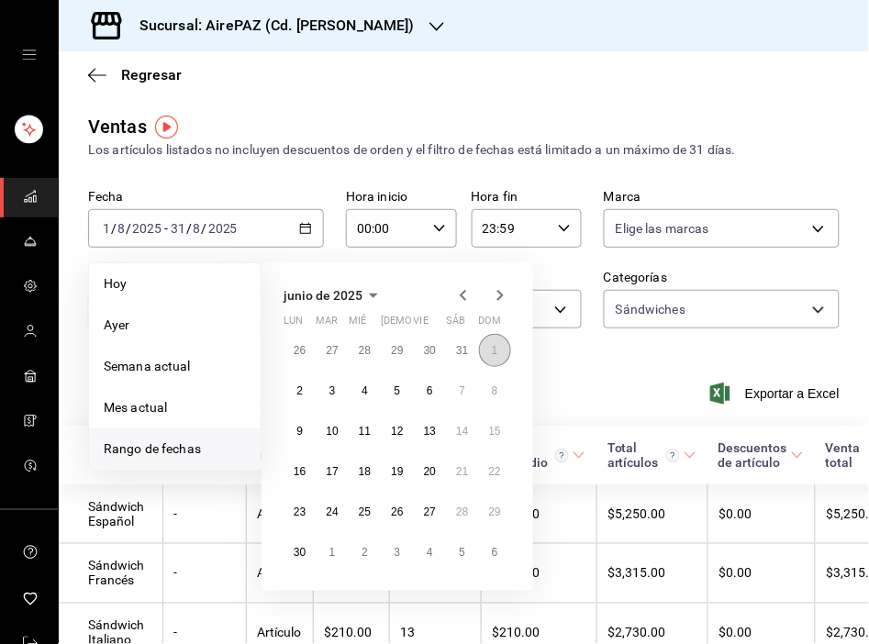
click at [503, 354] on button "1" at bounding box center [495, 350] width 32 height 33
click at [294, 549] on abbr "30" at bounding box center [300, 552] width 12 height 13
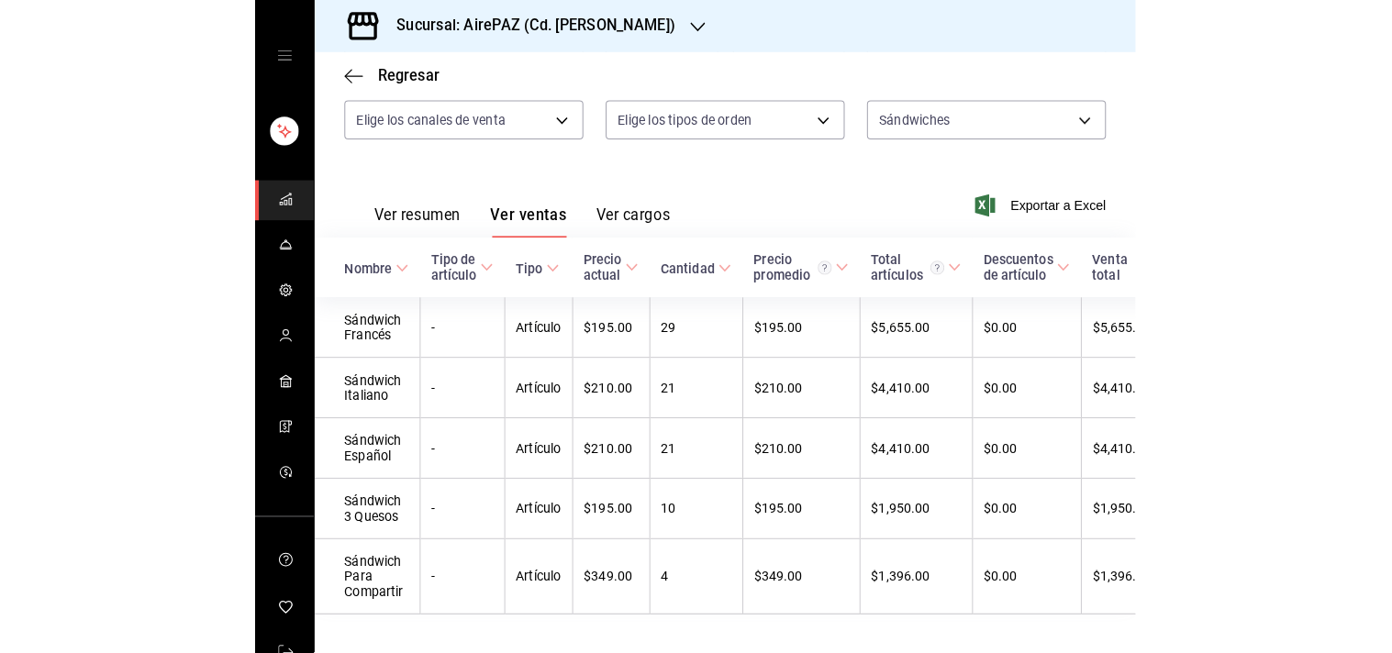
scroll to position [235, 0]
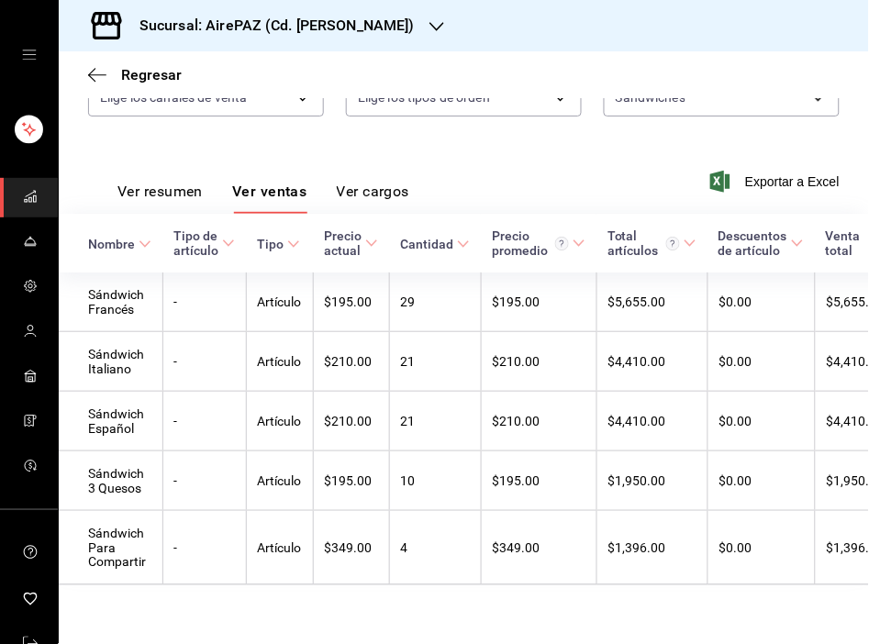
click at [602, 104] on div "Fecha 2025-06-01 1 / 6 / 2025 - 2025-06-30 30 / 6 / 2025 Hora inicio 00:00 Hora…" at bounding box center [463, 57] width 751 height 161
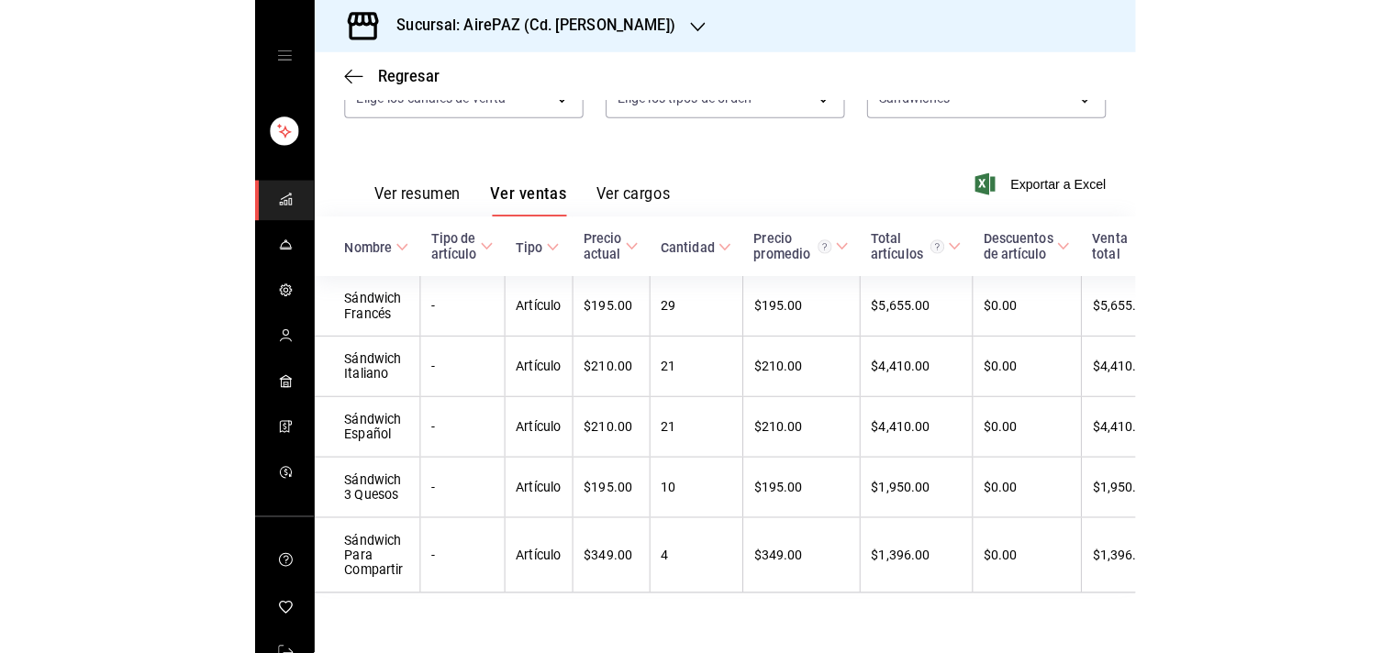
scroll to position [134, 0]
